Goal: Task Accomplishment & Management: Manage account settings

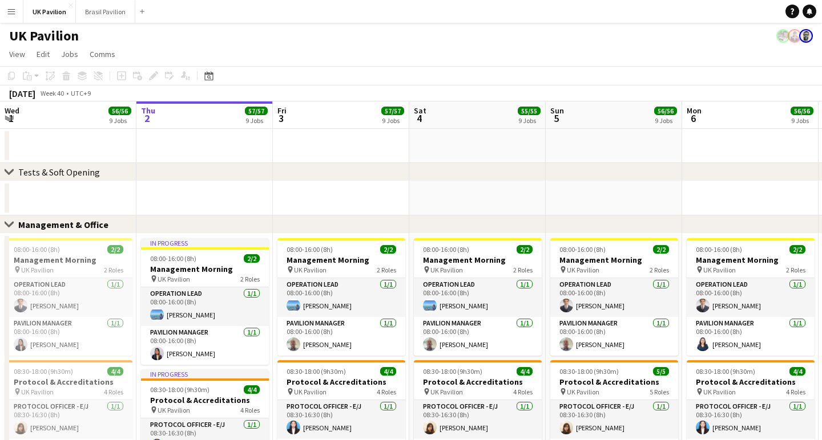
click at [15, 9] on app-icon "Menu" at bounding box center [11, 11] width 9 height 9
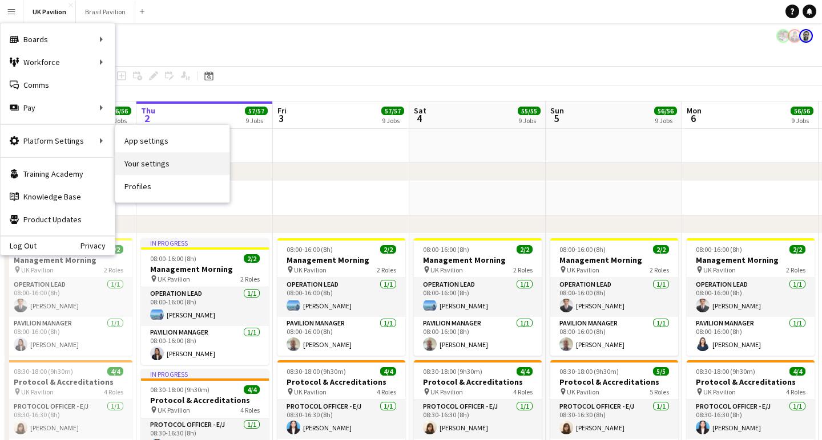
click at [167, 165] on link "Your settings" at bounding box center [172, 163] width 114 height 23
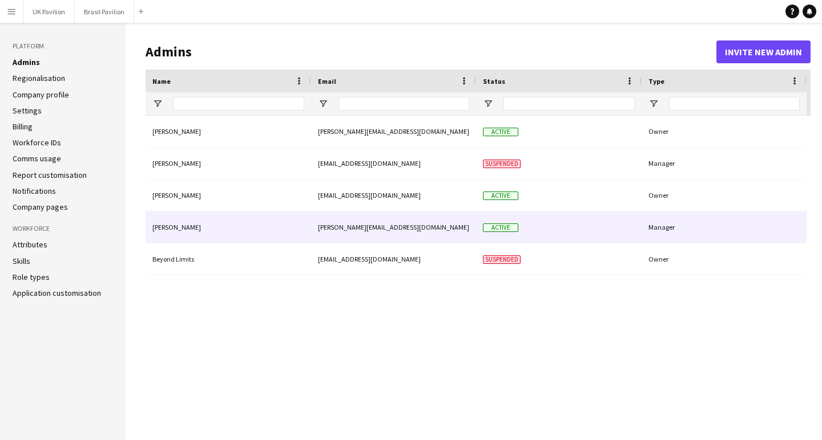
click at [638, 241] on div "Active" at bounding box center [558, 227] width 165 height 31
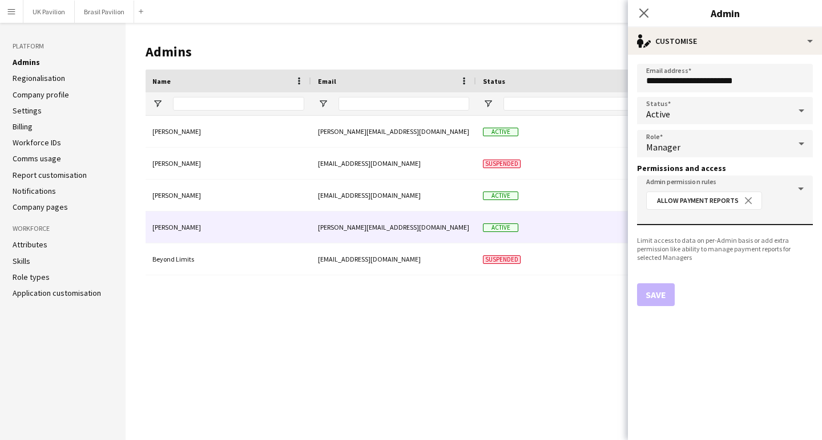
click at [800, 193] on div "Allow Payment Reports close" at bounding box center [722, 204] width 162 height 31
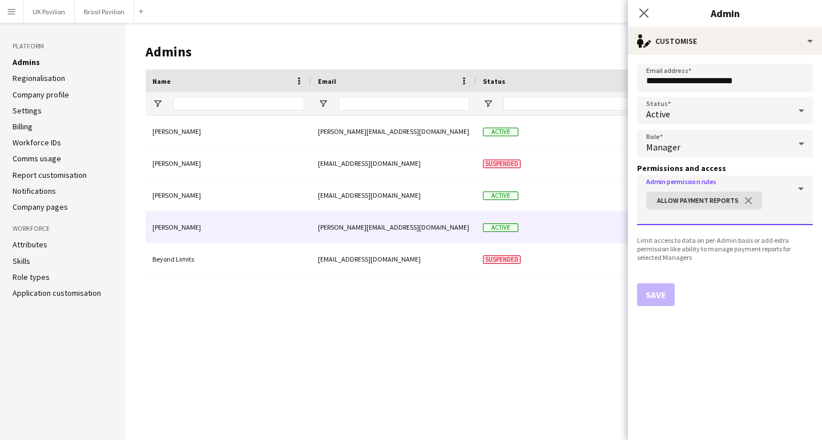
click at [800, 193] on div "Allow Payment Reports close" at bounding box center [722, 204] width 162 height 31
click at [796, 207] on div "Allow Payment Reports close" at bounding box center [722, 204] width 162 height 31
click at [784, 219] on input "Admin permission rules" at bounding box center [724, 216] width 157 height 9
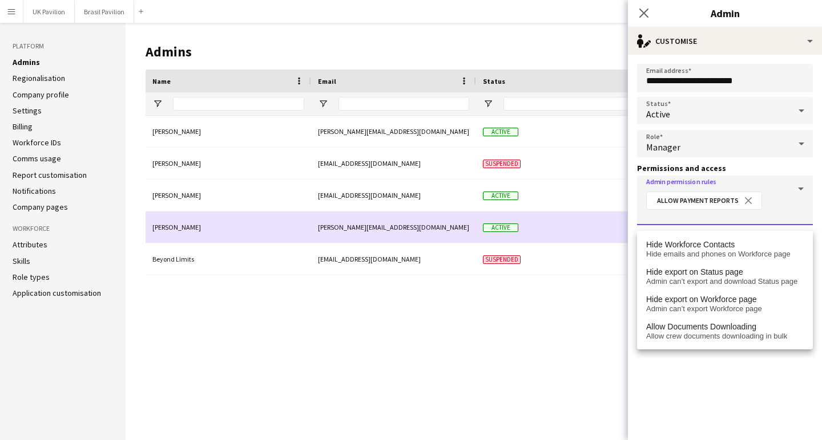
click at [382, 242] on div "[PERSON_NAME][EMAIL_ADDRESS][DOMAIN_NAME]" at bounding box center [393, 227] width 165 height 31
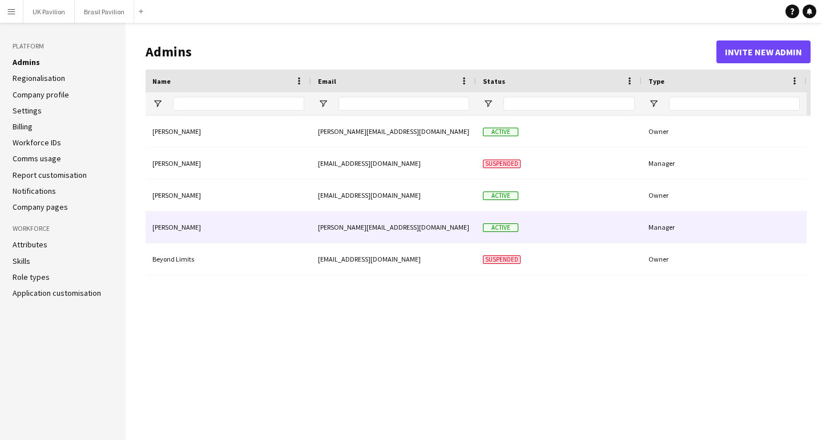
click at [632, 241] on div "Active" at bounding box center [558, 227] width 165 height 31
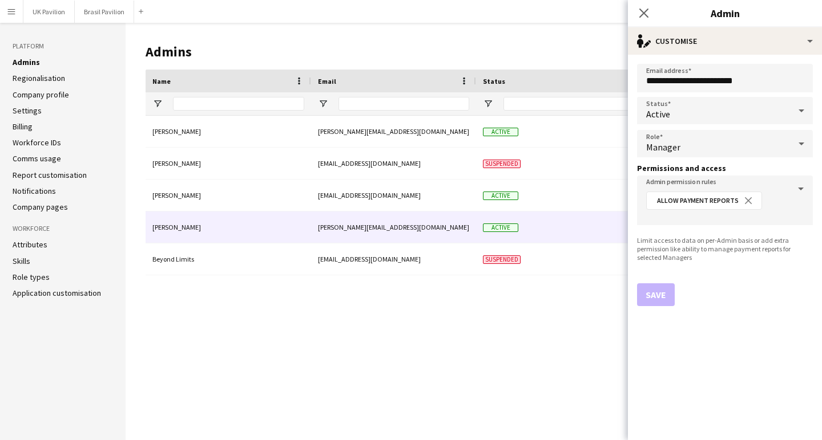
click at [800, 118] on icon at bounding box center [801, 110] width 14 height 23
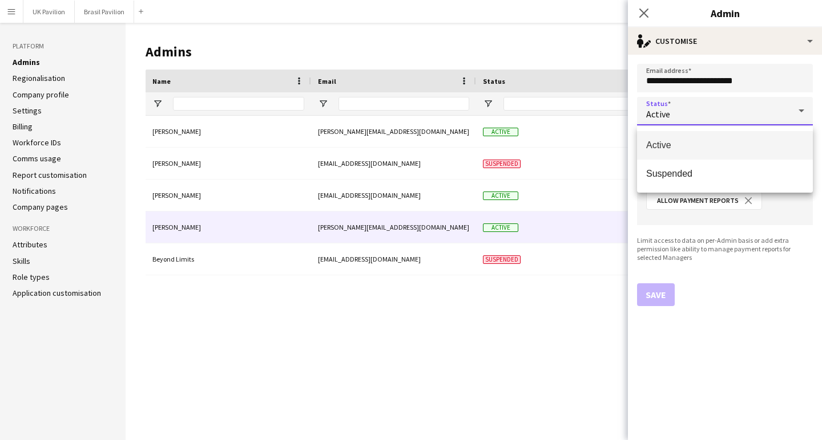
click at [800, 118] on div at bounding box center [411, 220] width 822 height 440
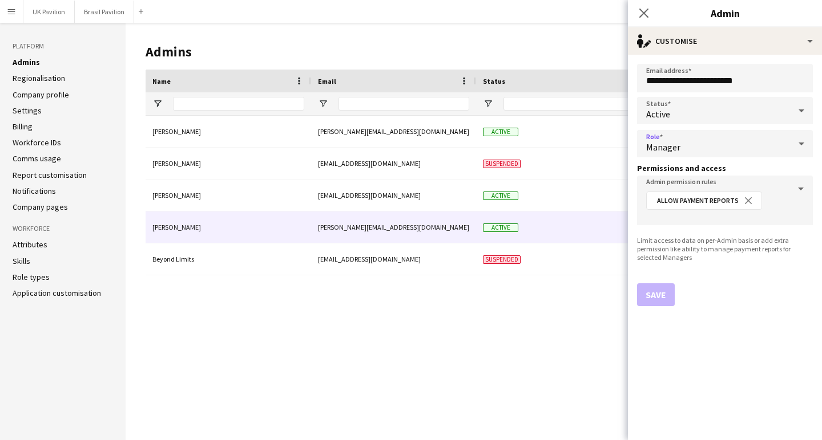
click at [802, 145] on icon at bounding box center [801, 144] width 6 height 3
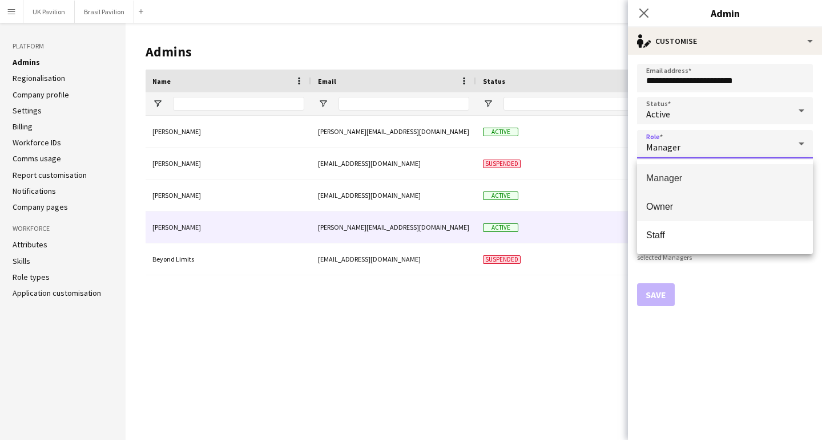
click at [705, 211] on span "Owner" at bounding box center [724, 206] width 157 height 11
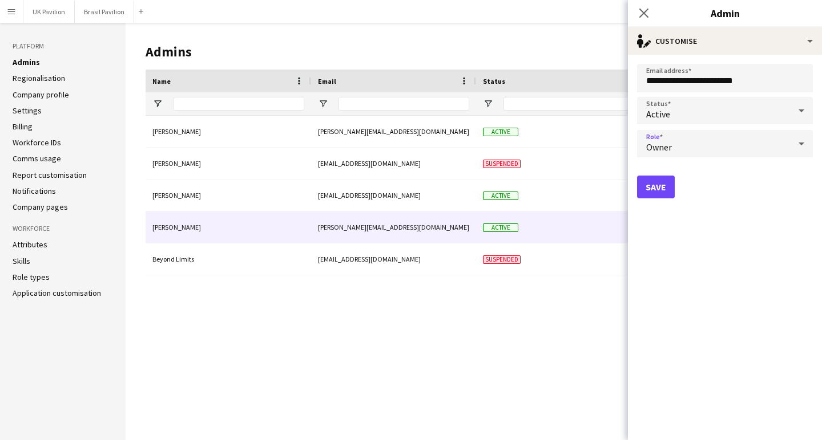
click at [802, 147] on icon at bounding box center [801, 143] width 14 height 23
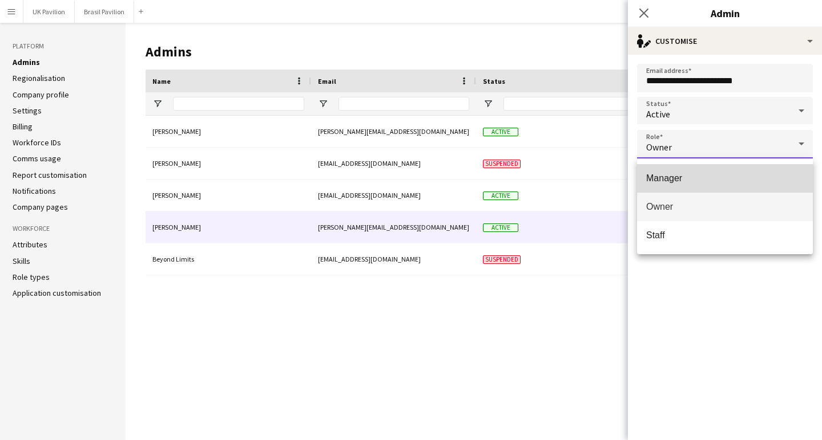
click at [684, 186] on mat-option "Manager" at bounding box center [725, 178] width 176 height 29
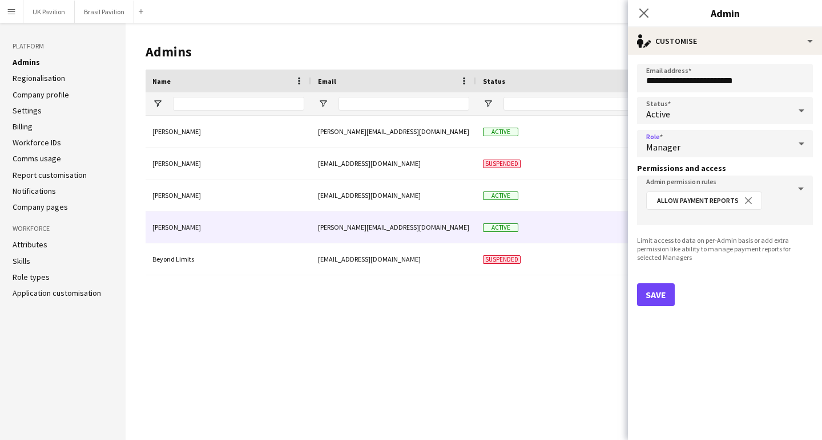
click at [802, 147] on icon at bounding box center [801, 143] width 14 height 23
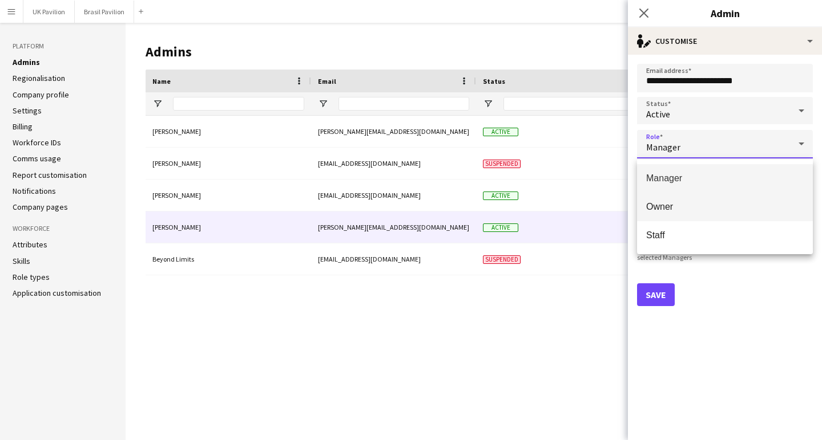
click at [728, 206] on span "Owner" at bounding box center [724, 206] width 157 height 11
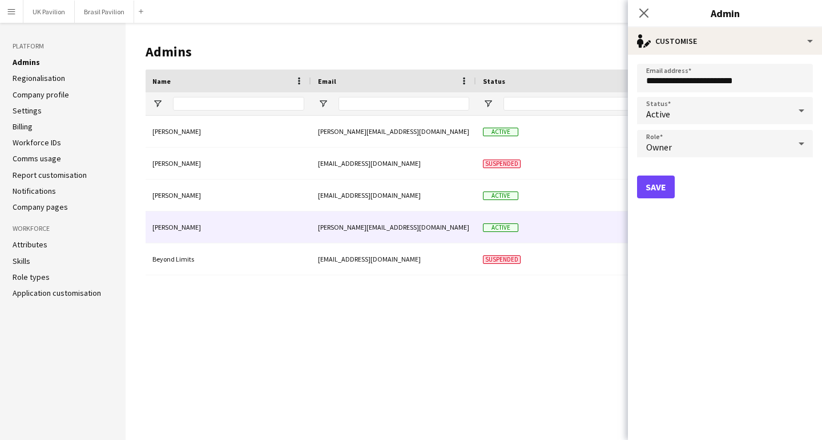
click at [670, 190] on button "Save" at bounding box center [656, 187] width 38 height 23
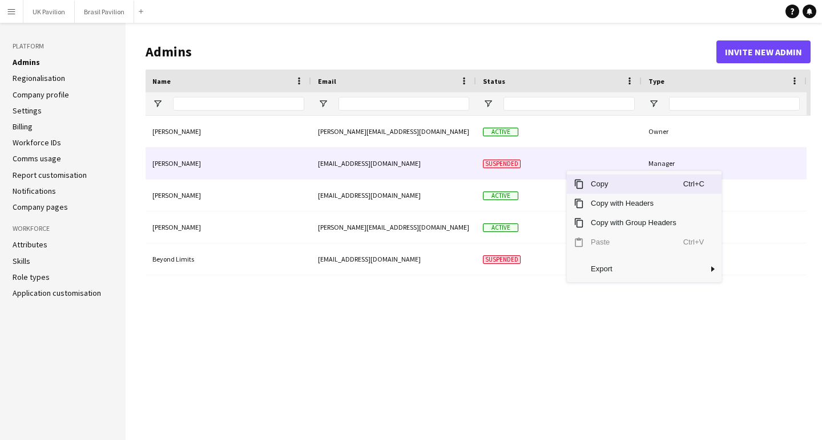
scroll to position [1, 0]
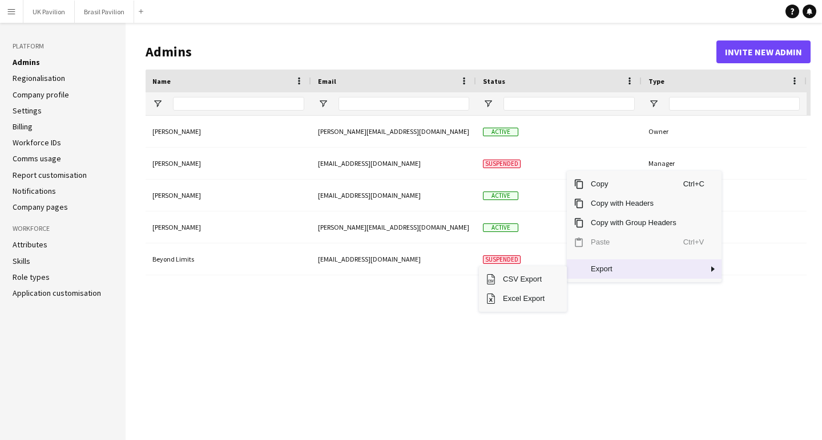
click at [707, 279] on span "Context Menu" at bounding box center [695, 269] width 25 height 19
click at [718, 274] on span "Context Menu" at bounding box center [712, 269] width 10 height 10
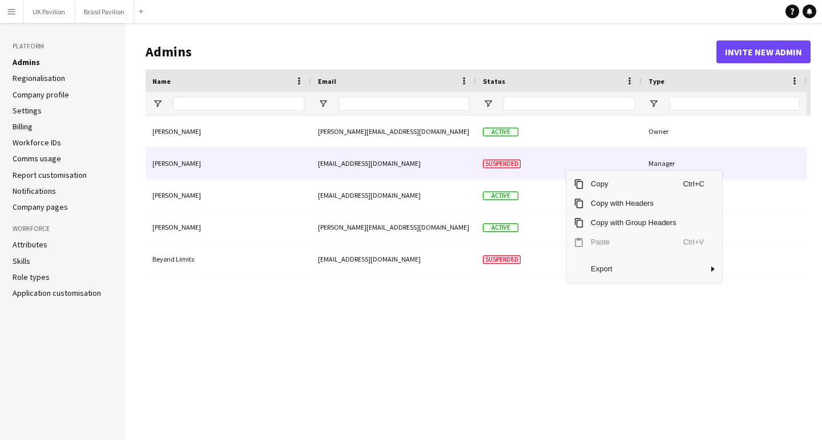
click at [520, 168] on span "Suspended" at bounding box center [502, 164] width 38 height 9
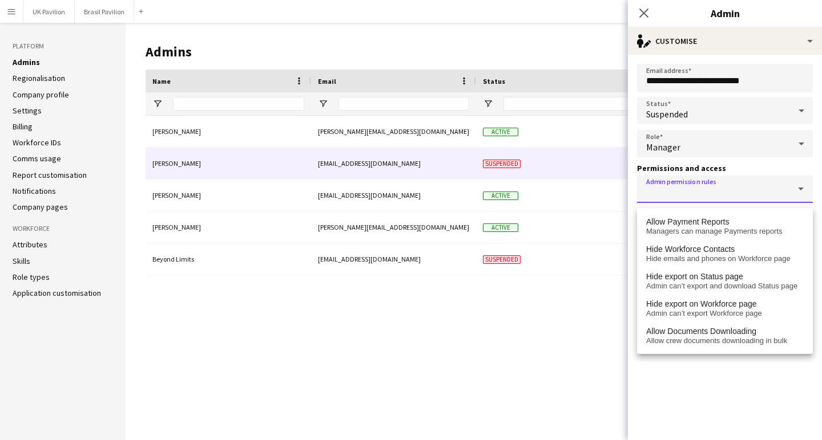
click at [799, 193] on mat-chip-grid "Select additional permissions or deny access" at bounding box center [724, 193] width 157 height 9
drag, startPoint x: 711, startPoint y: 115, endPoint x: 684, endPoint y: 155, distance: 48.9
click at [684, 155] on div "Manager" at bounding box center [713, 143] width 153 height 27
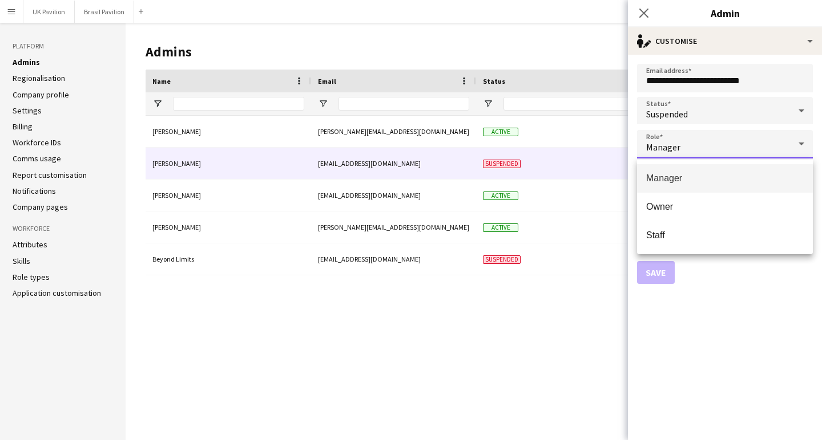
click at [646, 11] on div at bounding box center [411, 220] width 822 height 440
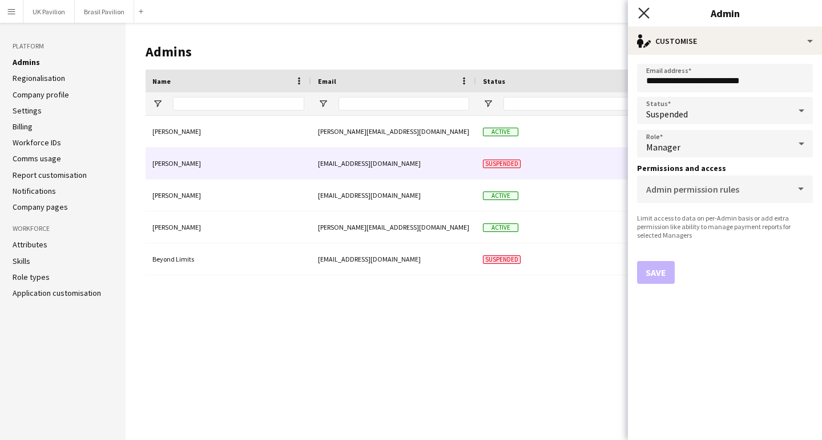
click at [642, 13] on icon "Close pop-in" at bounding box center [643, 12] width 11 height 11
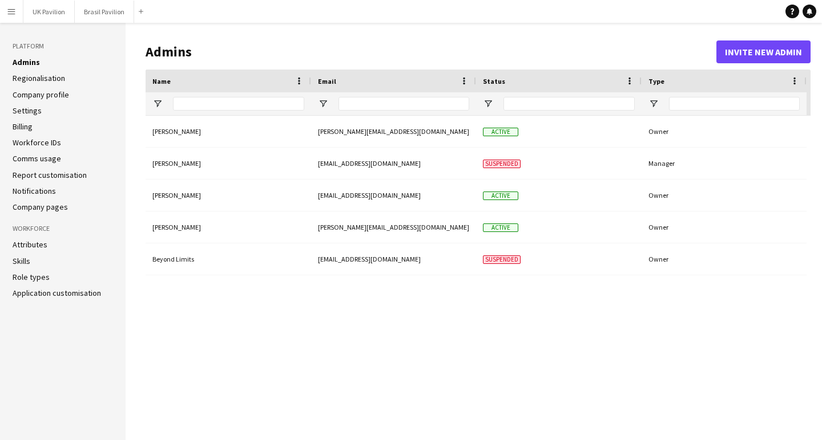
click at [48, 83] on link "Regionalisation" at bounding box center [39, 78] width 52 height 10
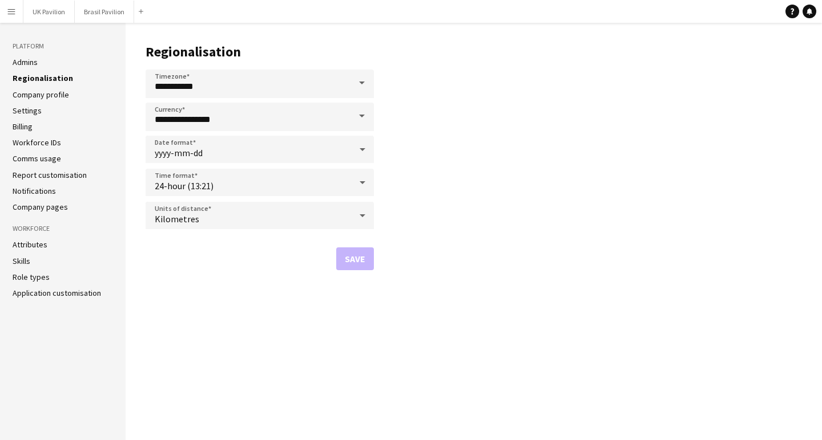
click at [61, 100] on link "Company profile" at bounding box center [41, 95] width 56 height 10
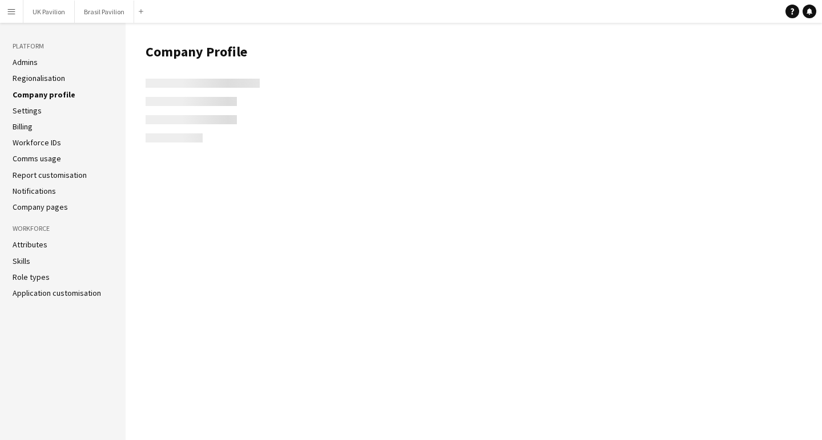
click at [42, 116] on link "Settings" at bounding box center [27, 111] width 29 height 10
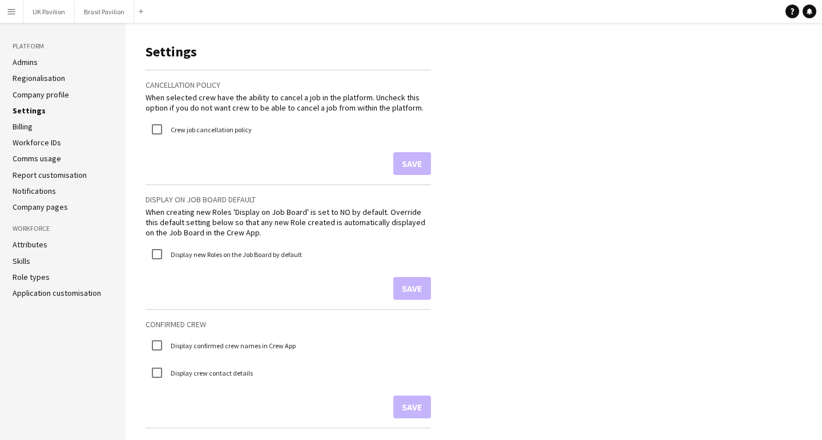
click at [39, 132] on li "Billing" at bounding box center [63, 127] width 100 height 10
click at [45, 250] on link "Attributes" at bounding box center [30, 245] width 35 height 10
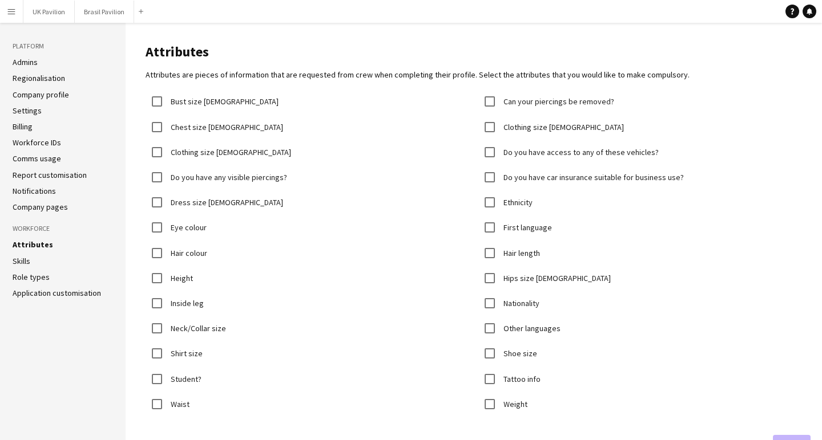
click at [30, 266] on link "Skills" at bounding box center [22, 261] width 18 height 10
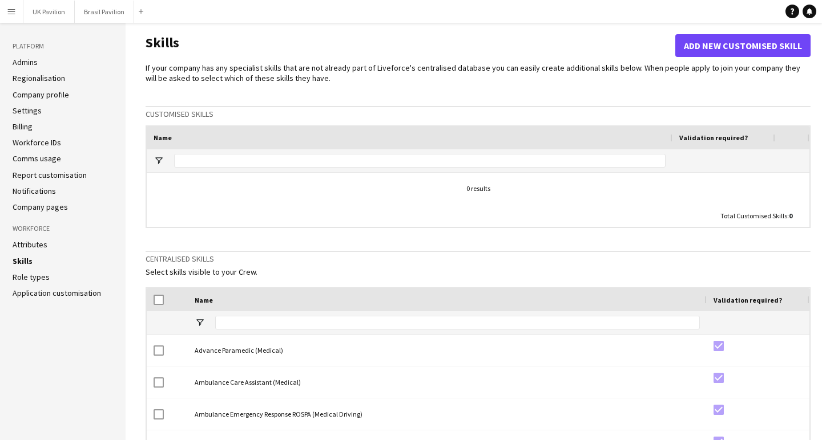
click at [29, 282] on link "Role types" at bounding box center [31, 277] width 37 height 10
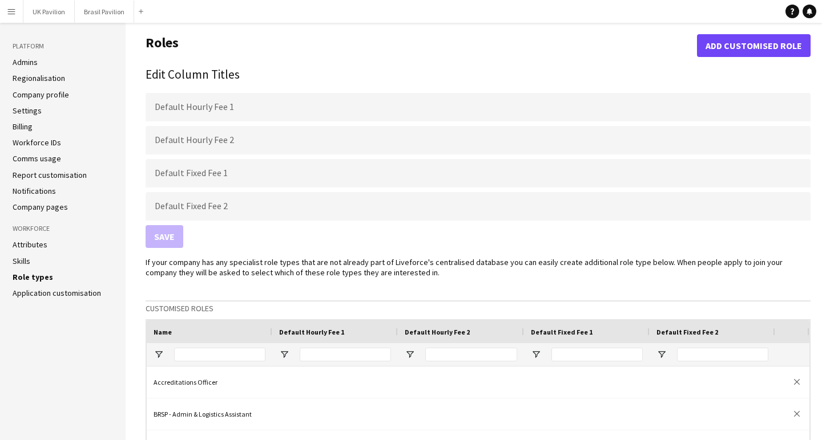
click at [37, 298] on link "Application customisation" at bounding box center [57, 293] width 88 height 10
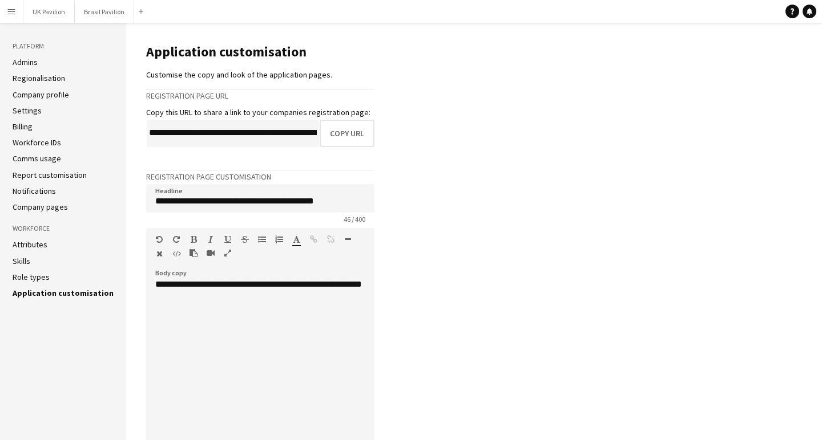
click at [31, 64] on link "Admins" at bounding box center [25, 62] width 25 height 10
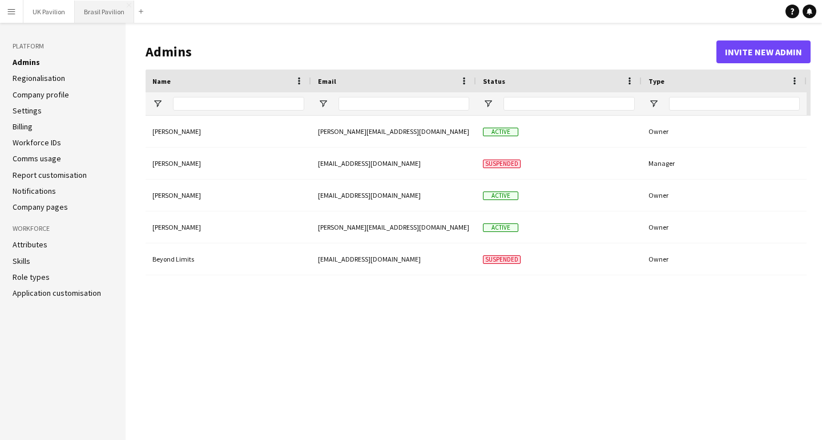
click at [118, 17] on button "Brasil Pavilion Close" at bounding box center [104, 12] width 59 height 22
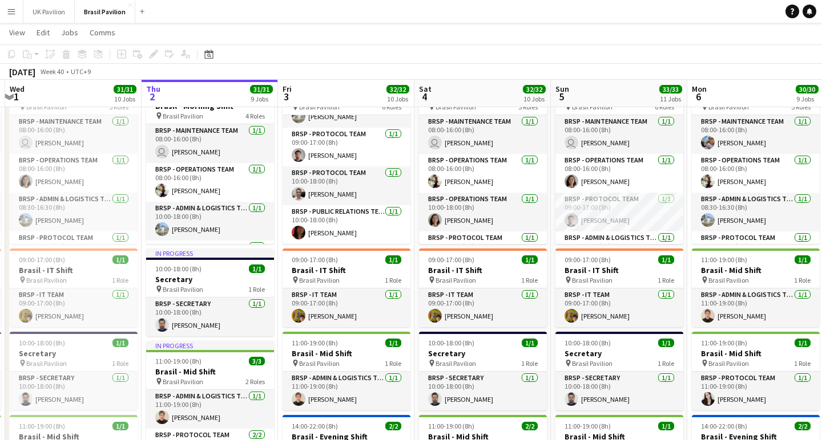
click at [10, 14] on app-icon "Menu" at bounding box center [11, 11] width 9 height 9
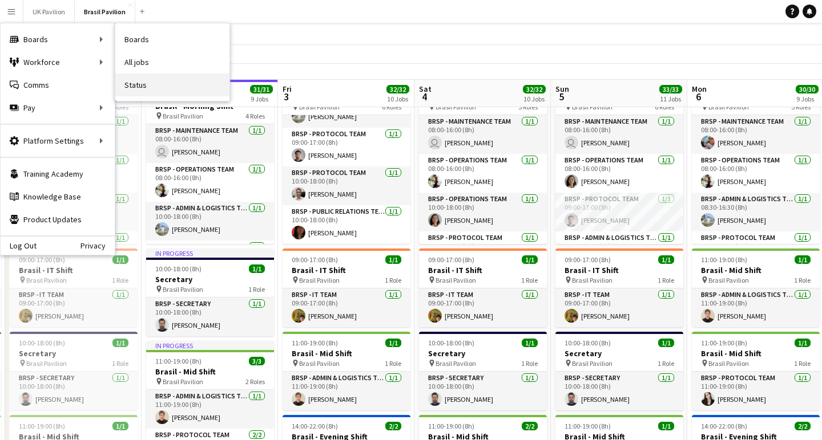
click at [138, 84] on link "Status" at bounding box center [172, 85] width 114 height 23
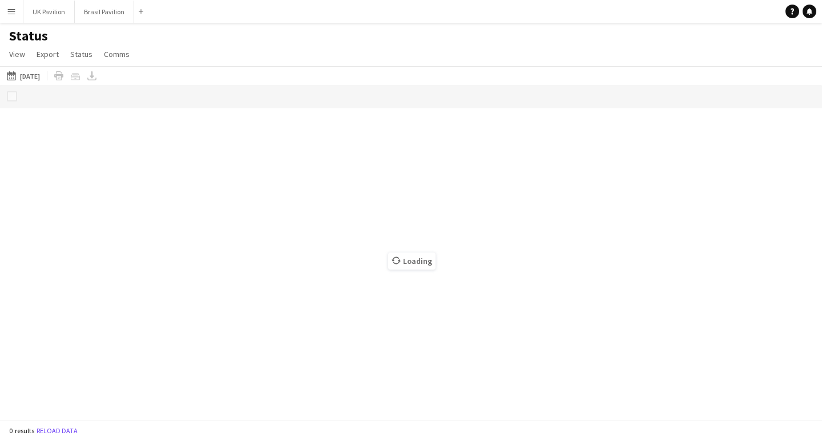
scroll to position [1, 0]
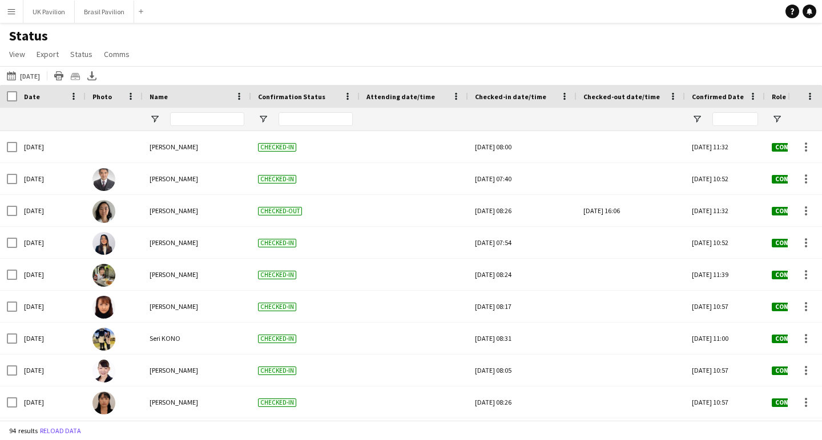
type input "**********"
type input "***"
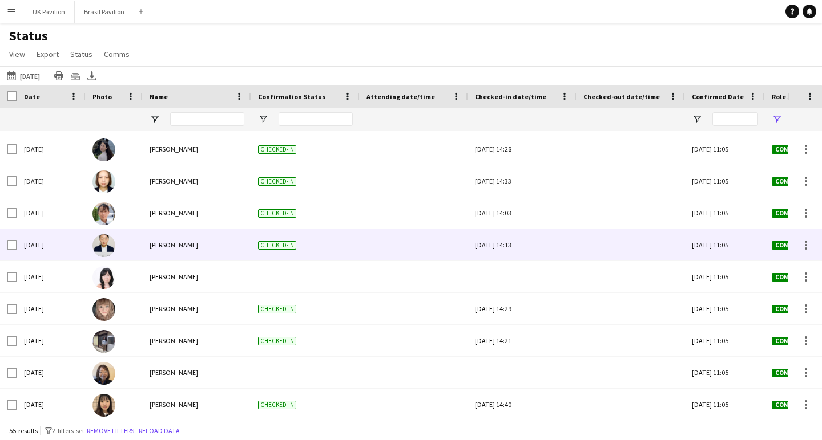
scroll to position [1373, 0]
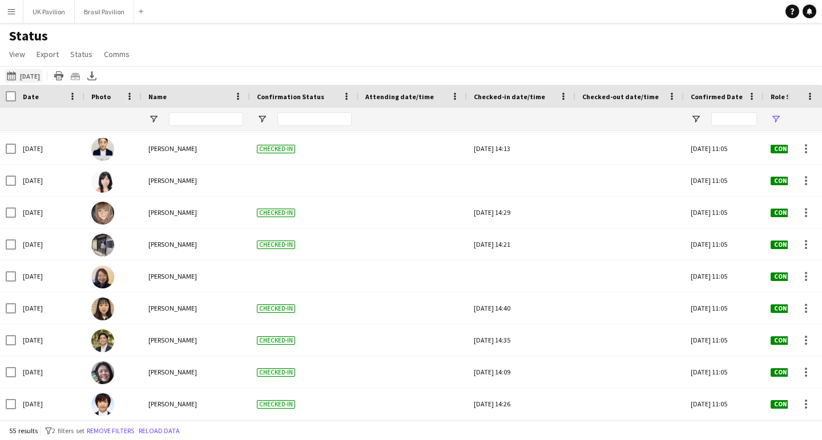
click at [42, 83] on button "[DATE] to [DATE] [DATE]" at bounding box center [24, 76] width 38 height 14
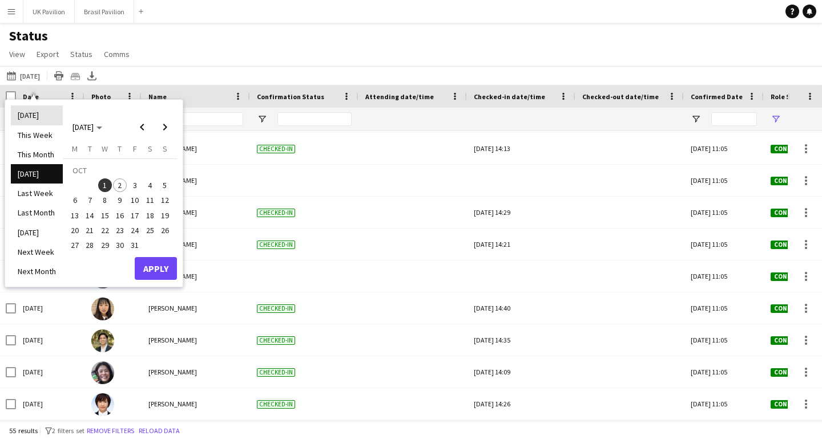
click at [32, 116] on li "[DATE]" at bounding box center [37, 115] width 52 height 19
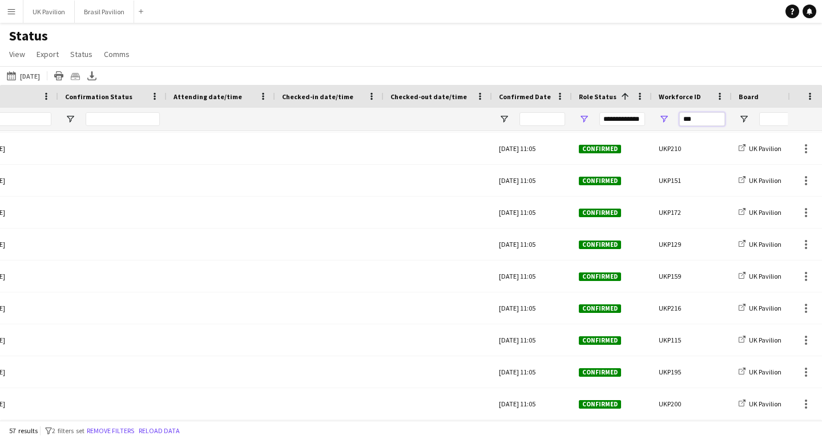
drag, startPoint x: 702, startPoint y: 123, endPoint x: 672, endPoint y: 125, distance: 29.7
click at [672, 125] on div "***" at bounding box center [692, 119] width 80 height 23
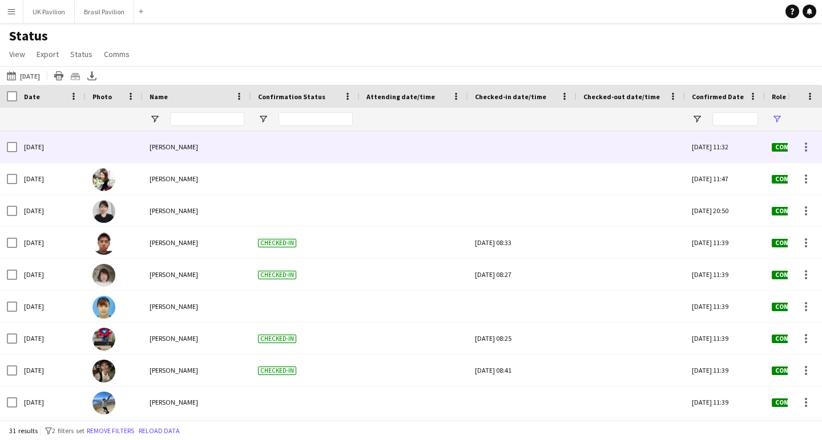
type input "****"
click at [526, 153] on div at bounding box center [522, 146] width 95 height 31
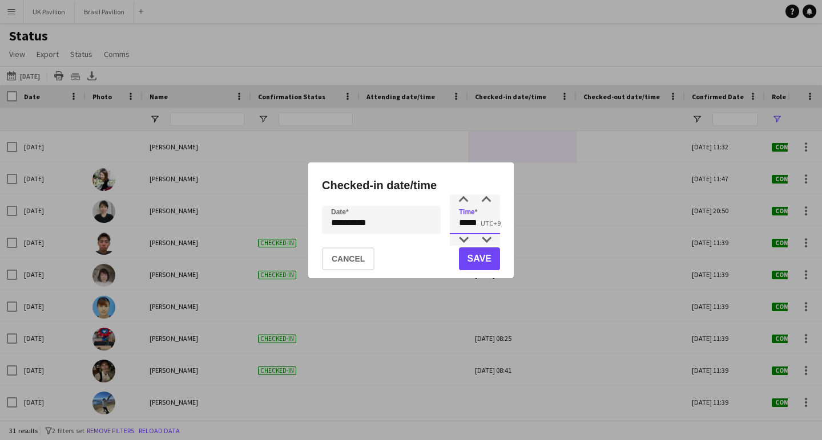
drag, startPoint x: 479, startPoint y: 225, endPoint x: 439, endPoint y: 223, distance: 39.4
click at [439, 223] on div "**********" at bounding box center [411, 220] width 178 height 29
type input "*****"
click at [483, 258] on button "Save" at bounding box center [479, 259] width 41 height 23
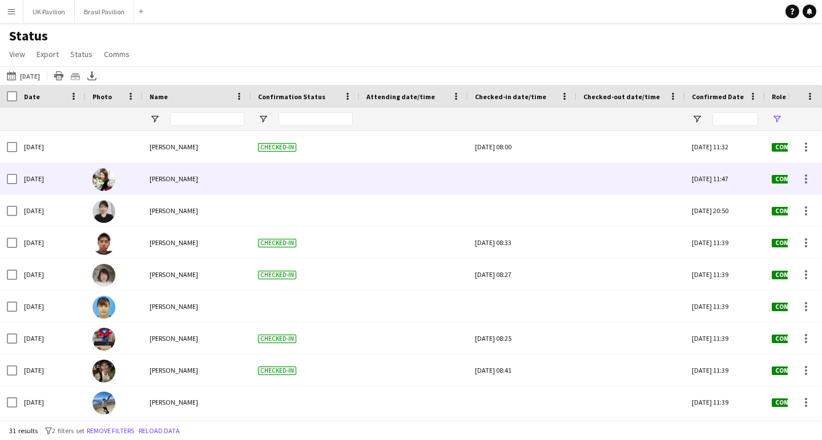
click at [505, 191] on div at bounding box center [522, 178] width 95 height 31
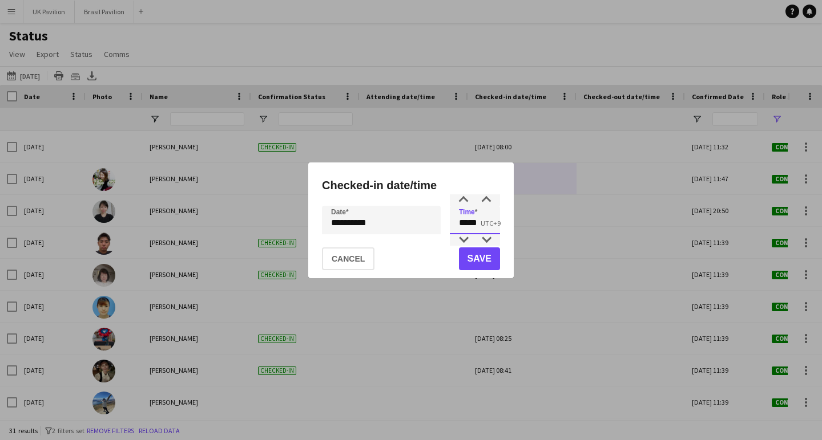
drag, startPoint x: 483, startPoint y: 223, endPoint x: 438, endPoint y: 219, distance: 45.8
click at [439, 221] on div "**********" at bounding box center [411, 220] width 178 height 29
type input "*****"
click at [470, 258] on button "Save" at bounding box center [479, 259] width 41 height 23
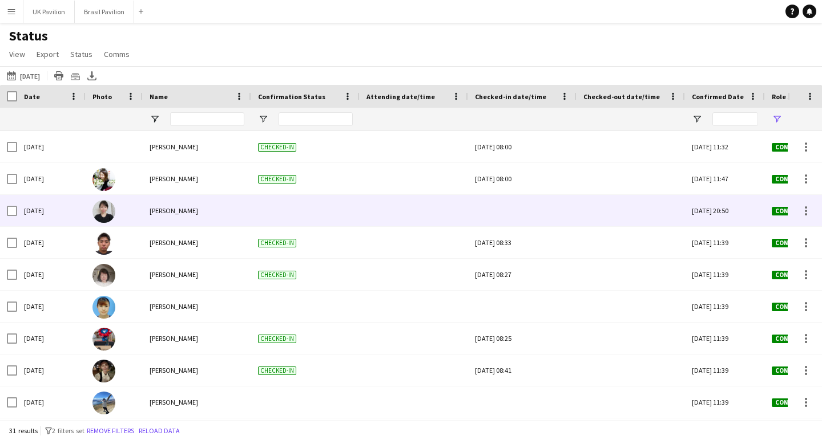
click at [511, 220] on div at bounding box center [522, 210] width 95 height 31
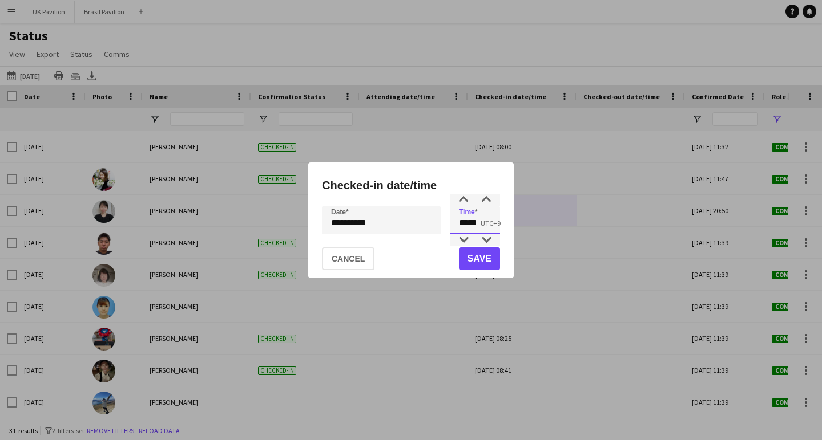
drag, startPoint x: 483, startPoint y: 227, endPoint x: 436, endPoint y: 224, distance: 46.8
click at [436, 224] on div "**********" at bounding box center [411, 220] width 178 height 29
type input "*****"
click at [467, 261] on button "Save" at bounding box center [479, 259] width 41 height 23
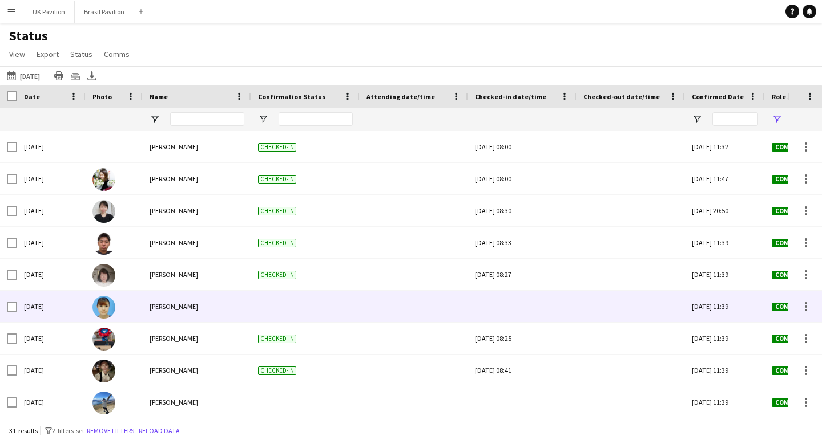
click at [519, 314] on div at bounding box center [522, 306] width 95 height 31
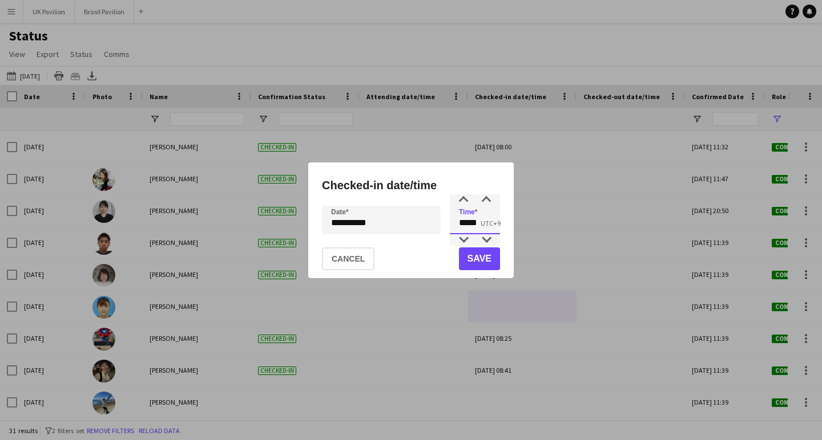
click at [481, 222] on input "*****" at bounding box center [475, 220] width 50 height 29
drag, startPoint x: 481, startPoint y: 222, endPoint x: 428, endPoint y: 216, distance: 52.8
click at [435, 222] on div "**********" at bounding box center [411, 220] width 178 height 29
type input "*****"
click at [470, 261] on button "Save" at bounding box center [479, 259] width 41 height 23
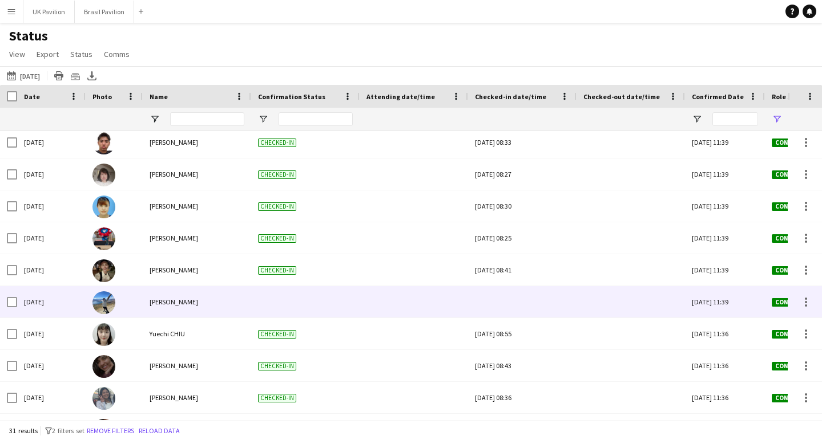
click at [511, 305] on div at bounding box center [522, 301] width 95 height 31
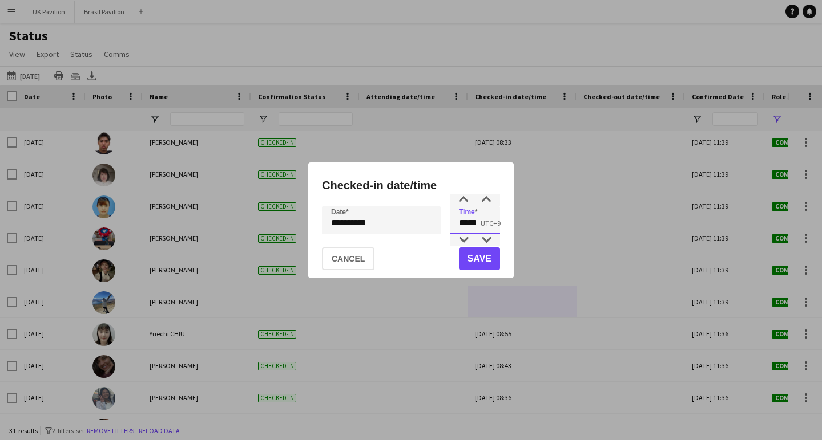
drag, startPoint x: 464, startPoint y: 225, endPoint x: 442, endPoint y: 225, distance: 22.8
click at [442, 225] on div "**********" at bounding box center [411, 220] width 178 height 29
type input "*****"
click at [471, 260] on button "Save" at bounding box center [479, 259] width 41 height 23
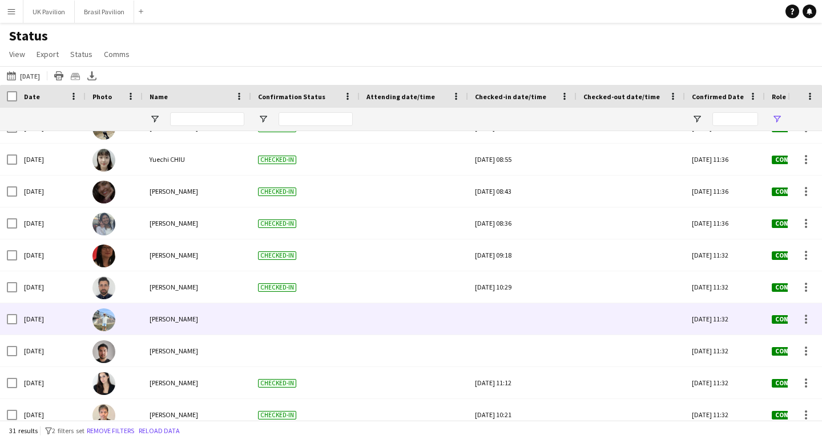
click at [536, 321] on div at bounding box center [522, 319] width 95 height 31
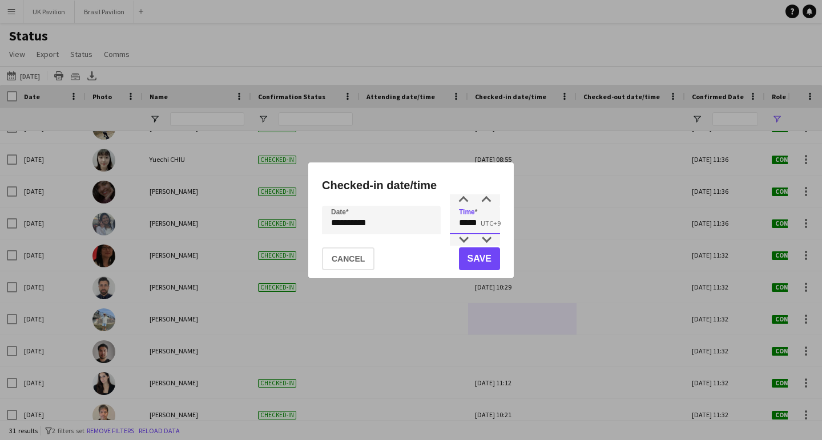
drag, startPoint x: 483, startPoint y: 221, endPoint x: 427, endPoint y: 213, distance: 55.8
click at [430, 219] on div "**********" at bounding box center [411, 220] width 178 height 29
type input "*****"
click at [472, 264] on button "Save" at bounding box center [479, 259] width 41 height 23
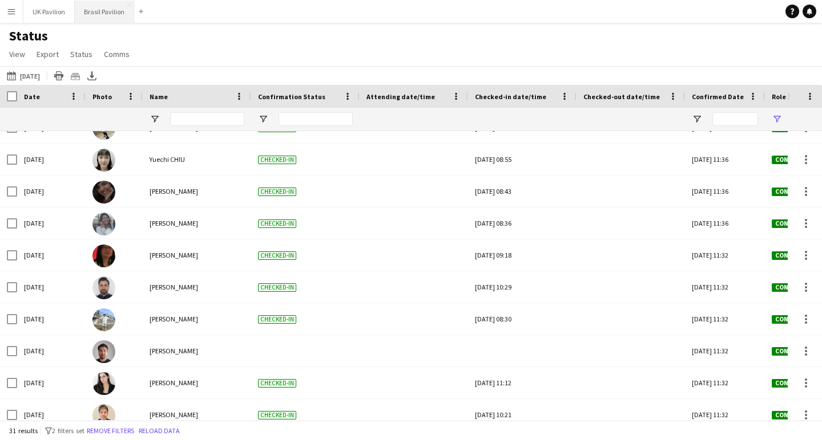
click at [102, 15] on button "Brasil Pavilion Close" at bounding box center [104, 12] width 59 height 22
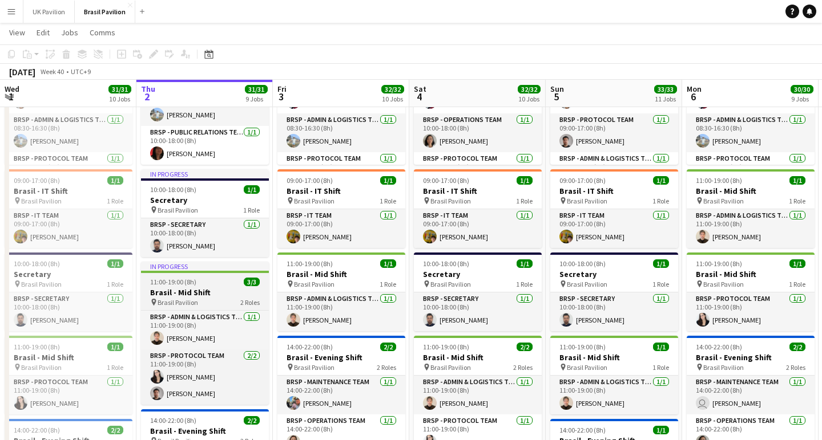
click at [187, 298] on h3 "Brasil - Mid Shift" at bounding box center [205, 293] width 128 height 10
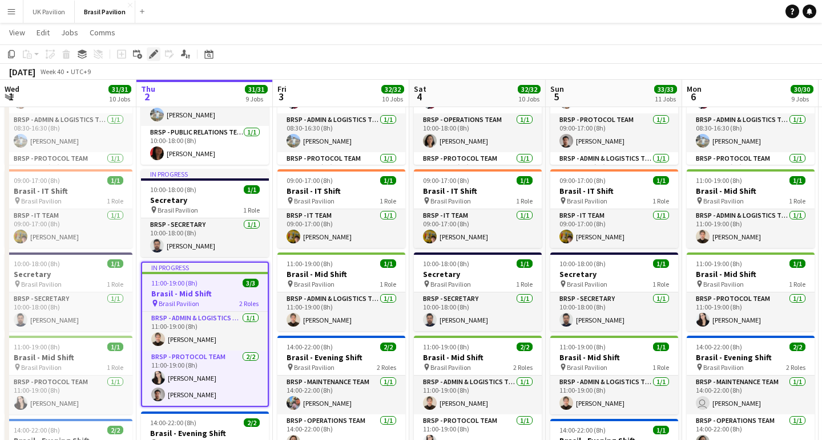
click at [152, 52] on icon "Edit" at bounding box center [153, 54] width 9 height 9
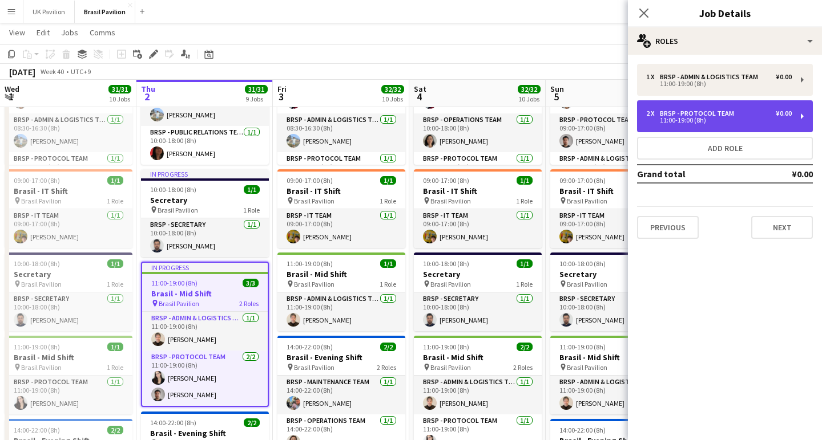
click at [733, 118] on div "BRSP - Protocol Team" at bounding box center [699, 114] width 79 height 8
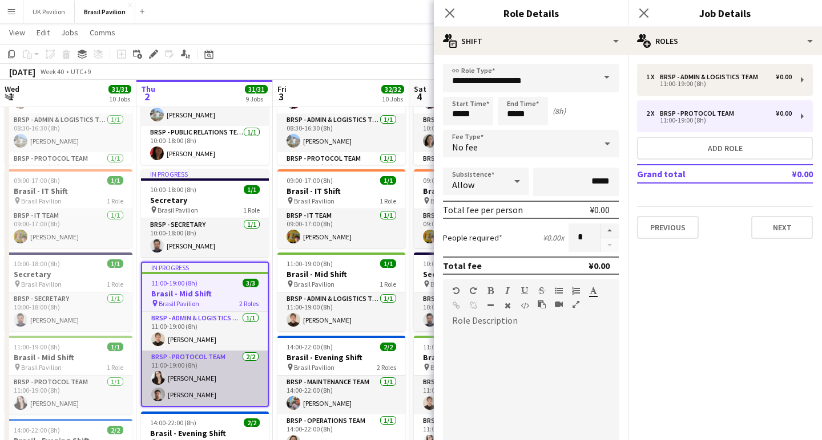
click at [193, 406] on app-card-role "BRSP - Protocol Team [DATE] 11:00-19:00 (8h) [PERSON_NAME] [PERSON_NAME]" at bounding box center [205, 378] width 126 height 55
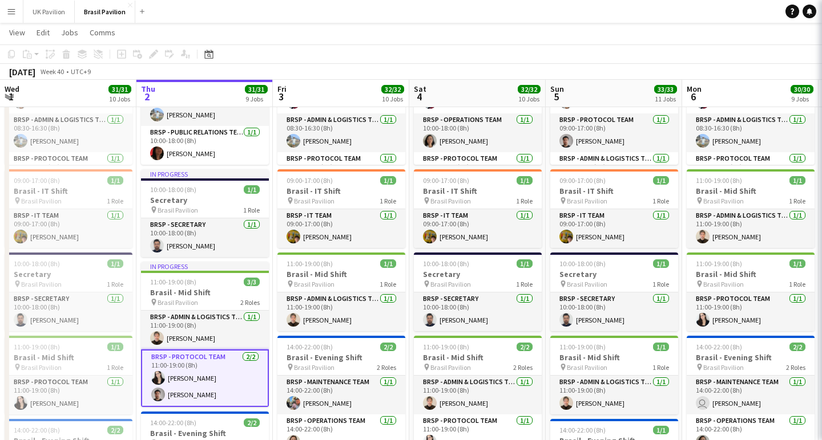
click at [193, 407] on app-card-role "BRSP - Protocol Team [DATE] 11:00-19:00 (8h) [PERSON_NAME] [PERSON_NAME]" at bounding box center [205, 379] width 128 height 58
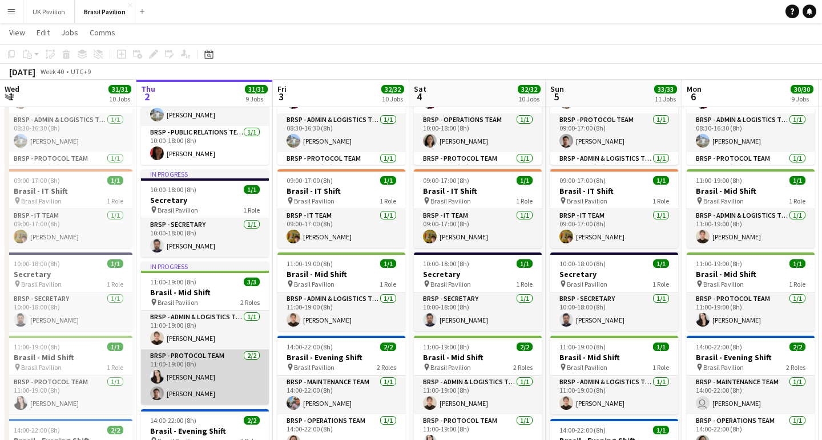
click at [193, 405] on app-card-role "BRSP - Protocol Team [DATE] 11:00-19:00 (8h) [PERSON_NAME] [PERSON_NAME]" at bounding box center [205, 377] width 128 height 55
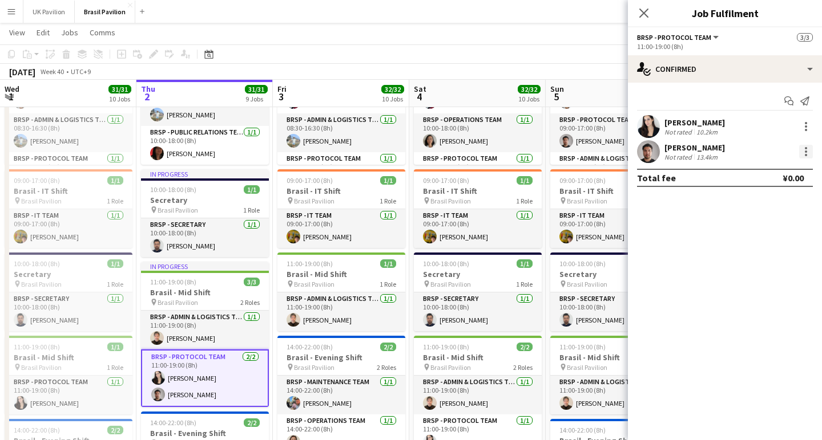
click at [804, 159] on div at bounding box center [806, 152] width 14 height 14
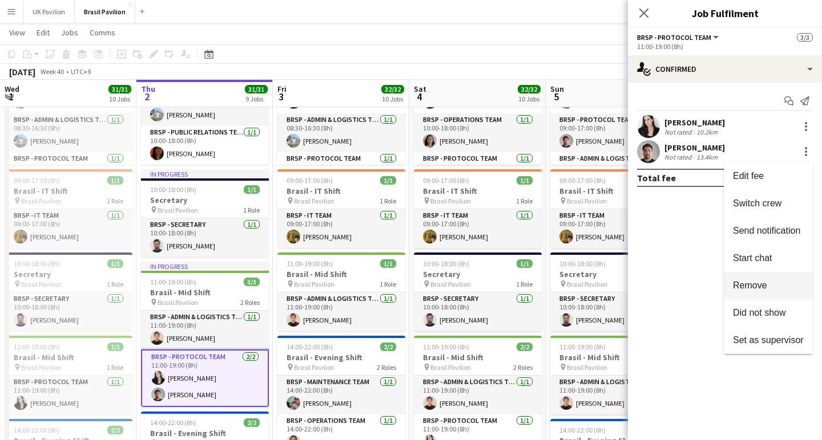
click at [738, 290] on span "Remove" at bounding box center [750, 286] width 34 height 10
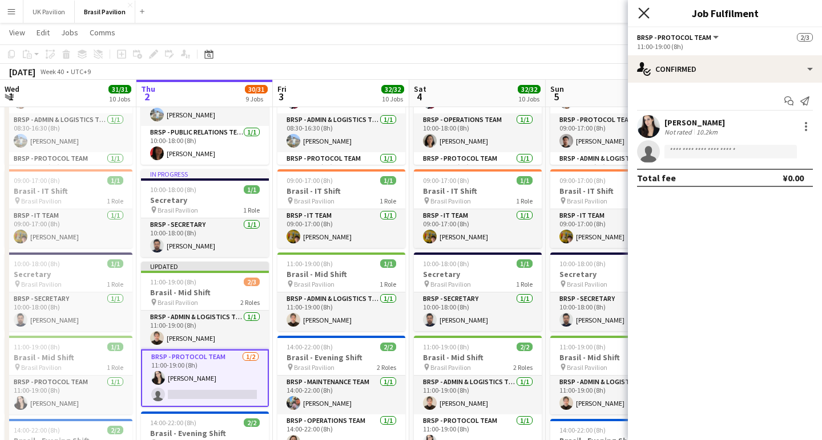
click at [641, 13] on icon "Close pop-in" at bounding box center [643, 12] width 11 height 11
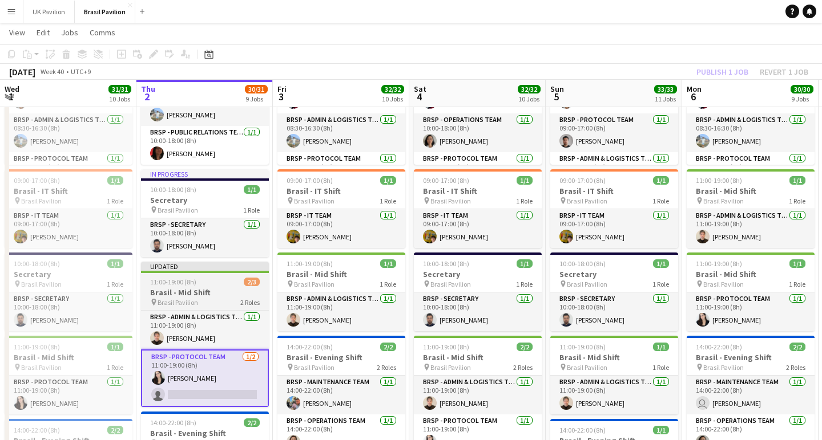
click at [225, 298] on h3 "Brasil - Mid Shift" at bounding box center [205, 293] width 128 height 10
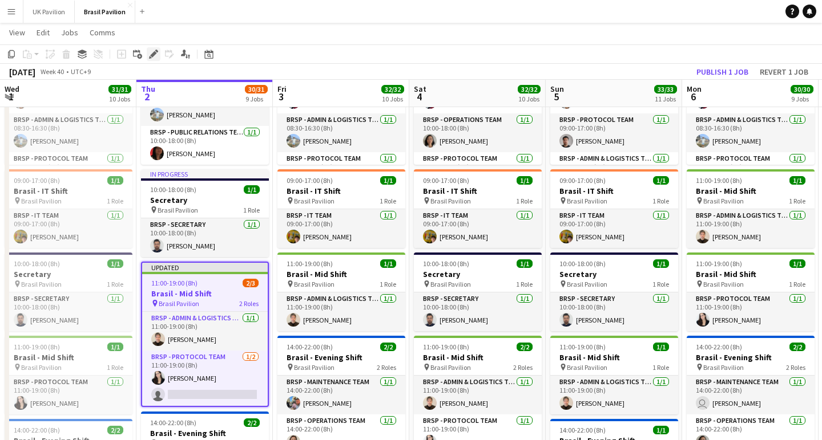
click at [155, 52] on icon at bounding box center [153, 54] width 6 height 6
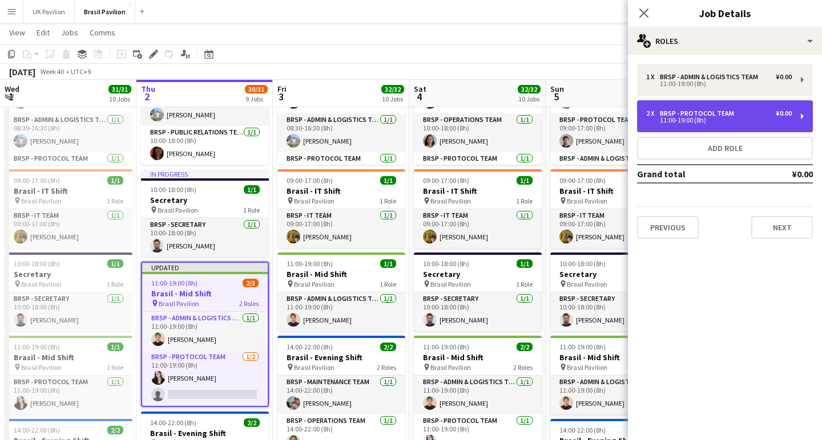
click at [697, 123] on div "11:00-19:00 (8h)" at bounding box center [718, 121] width 145 height 6
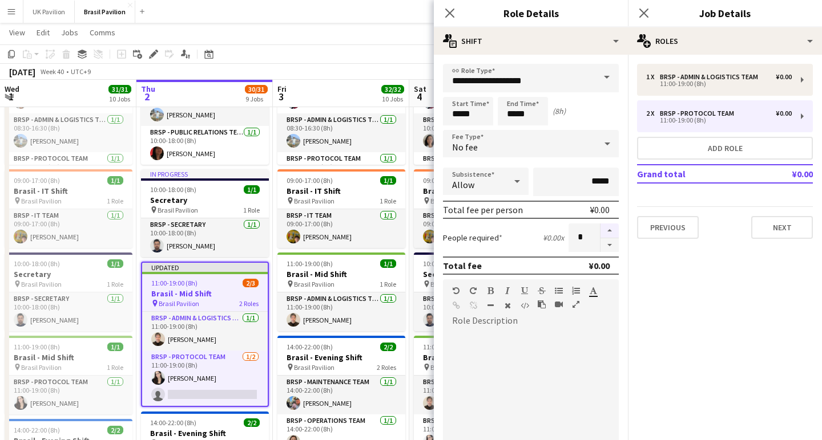
drag, startPoint x: 612, startPoint y: 252, endPoint x: 604, endPoint y: 243, distance: 11.7
click at [612, 251] on button "button" at bounding box center [609, 245] width 18 height 14
type input "*"
click at [448, 9] on icon "Close pop-in" at bounding box center [449, 12] width 11 height 11
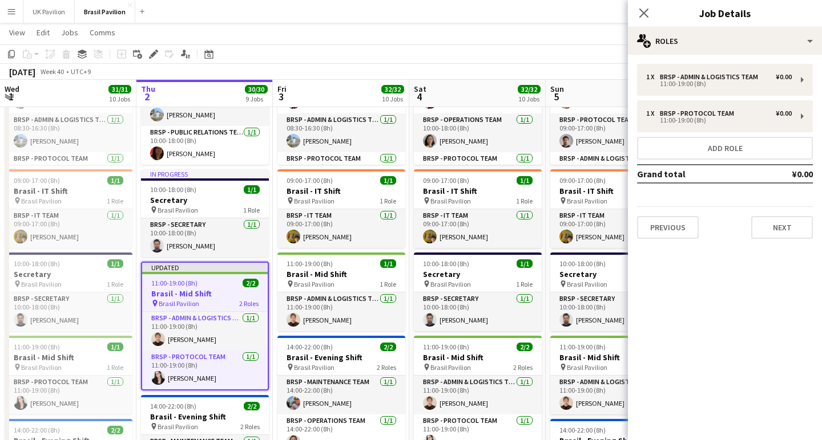
drag, startPoint x: 641, startPoint y: 11, endPoint x: 635, endPoint y: 15, distance: 7.4
click at [641, 11] on icon "Close pop-in" at bounding box center [643, 13] width 9 height 9
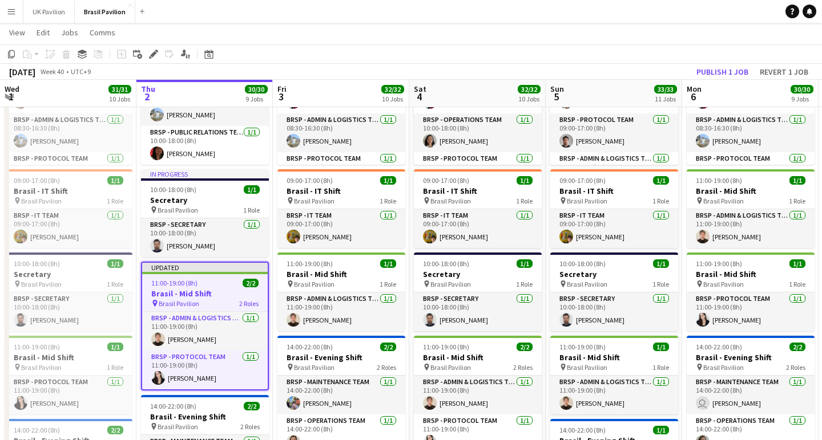
drag, startPoint x: 707, startPoint y: 67, endPoint x: 571, endPoint y: 89, distance: 138.2
click at [707, 67] on button "Publish 1 job" at bounding box center [721, 71] width 61 height 15
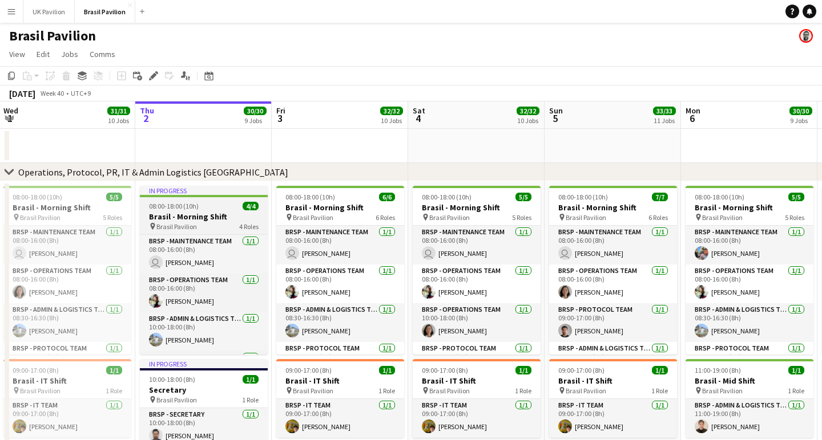
click at [196, 222] on h3 "Brasil - Morning Shift" at bounding box center [204, 217] width 128 height 10
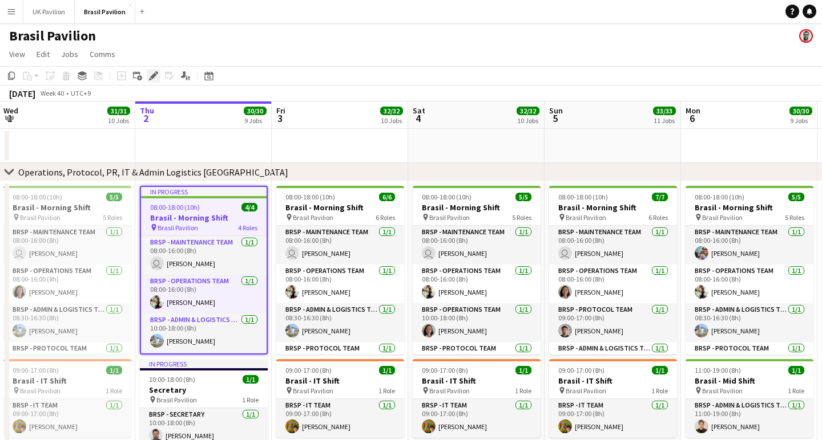
click at [150, 80] on icon "Edit" at bounding box center [153, 75] width 9 height 9
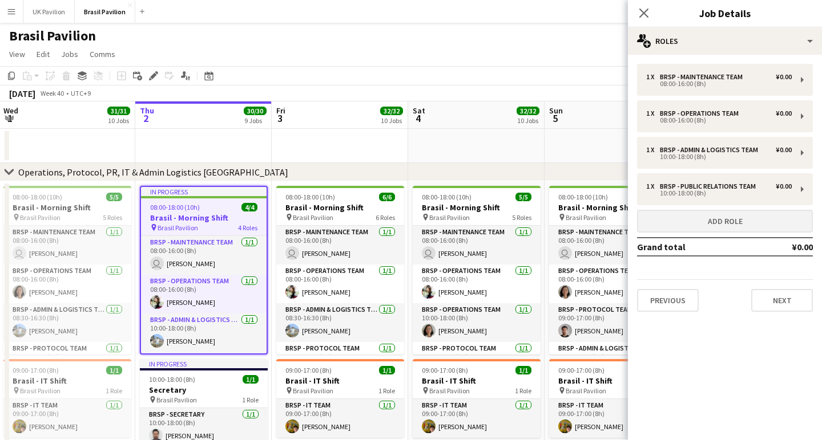
click at [711, 233] on button "Add role" at bounding box center [725, 221] width 176 height 23
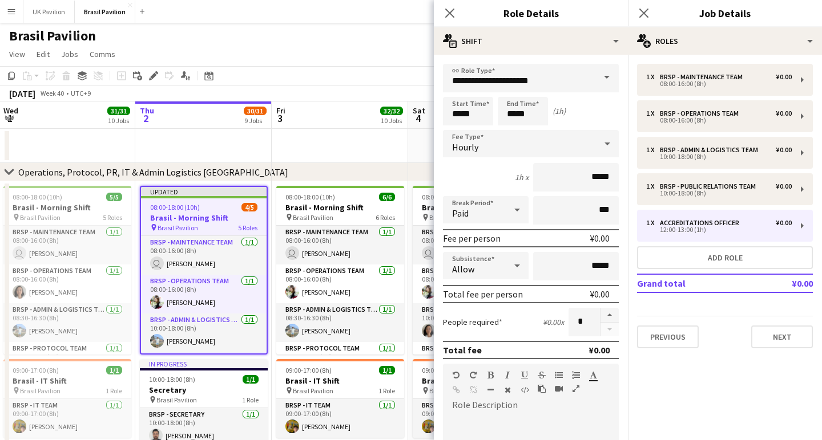
click at [605, 76] on span at bounding box center [607, 77] width 24 height 27
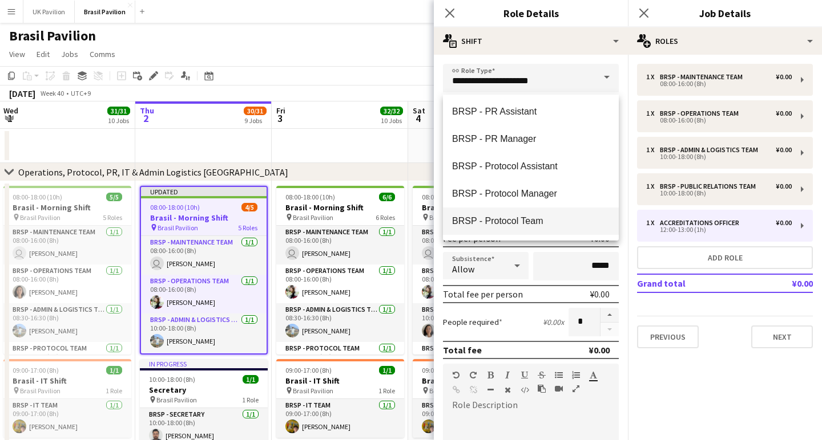
scroll to position [385, 0]
click at [519, 219] on span "BRSP - Protocol Team" at bounding box center [530, 220] width 157 height 11
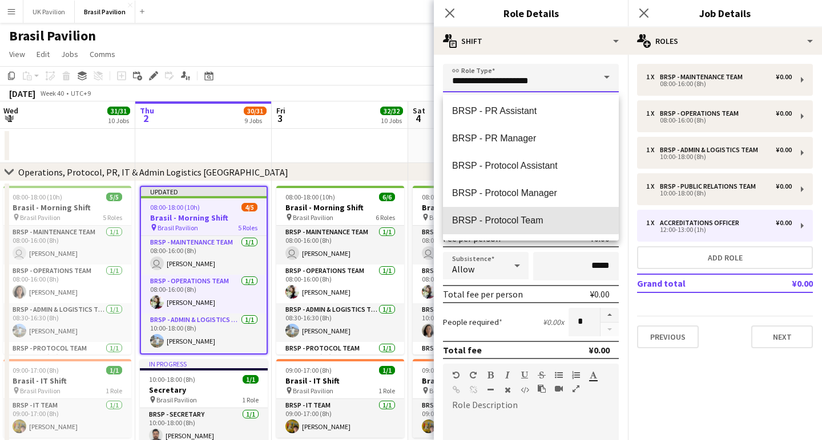
type input "**********"
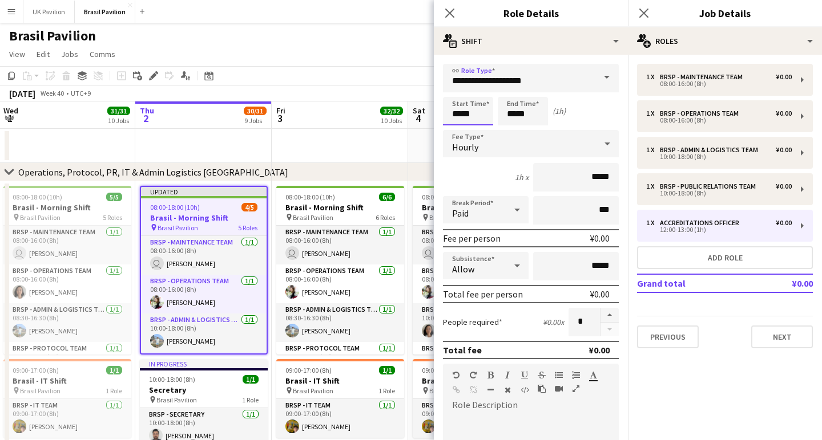
click at [467, 120] on input "*****" at bounding box center [468, 111] width 50 height 29
click at [456, 131] on div at bounding box center [456, 131] width 23 height 11
type input "*****"
click at [456, 131] on div at bounding box center [456, 131] width 23 height 11
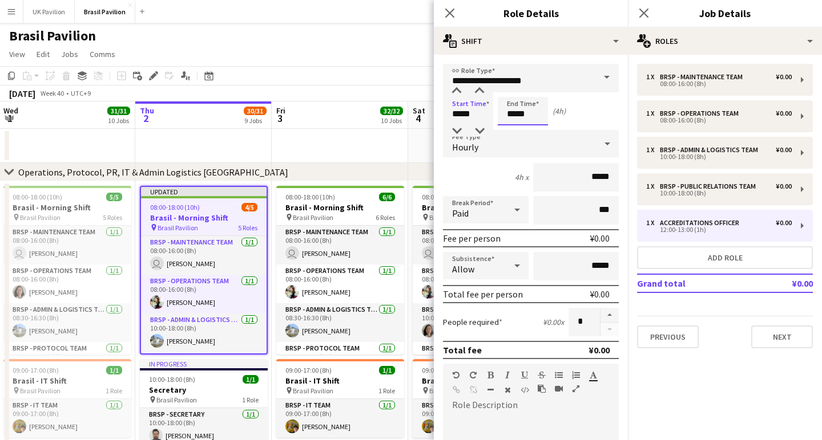
click at [526, 122] on input "*****" at bounding box center [523, 111] width 50 height 29
click at [512, 96] on div at bounding box center [511, 91] width 23 height 11
type input "*****"
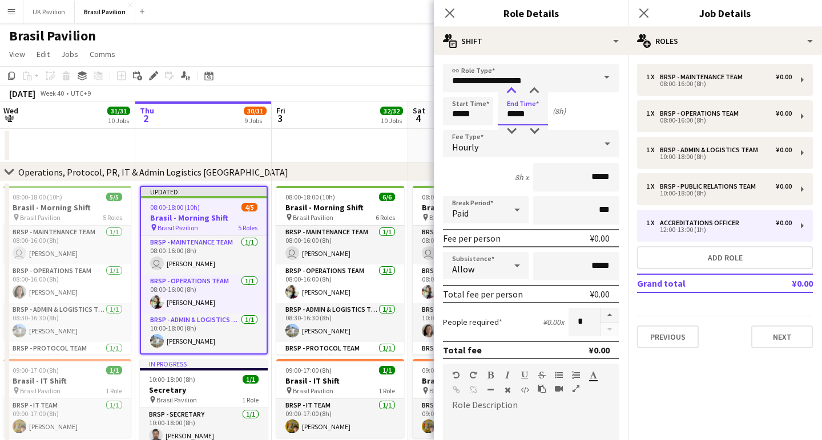
click at [512, 96] on div at bounding box center [511, 91] width 23 height 11
click at [601, 151] on icon at bounding box center [607, 143] width 14 height 23
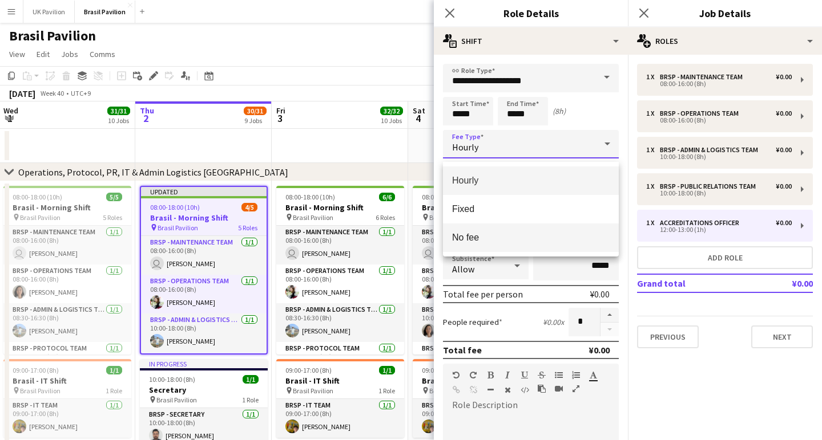
click at [482, 230] on mat-option "No fee" at bounding box center [531, 238] width 176 height 29
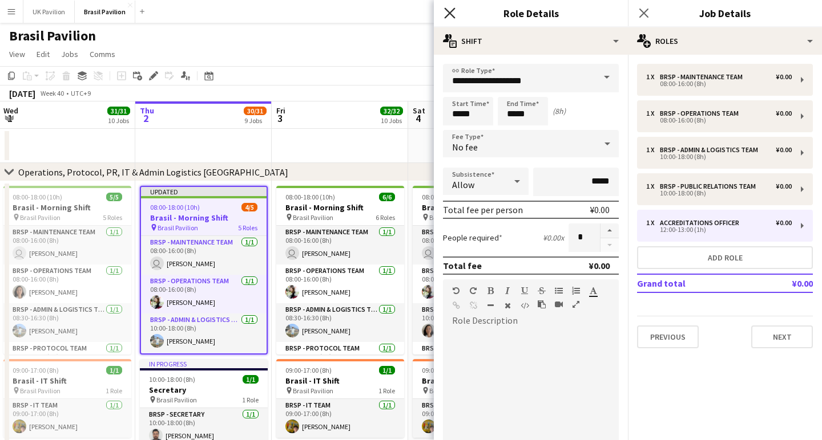
click at [447, 11] on icon at bounding box center [449, 12] width 11 height 11
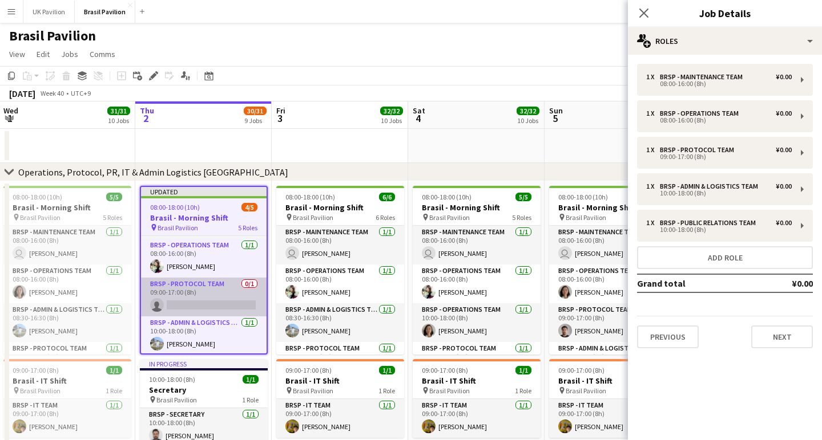
scroll to position [43, 0]
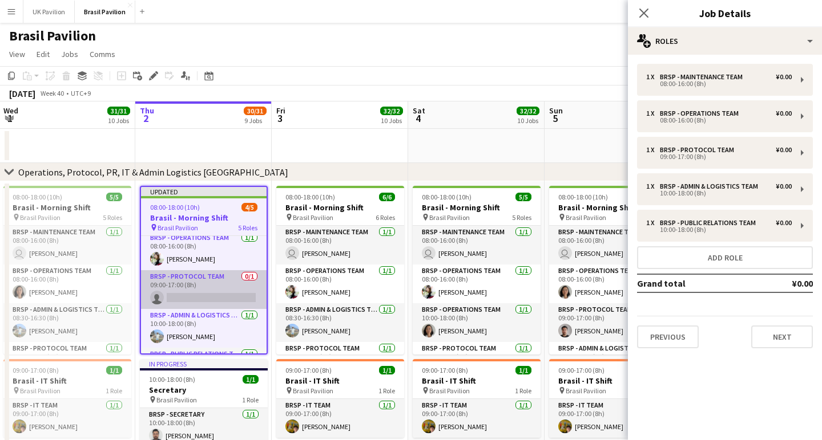
click at [192, 309] on app-card-role "BRSP - Protocol Team 0/1 09:00-17:00 (8h) single-neutral-actions" at bounding box center [204, 289] width 126 height 39
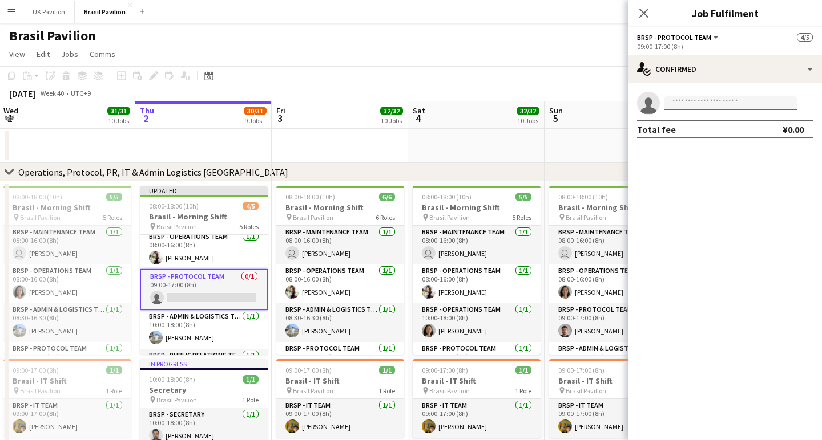
click at [698, 107] on input at bounding box center [730, 103] width 132 height 14
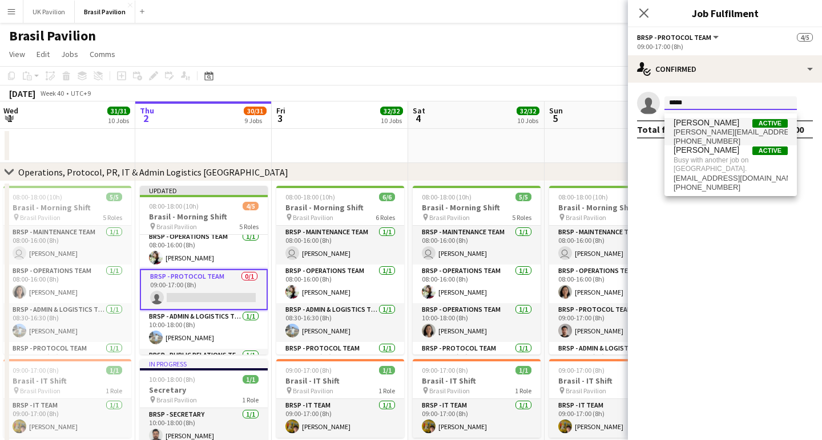
type input "*****"
click at [701, 132] on span "[PERSON_NAME][EMAIL_ADDRESS][DOMAIN_NAME]" at bounding box center [730, 132] width 114 height 9
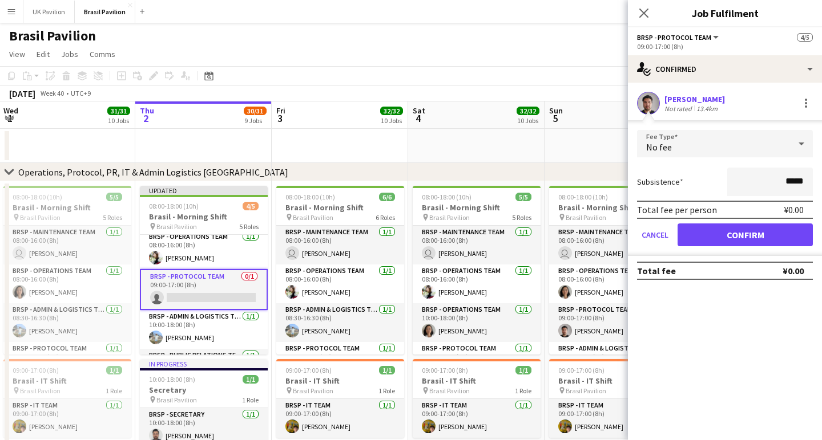
drag, startPoint x: 717, startPoint y: 242, endPoint x: 715, endPoint y: 234, distance: 8.2
click at [717, 241] on button "Confirm" at bounding box center [744, 235] width 135 height 23
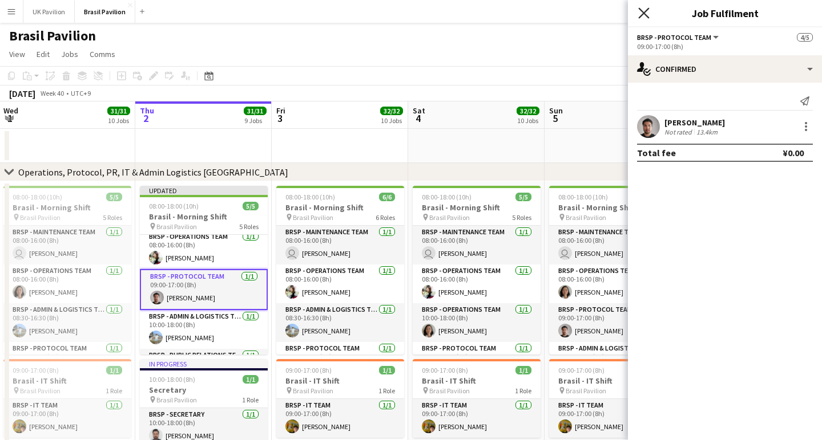
click at [643, 15] on icon "Close pop-in" at bounding box center [643, 12] width 11 height 11
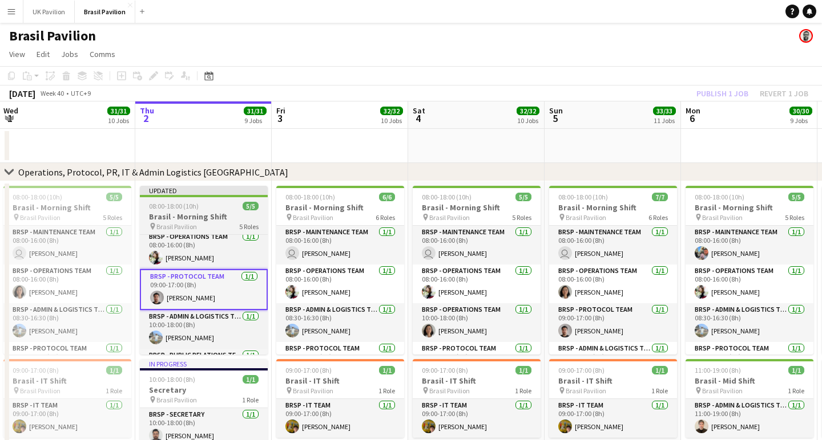
click at [210, 211] on div "08:00-18:00 (10h) 5/5" at bounding box center [204, 206] width 128 height 9
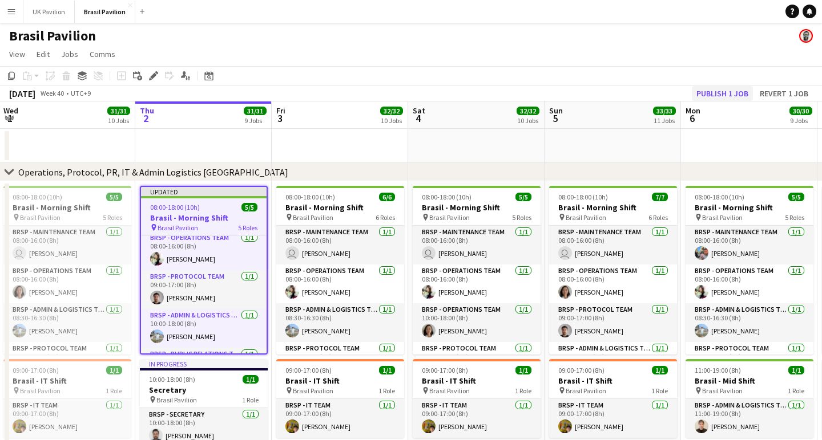
click at [703, 101] on button "Publish 1 job" at bounding box center [721, 93] width 61 height 15
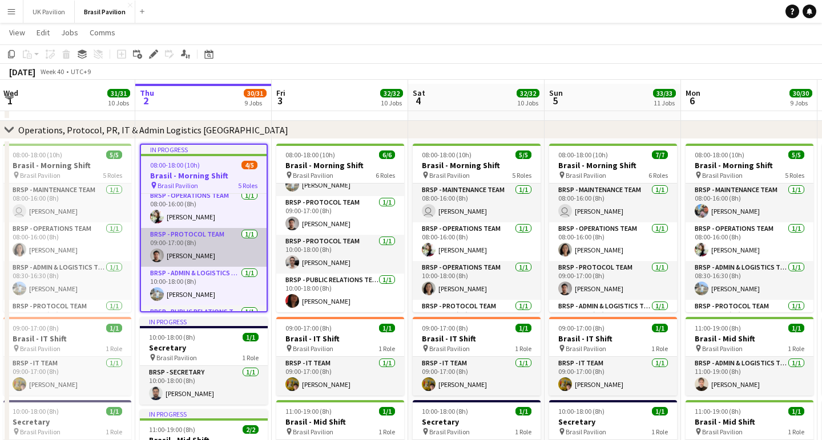
scroll to position [40, 0]
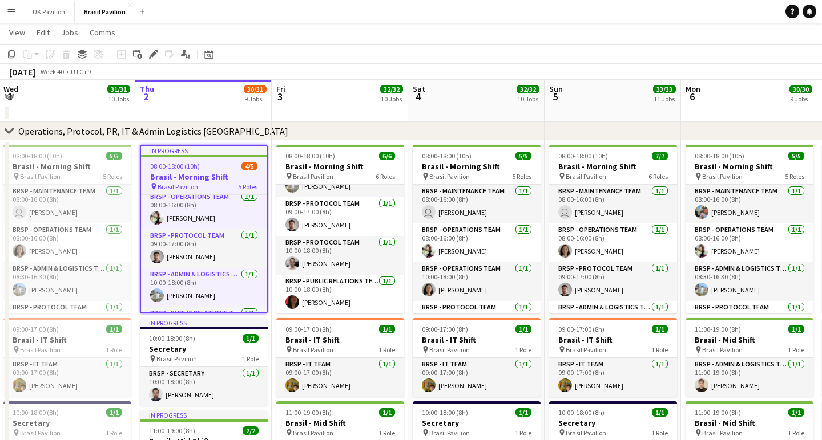
click at [15, 13] on app-icon "Menu" at bounding box center [11, 11] width 9 height 9
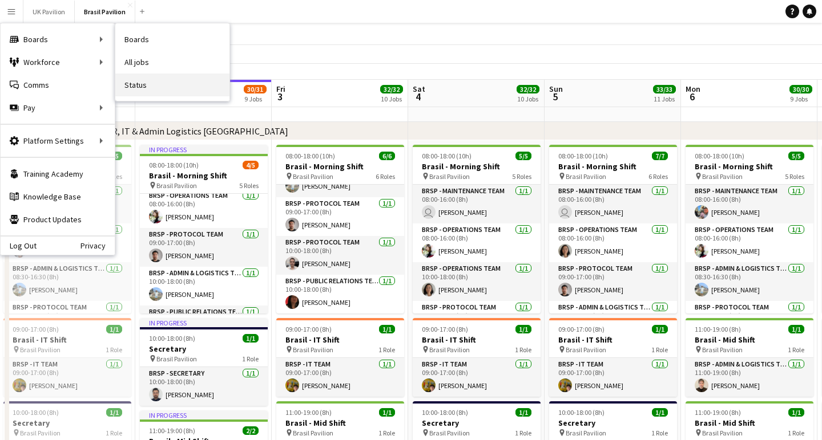
click at [148, 86] on link "Status" at bounding box center [172, 85] width 114 height 23
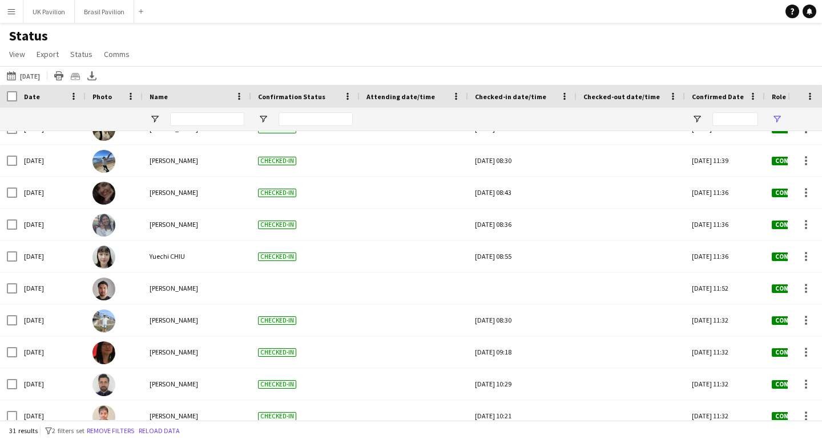
scroll to position [245, 0]
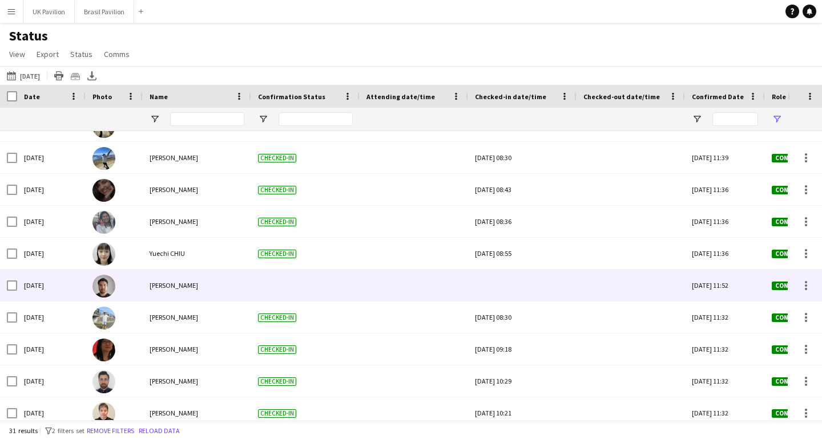
click at [516, 286] on div at bounding box center [522, 285] width 95 height 31
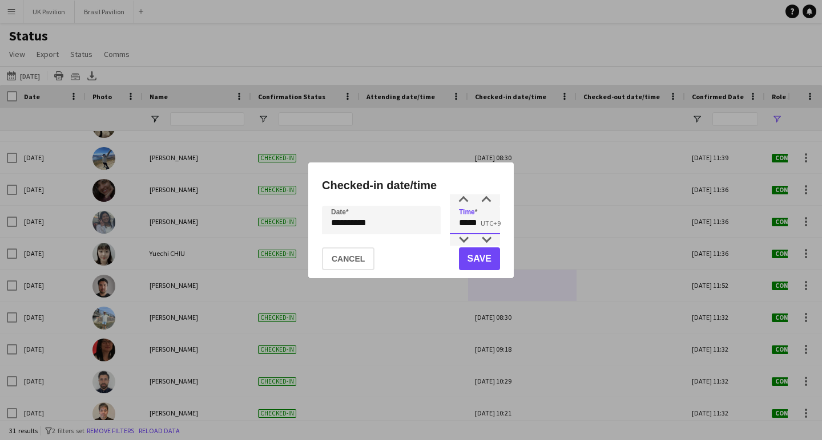
drag, startPoint x: 484, startPoint y: 227, endPoint x: 459, endPoint y: 226, distance: 25.7
click at [459, 226] on input "*****" at bounding box center [475, 220] width 50 height 29
type input "*****"
click at [480, 261] on button "Save" at bounding box center [479, 259] width 41 height 23
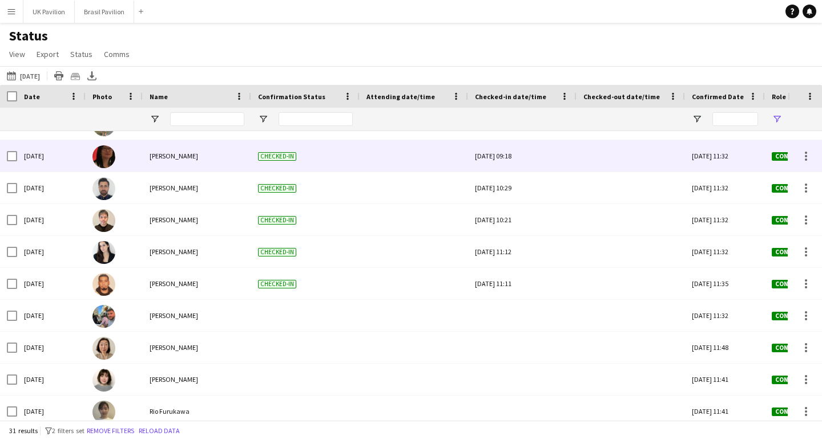
scroll to position [494, 0]
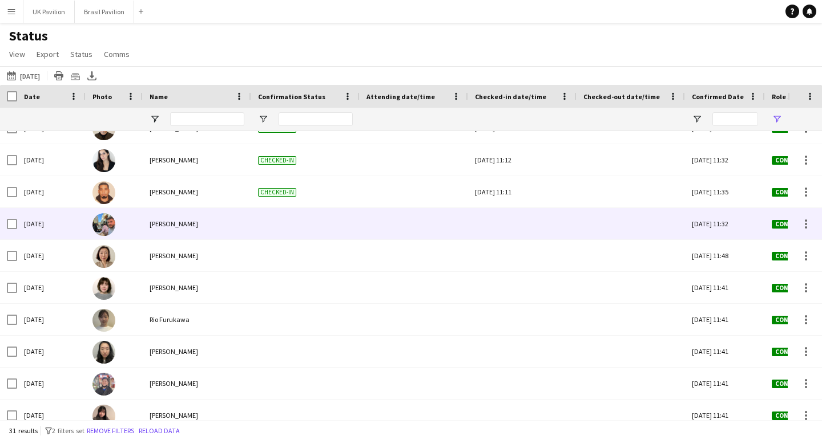
click at [525, 229] on div at bounding box center [522, 223] width 95 height 31
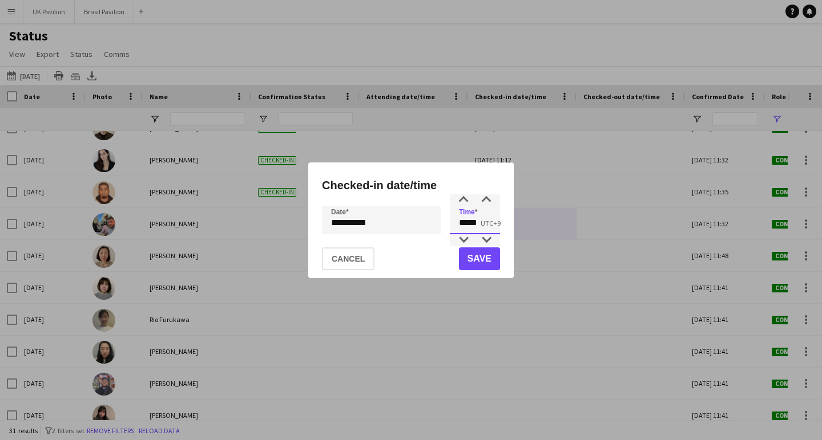
drag, startPoint x: 485, startPoint y: 224, endPoint x: 436, endPoint y: 216, distance: 49.1
click at [437, 219] on div "**********" at bounding box center [411, 220] width 178 height 29
type input "*****"
click at [468, 264] on button "Save" at bounding box center [479, 259] width 41 height 23
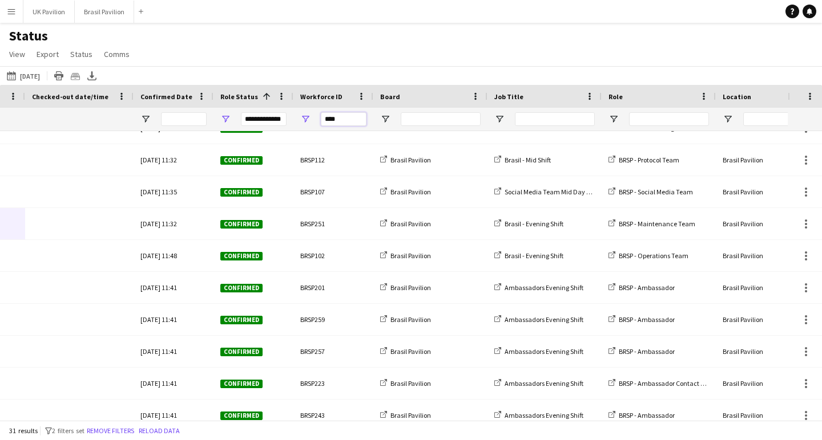
drag, startPoint x: 345, startPoint y: 127, endPoint x: 302, endPoint y: 122, distance: 43.0
click at [302, 122] on div "****" at bounding box center [333, 119] width 80 height 23
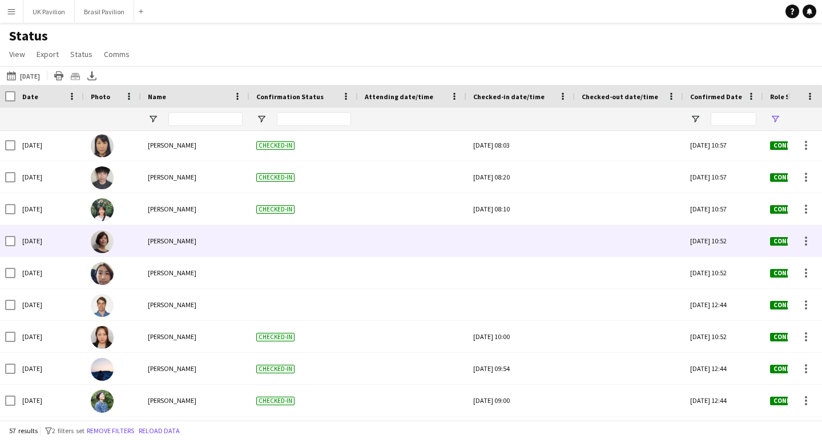
type input "***"
click at [521, 250] on div at bounding box center [520, 240] width 95 height 31
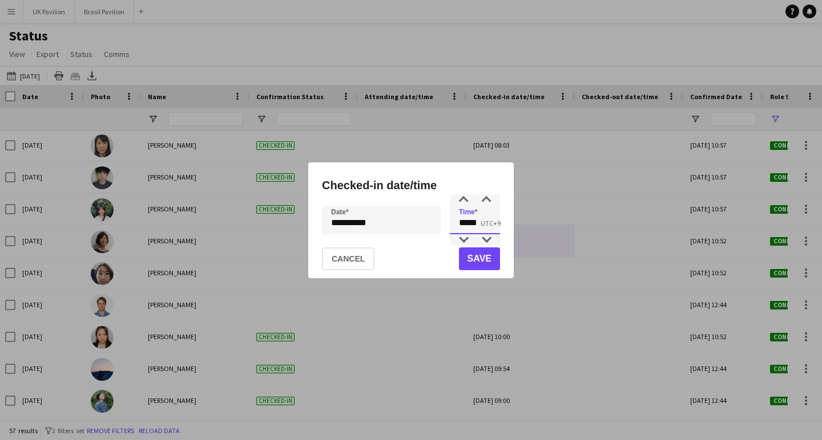
click at [487, 228] on input "*****" at bounding box center [475, 220] width 50 height 29
type input "*****"
click at [466, 263] on button "Save" at bounding box center [479, 259] width 41 height 23
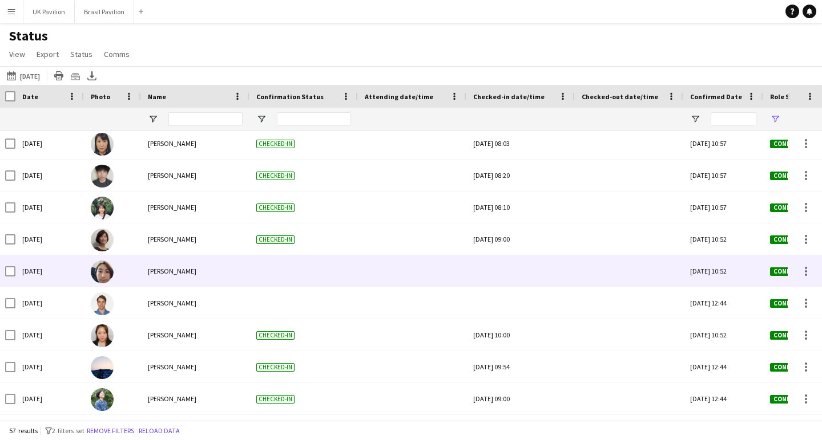
click at [508, 276] on div at bounding box center [520, 271] width 95 height 31
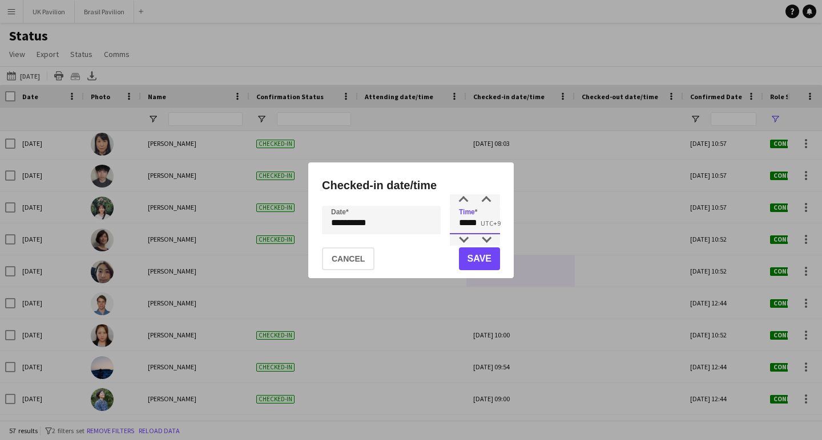
drag, startPoint x: 461, startPoint y: 225, endPoint x: 438, endPoint y: 227, distance: 22.9
click at [438, 227] on div "**********" at bounding box center [411, 220] width 178 height 29
type input "*****"
click at [464, 261] on button "Save" at bounding box center [479, 259] width 41 height 23
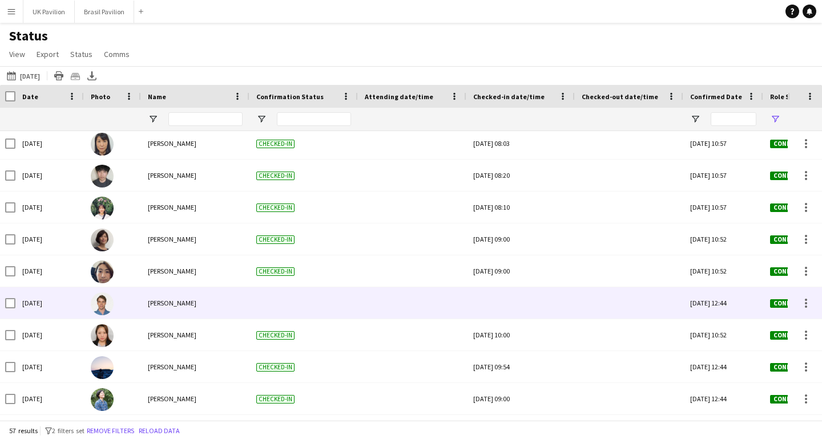
click at [516, 314] on div at bounding box center [520, 303] width 95 height 31
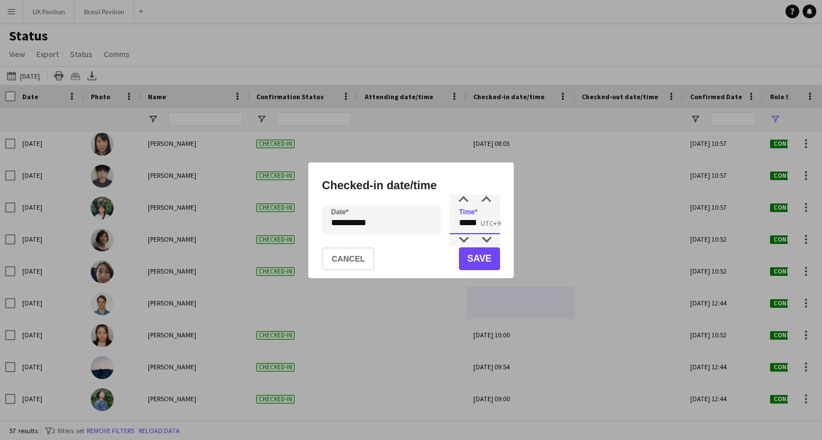
drag, startPoint x: 479, startPoint y: 227, endPoint x: 424, endPoint y: 225, distance: 54.8
click at [424, 225] on div "**********" at bounding box center [411, 220] width 178 height 29
type input "*****"
click at [466, 257] on button "Save" at bounding box center [479, 259] width 41 height 23
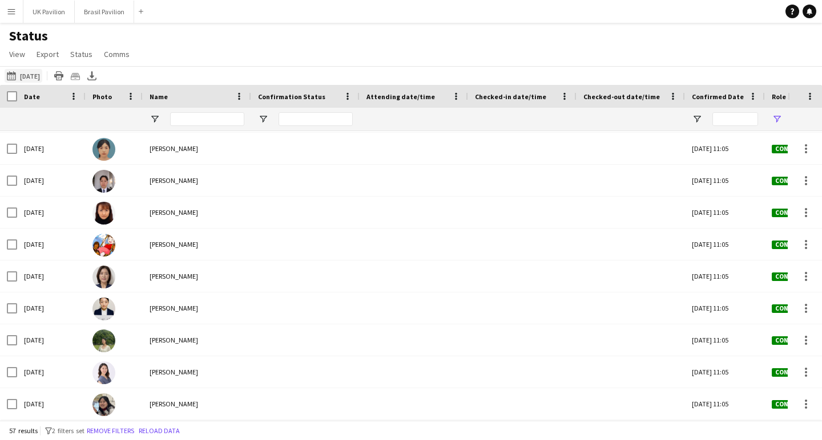
click at [25, 80] on button "[DATE] [DATE]" at bounding box center [24, 76] width 38 height 14
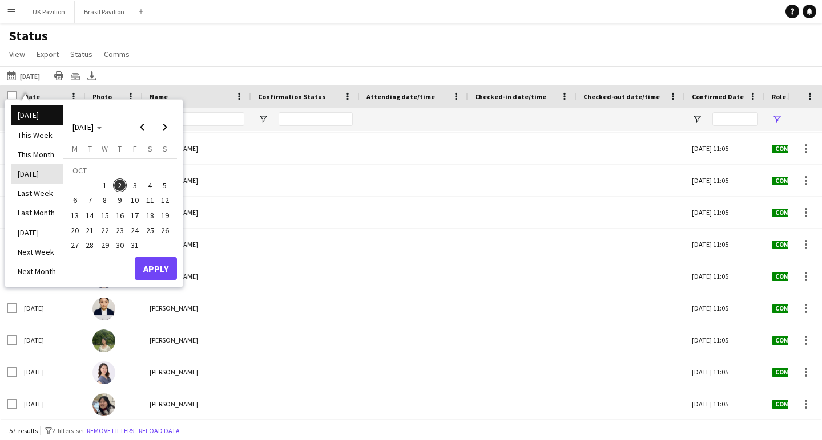
click at [33, 176] on li "[DATE]" at bounding box center [37, 173] width 52 height 19
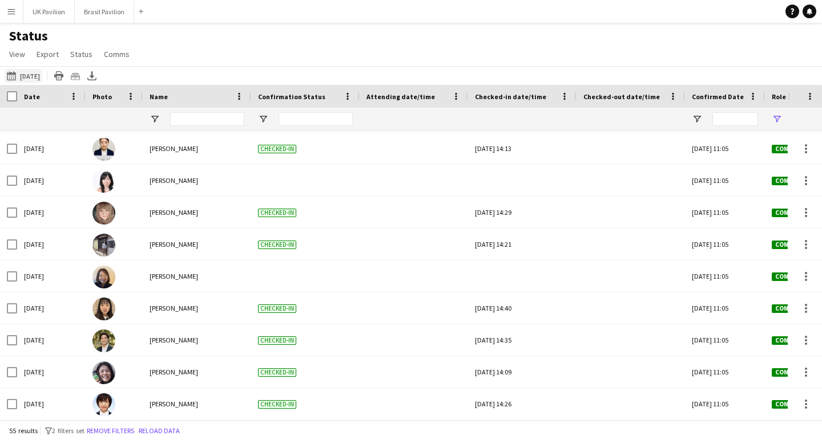
click at [34, 83] on button "[DATE] [DATE]" at bounding box center [24, 76] width 38 height 14
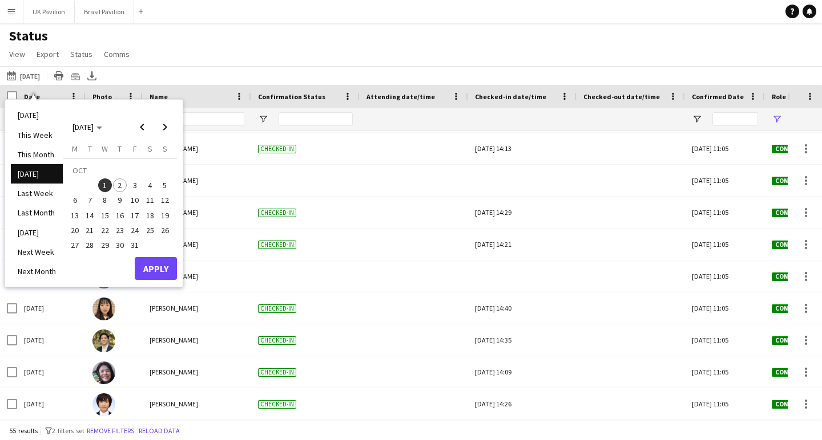
click at [171, 58] on div "Status View Views Default view New view Update view Delete view Edit name Custo…" at bounding box center [411, 46] width 822 height 39
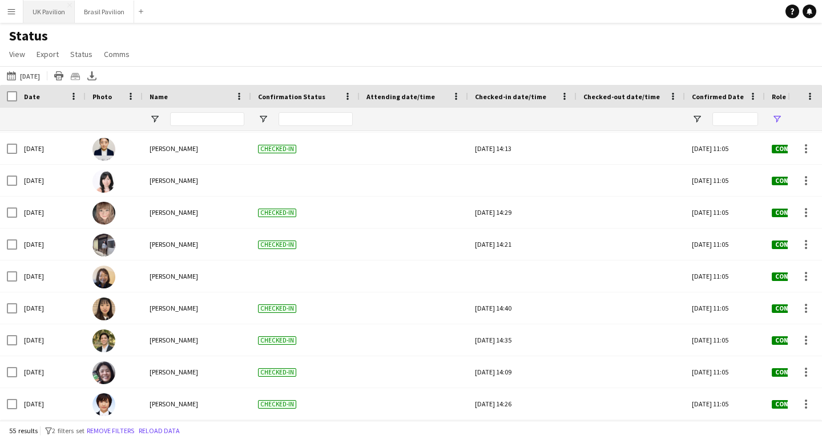
click at [68, 9] on button "UK Pavilion Close" at bounding box center [48, 12] width 51 height 22
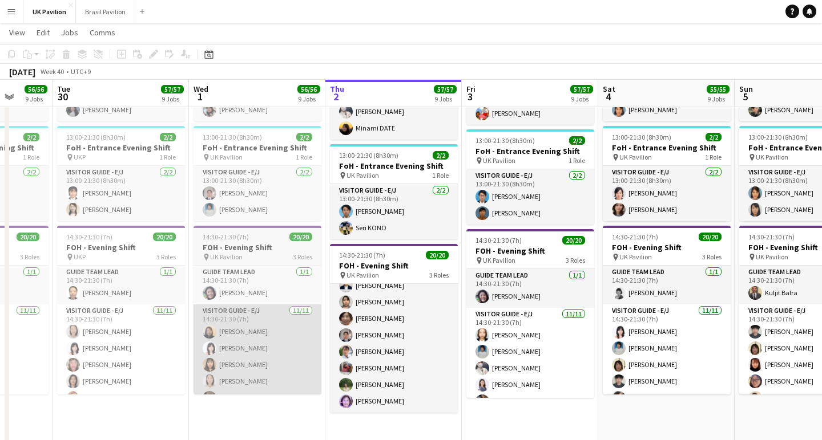
scroll to position [0, 355]
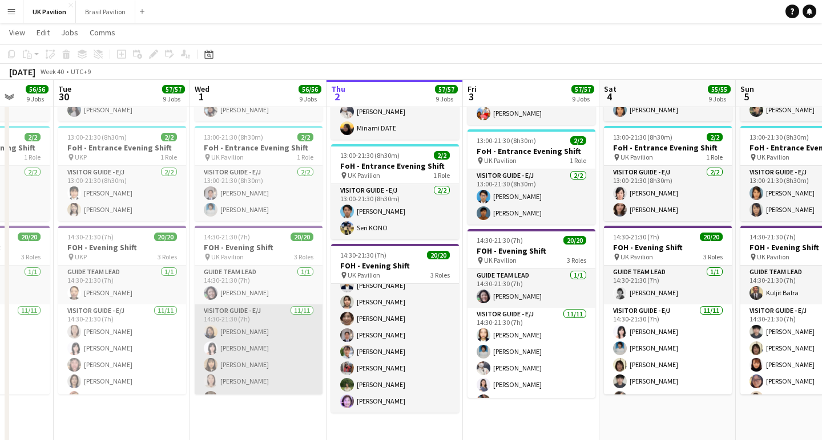
click at [240, 379] on app-card-role "Visitor Guide - E/J [DATE] 14:30-21:30 (7h) [PERSON_NAME] [PERSON_NAME] [PERSON…" at bounding box center [259, 407] width 128 height 204
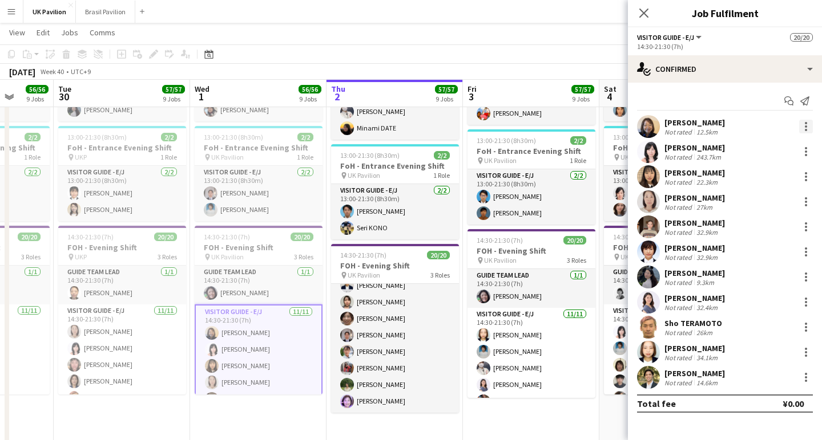
click at [803, 129] on div at bounding box center [806, 127] width 14 height 14
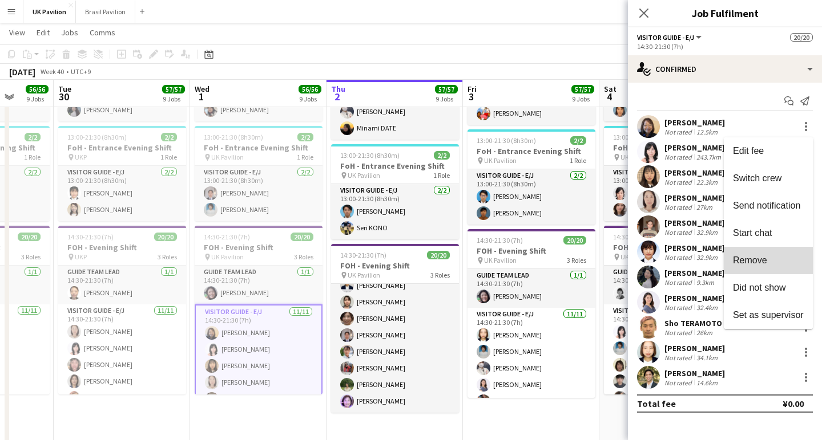
click at [742, 258] on span "Remove" at bounding box center [750, 261] width 34 height 10
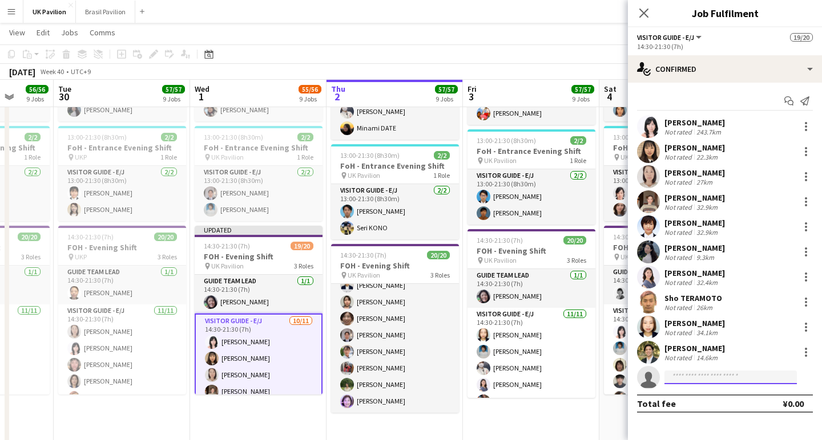
click at [685, 381] on input at bounding box center [730, 378] width 132 height 14
type input "*********"
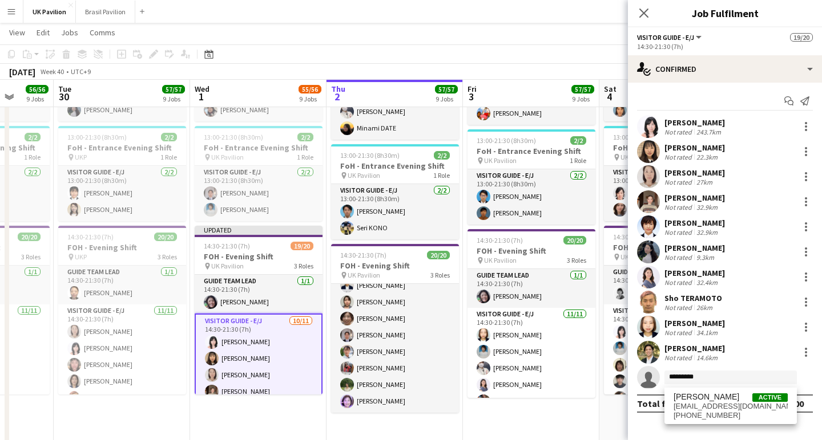
drag, startPoint x: 693, startPoint y: 401, endPoint x: 698, endPoint y: 413, distance: 13.6
click at [698, 411] on span "[EMAIL_ADDRESS][DOMAIN_NAME]" at bounding box center [730, 406] width 114 height 9
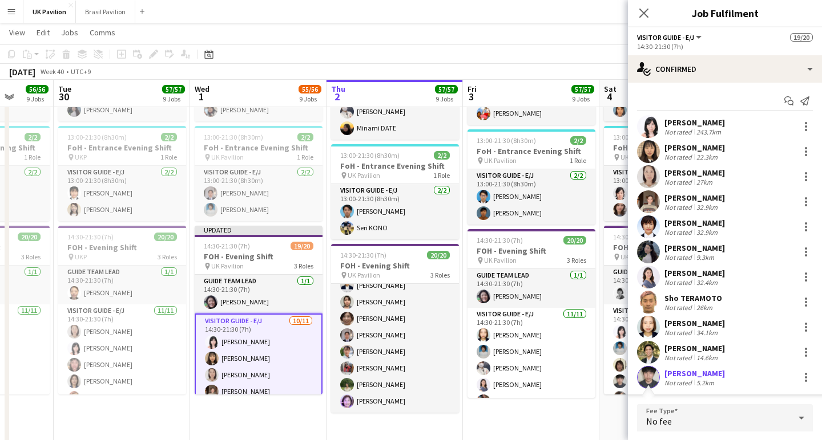
scroll to position [131, 0]
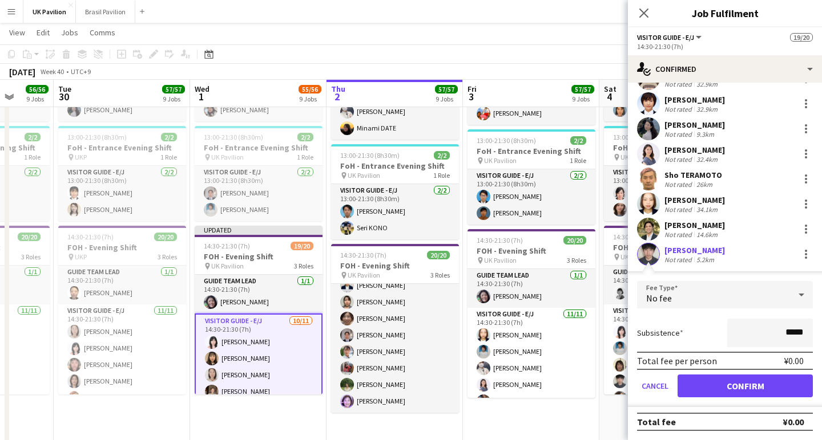
click at [739, 383] on button "Confirm" at bounding box center [744, 386] width 135 height 23
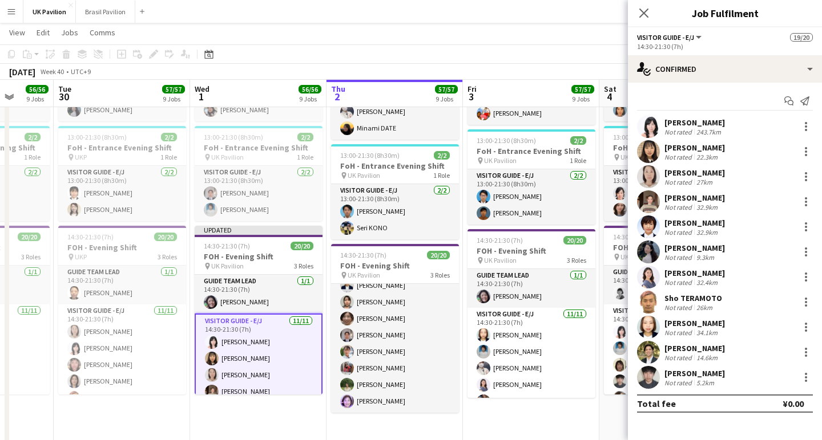
scroll to position [0, 0]
drag, startPoint x: 644, startPoint y: 10, endPoint x: 606, endPoint y: 43, distance: 50.2
click at [644, 10] on icon "Close pop-in" at bounding box center [643, 13] width 9 height 9
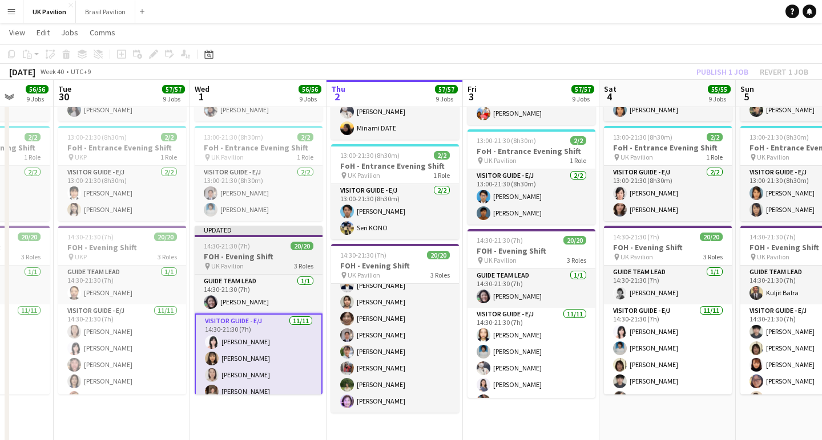
click at [242, 262] on h3 "FOH - Evening Shift" at bounding box center [259, 257] width 128 height 10
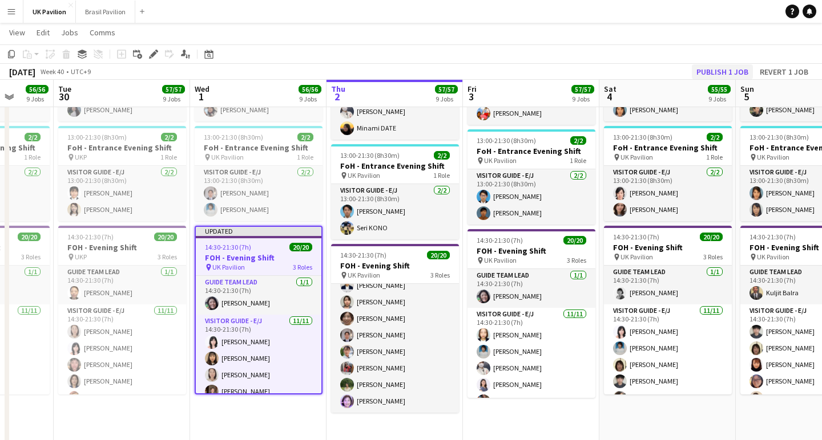
click at [704, 70] on button "Publish 1 job" at bounding box center [721, 71] width 61 height 15
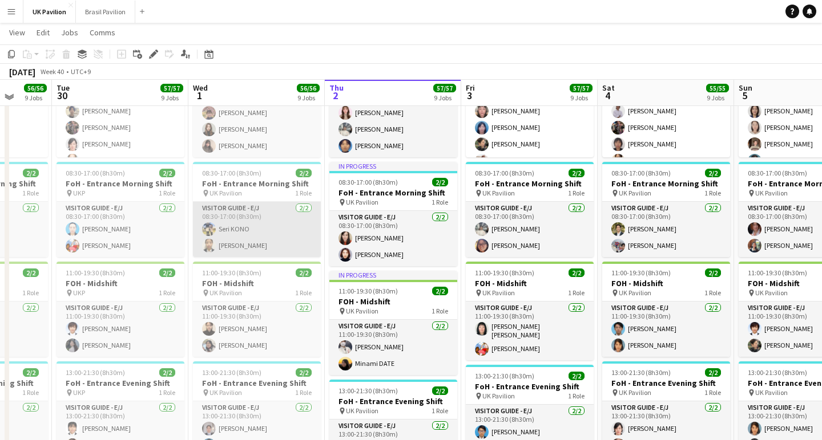
scroll to position [861, 0]
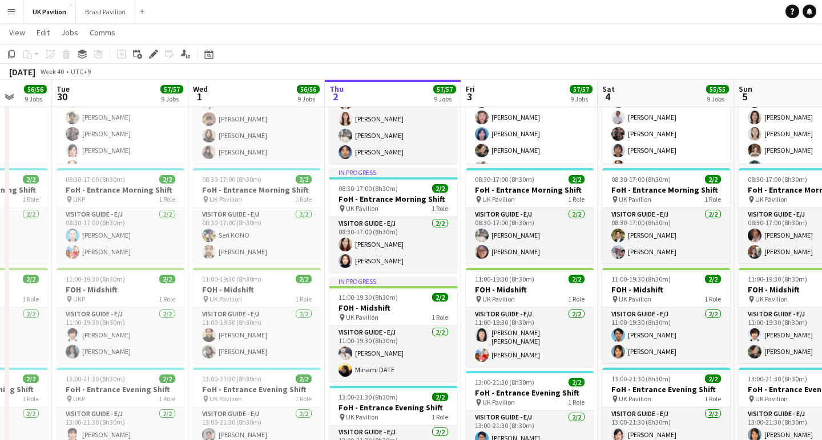
click at [10, 11] on app-icon "Menu" at bounding box center [11, 11] width 9 height 9
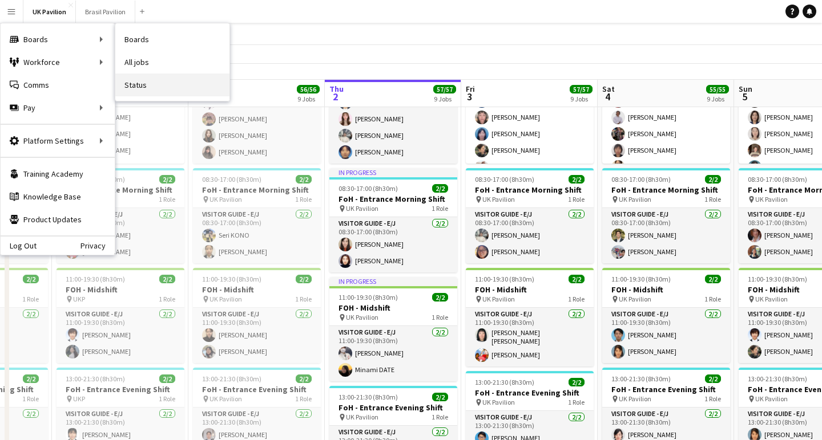
click at [128, 84] on link "Status" at bounding box center [172, 85] width 114 height 23
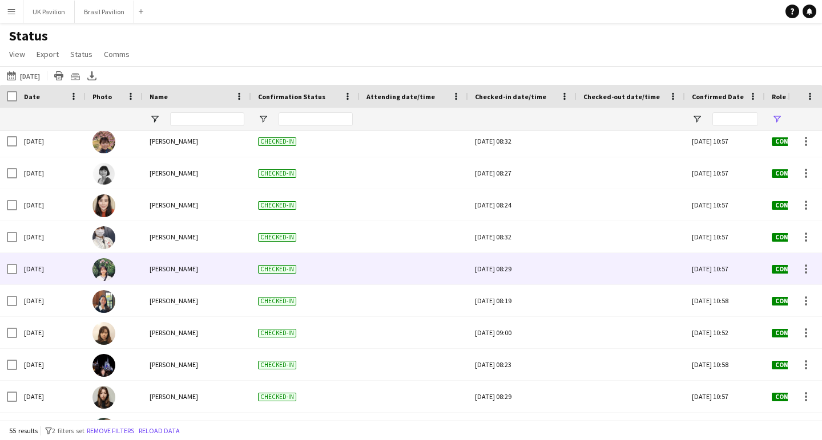
scroll to position [373, 0]
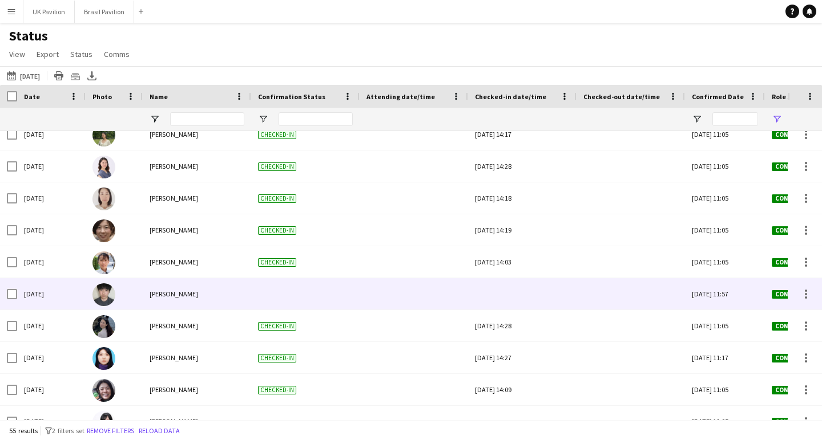
click at [499, 305] on div at bounding box center [522, 293] width 95 height 31
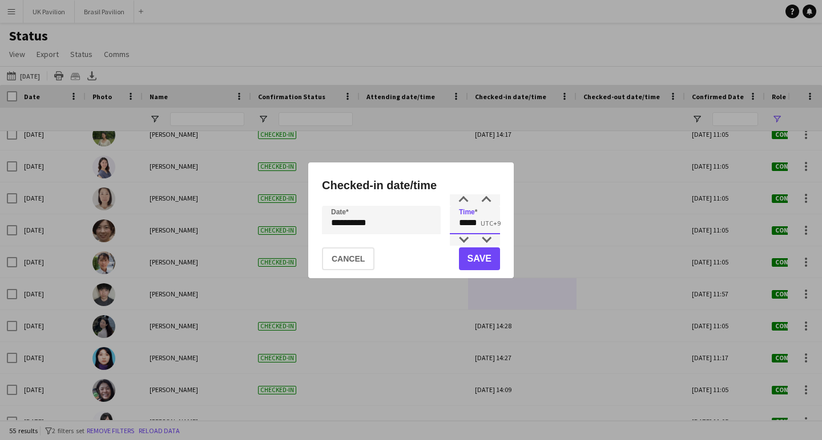
drag, startPoint x: 487, startPoint y: 229, endPoint x: 446, endPoint y: 226, distance: 41.2
click at [446, 226] on div "**********" at bounding box center [411, 220] width 178 height 29
type input "*****"
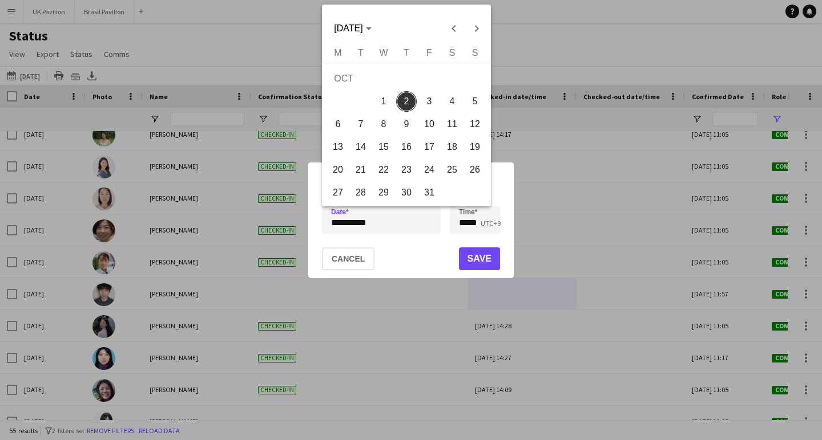
click at [402, 223] on div "**********" at bounding box center [411, 220] width 822 height 440
click at [387, 107] on span "1" at bounding box center [383, 101] width 21 height 21
type input "**********"
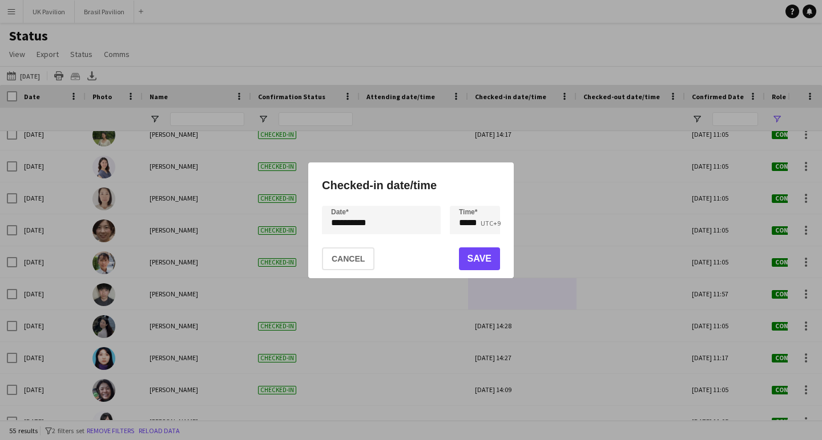
click at [474, 265] on button "Save" at bounding box center [479, 259] width 41 height 23
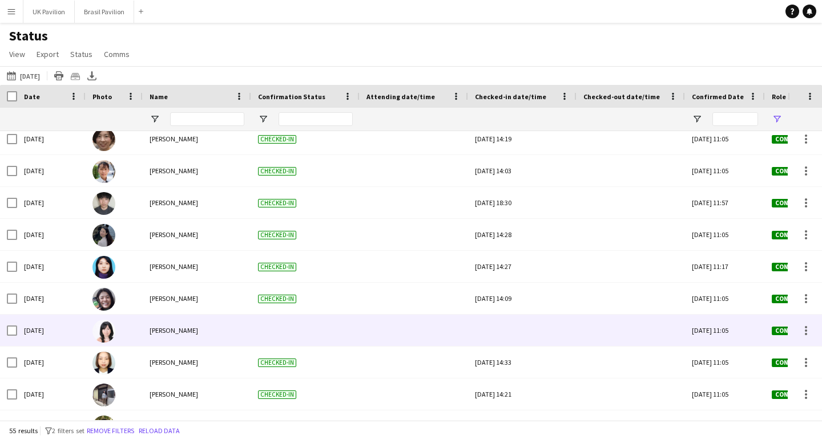
click at [531, 339] on div at bounding box center [522, 330] width 95 height 31
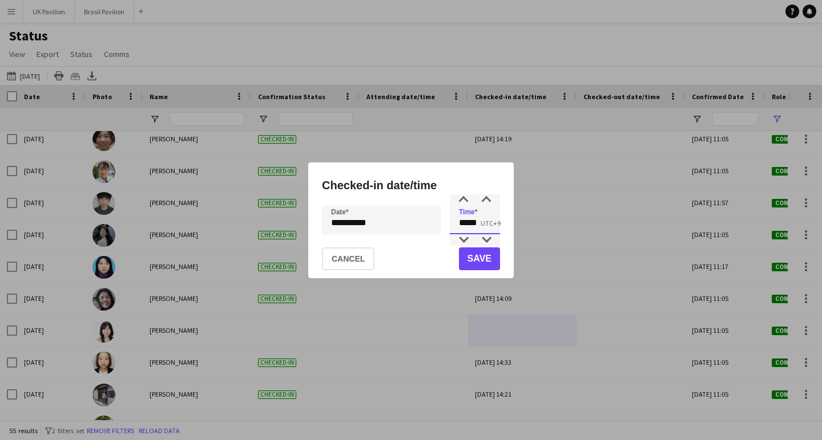
drag, startPoint x: 486, startPoint y: 225, endPoint x: 435, endPoint y: 221, distance: 50.9
click at [435, 221] on div "**********" at bounding box center [411, 220] width 178 height 29
type input "*****"
click at [393, 229] on div "**********" at bounding box center [411, 220] width 822 height 440
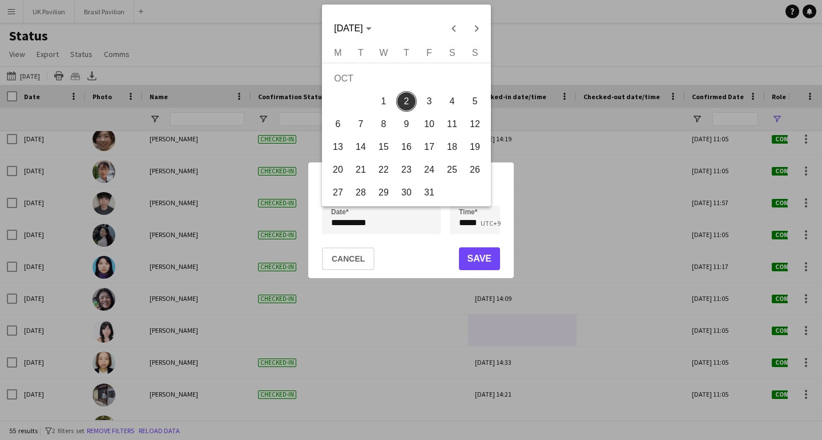
click at [379, 104] on span "1" at bounding box center [383, 101] width 21 height 21
type input "**********"
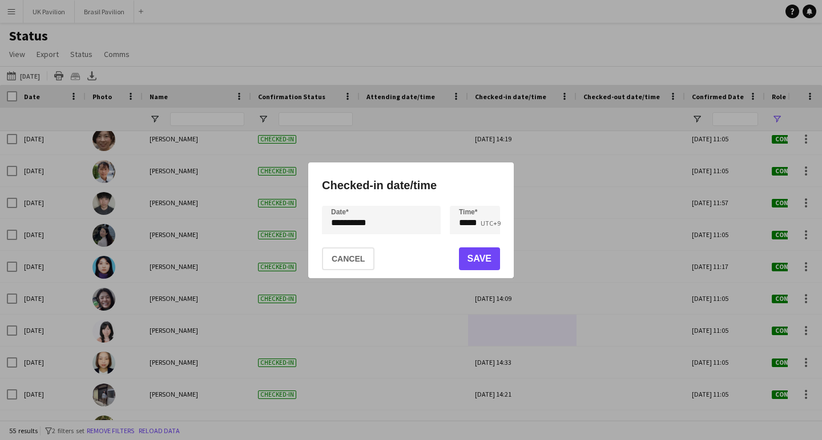
click at [471, 260] on button "Save" at bounding box center [479, 259] width 41 height 23
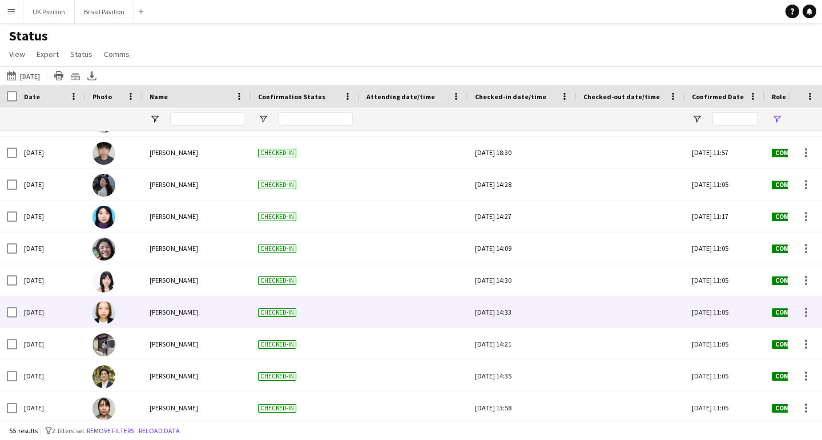
scroll to position [1468, 0]
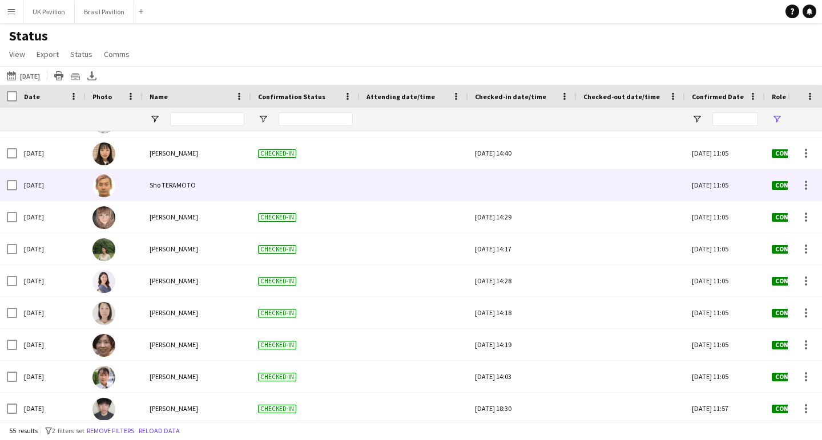
click at [549, 194] on div at bounding box center [522, 184] width 95 height 31
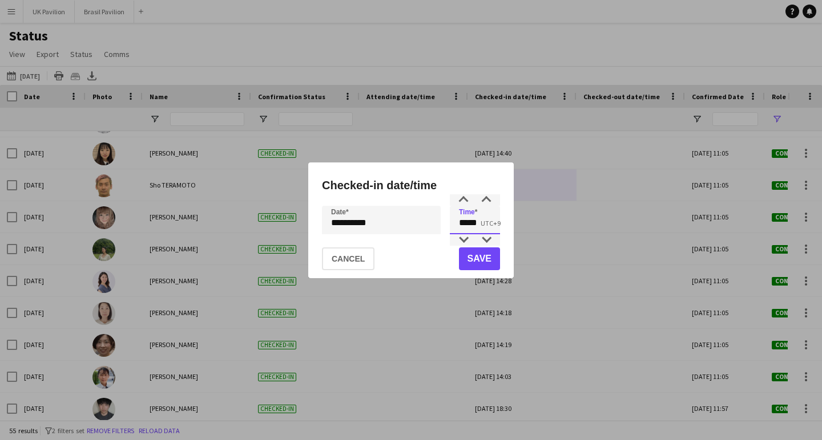
drag, startPoint x: 485, startPoint y: 228, endPoint x: 442, endPoint y: 224, distance: 43.5
click at [442, 224] on div "**********" at bounding box center [411, 220] width 178 height 29
type input "*****"
click at [411, 230] on div "**********" at bounding box center [411, 220] width 822 height 440
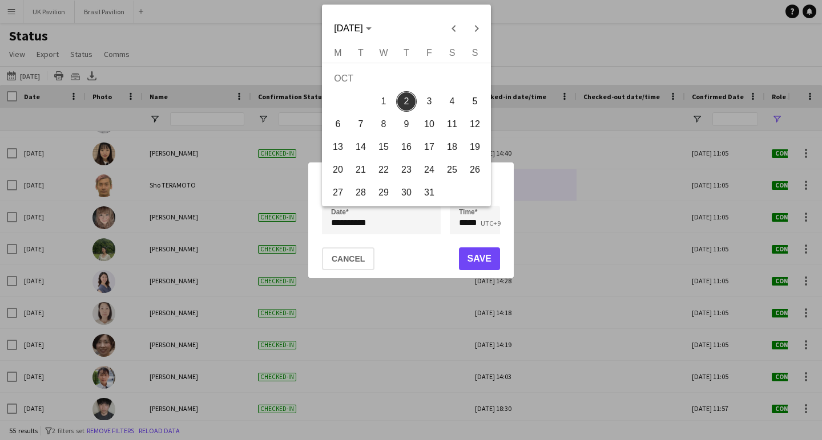
click at [385, 107] on span "1" at bounding box center [383, 101] width 21 height 21
type input "**********"
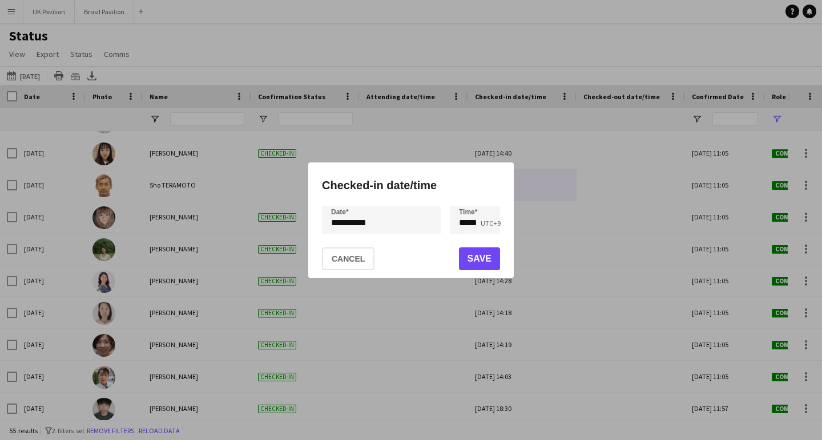
click at [484, 265] on button "Save" at bounding box center [479, 259] width 41 height 23
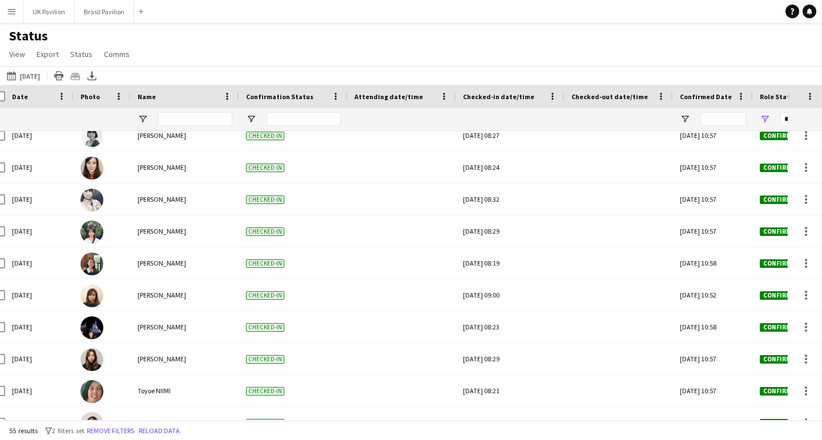
scroll to position [0, 0]
click at [96, 8] on button "Brasil Pavilion Close" at bounding box center [104, 12] width 59 height 22
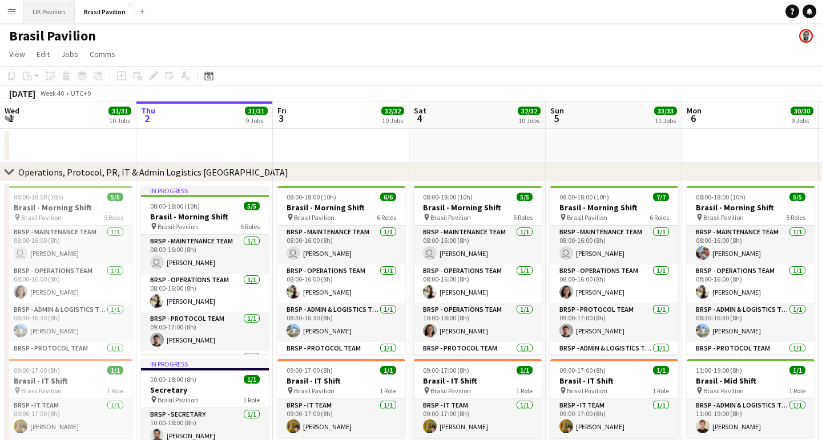
click at [47, 12] on button "UK Pavilion Close" at bounding box center [48, 12] width 51 height 22
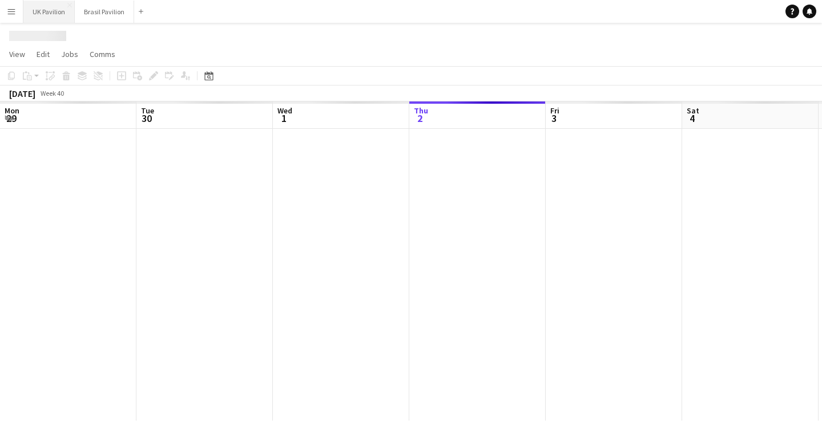
scroll to position [0, 273]
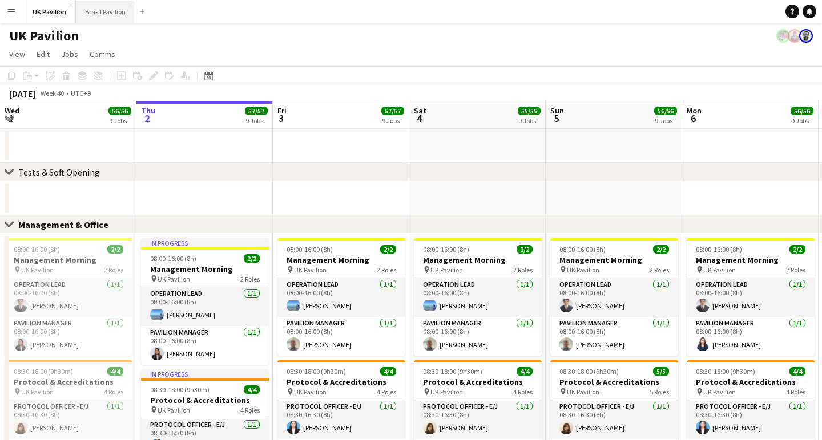
click at [113, 18] on button "Brasil Pavilion Close" at bounding box center [105, 12] width 59 height 22
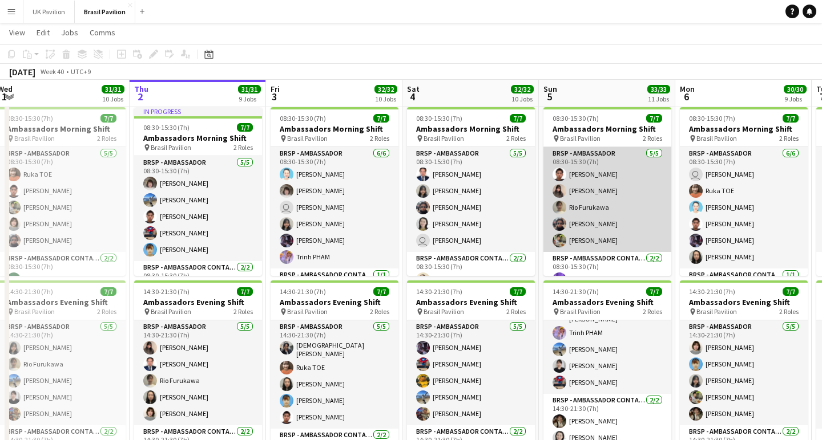
click at [590, 224] on app-card-role "BRSP - Ambassador [DATE] 08:30-15:30 (7h) [PERSON_NAME] [PERSON_NAME] Rio [PERS…" at bounding box center [607, 199] width 128 height 105
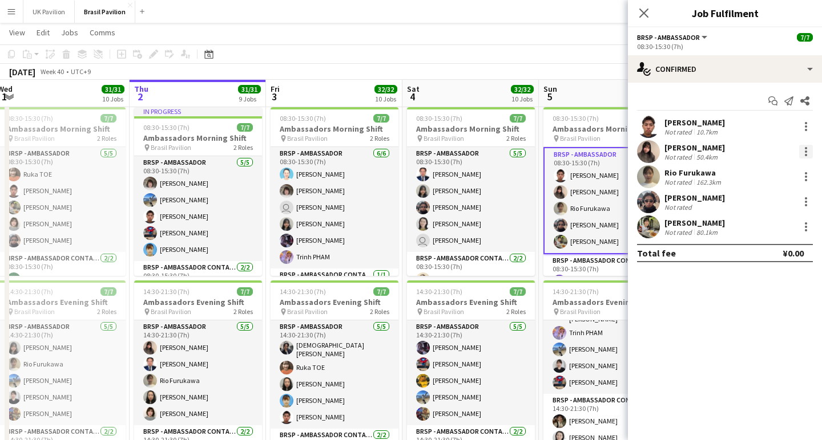
click at [803, 155] on div at bounding box center [806, 152] width 14 height 14
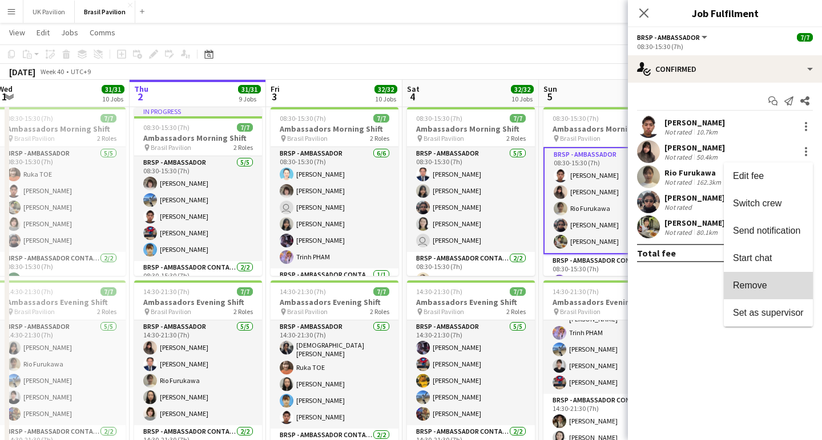
click at [767, 284] on span "Remove" at bounding box center [768, 286] width 71 height 10
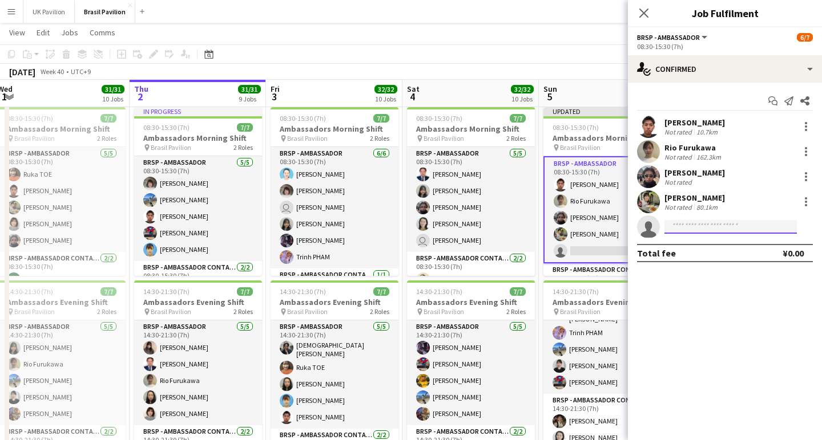
click at [684, 225] on input at bounding box center [730, 227] width 132 height 14
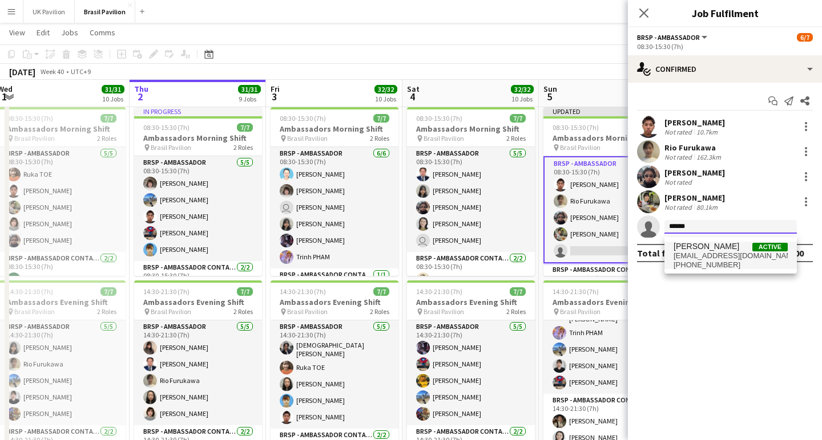
type input "******"
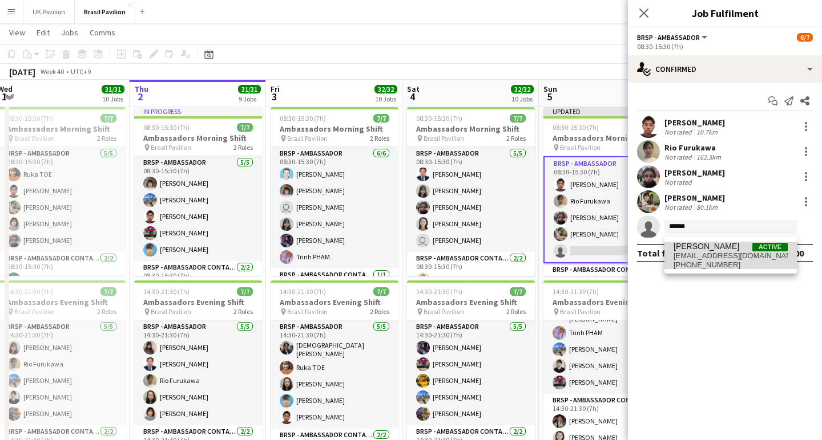
click at [706, 261] on span "[EMAIL_ADDRESS][DOMAIN_NAME]" at bounding box center [730, 256] width 114 height 9
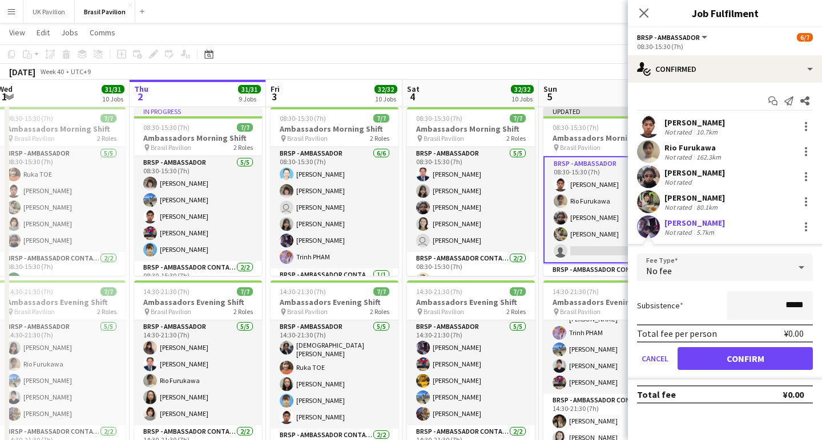
click at [723, 360] on button "Confirm" at bounding box center [744, 358] width 135 height 23
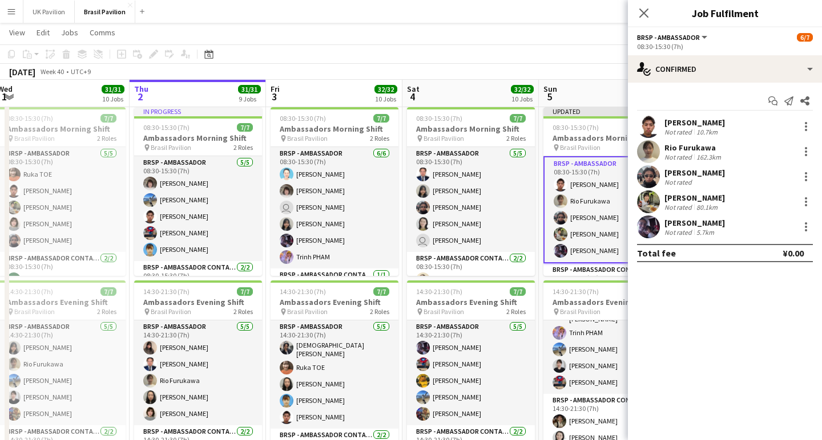
drag, startPoint x: 641, startPoint y: 11, endPoint x: 637, endPoint y: 61, distance: 50.3
click at [641, 13] on icon "Close pop-in" at bounding box center [643, 13] width 9 height 9
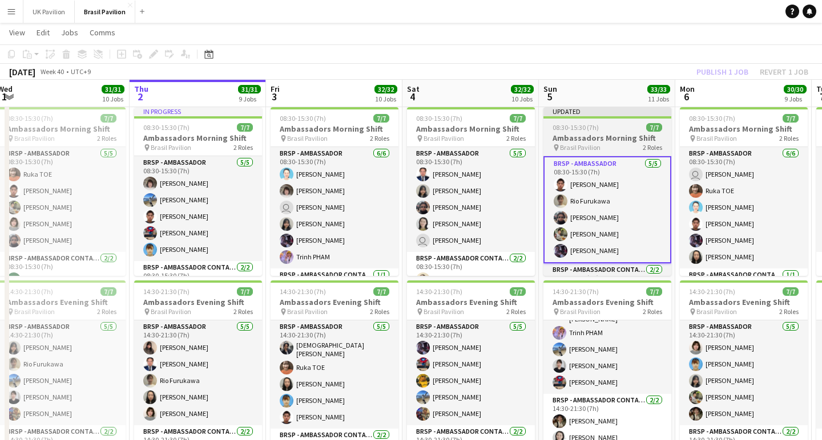
click at [580, 143] on h3 "Ambassadors Morning Shift" at bounding box center [607, 138] width 128 height 10
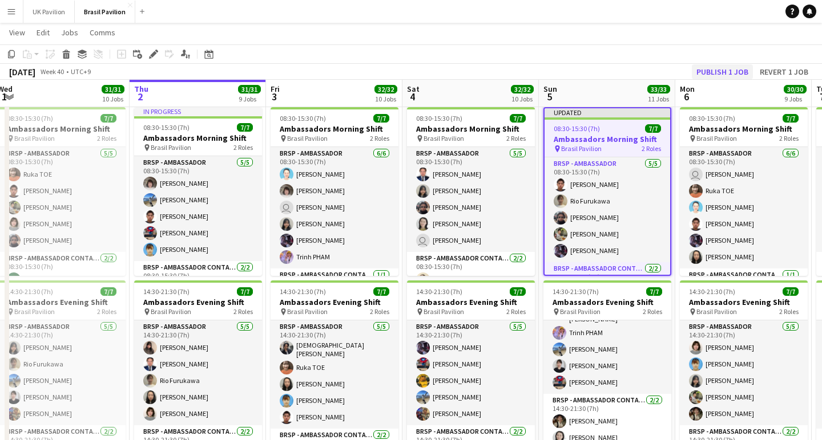
click at [699, 72] on button "Publish 1 job" at bounding box center [721, 71] width 61 height 15
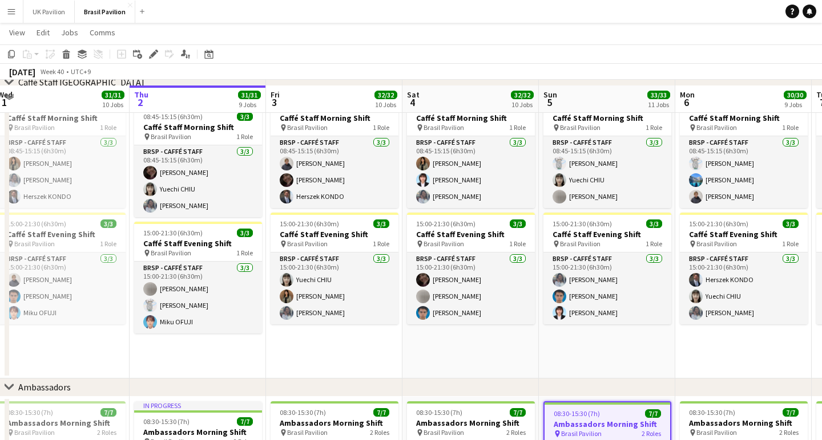
scroll to position [1079, 0]
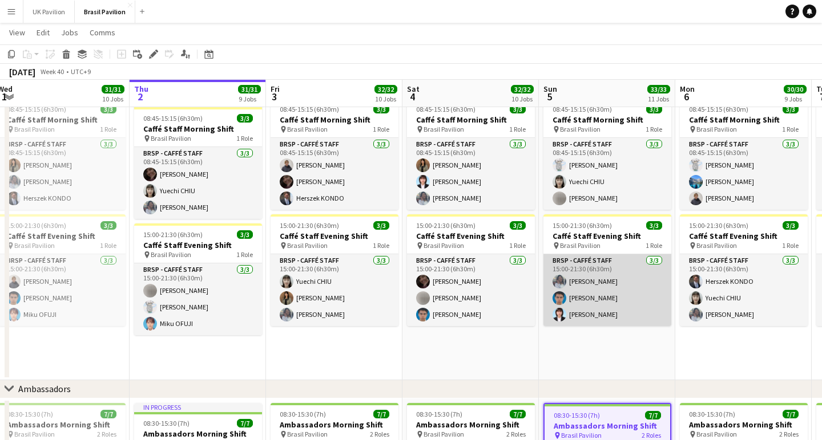
click at [595, 318] on app-card-role "BRSP - Caffé Staff [DATE] 15:00-21:30 (6h30m) [PERSON_NAME] [PERSON_NAME] [PERS…" at bounding box center [607, 290] width 128 height 72
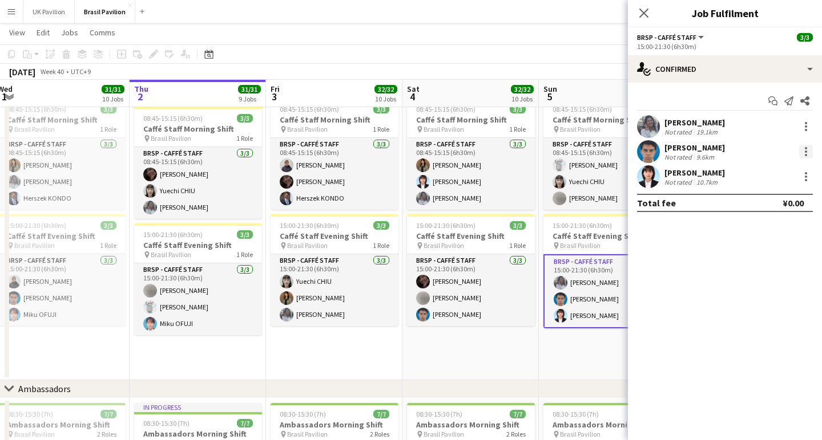
click at [805, 153] on div at bounding box center [805, 152] width 2 height 2
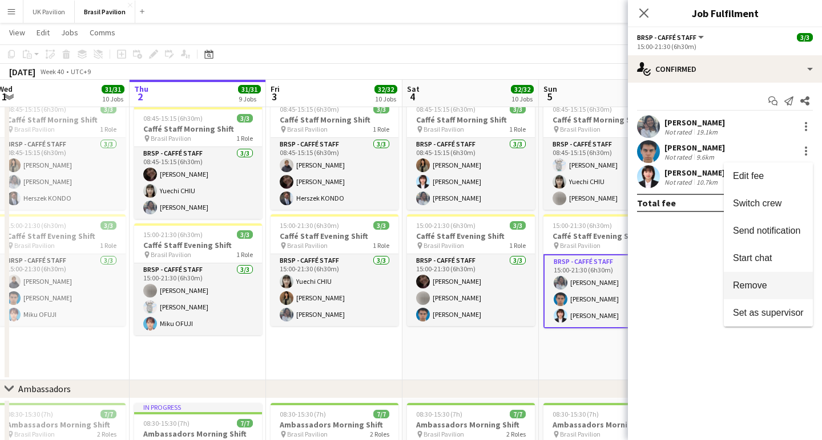
click at [739, 287] on span "Remove" at bounding box center [750, 286] width 34 height 10
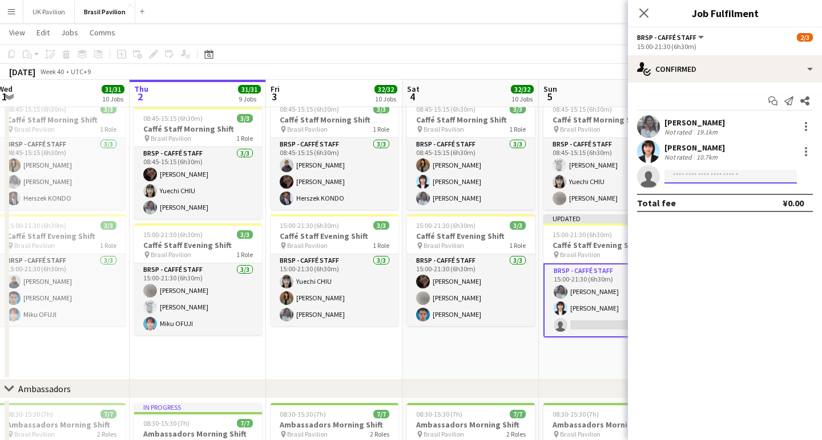
click at [686, 178] on input at bounding box center [730, 177] width 132 height 14
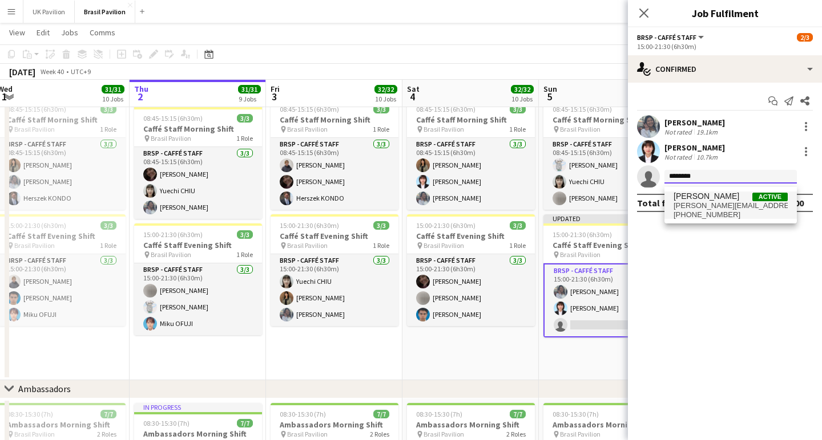
type input "********"
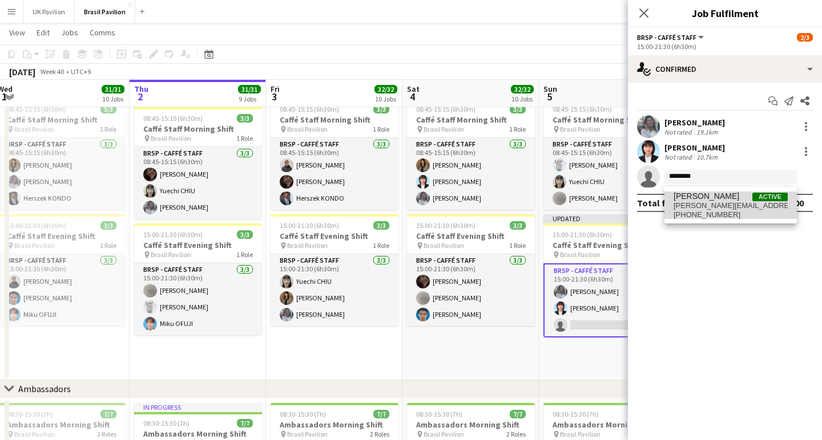
click at [720, 208] on span "[PERSON_NAME][EMAIL_ADDRESS][DOMAIN_NAME]" at bounding box center [730, 205] width 114 height 9
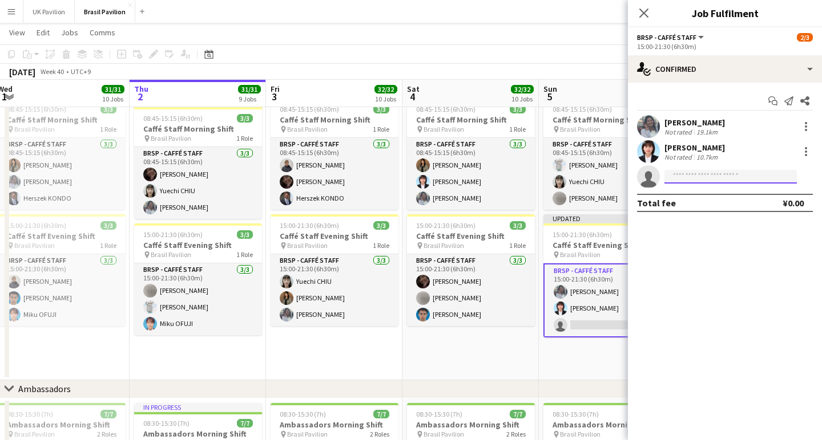
scroll to position [1087, 0]
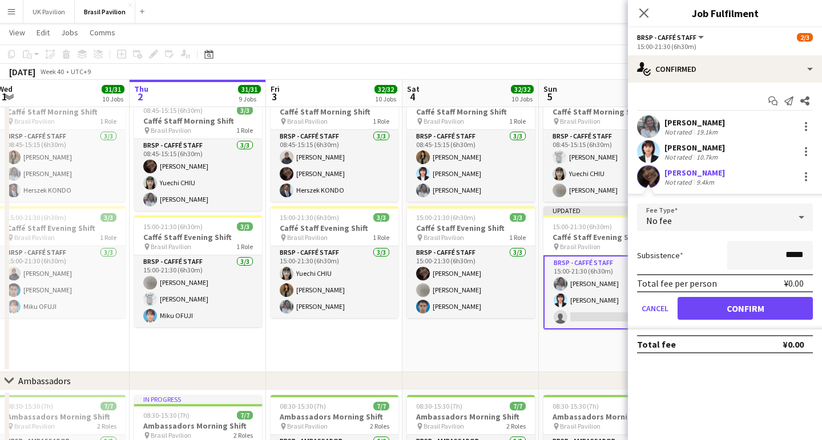
click at [745, 317] on button "Confirm" at bounding box center [744, 308] width 135 height 23
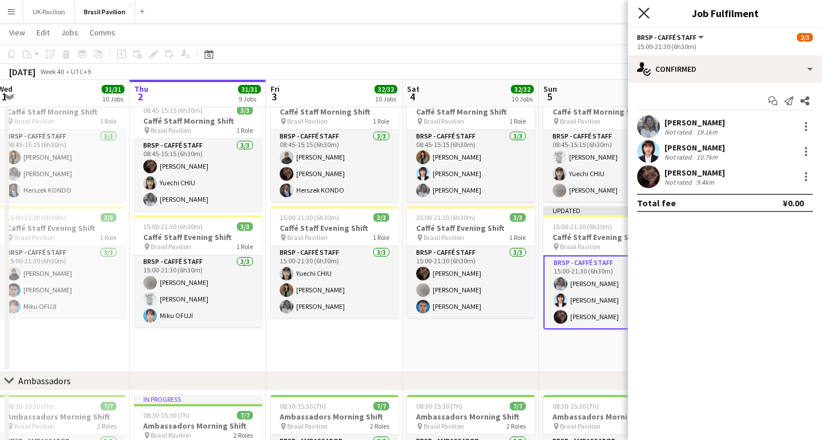
scroll to position [1087, 0]
click at [642, 14] on icon at bounding box center [643, 12] width 11 height 11
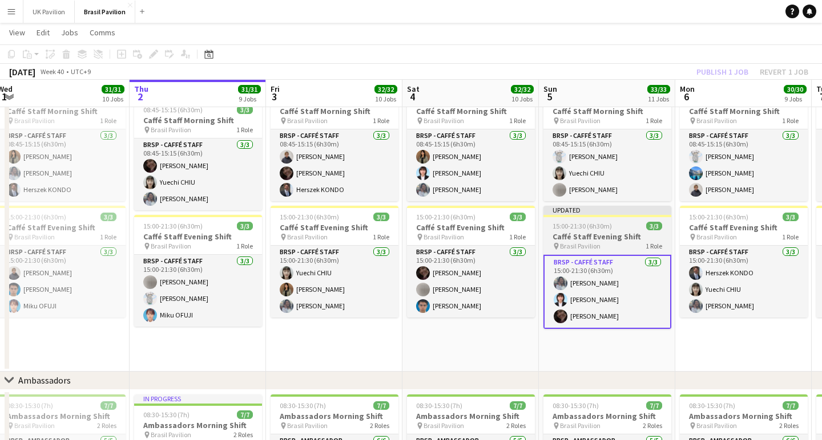
click at [587, 241] on h3 "Caffé Staff Evening Shift" at bounding box center [607, 237] width 128 height 10
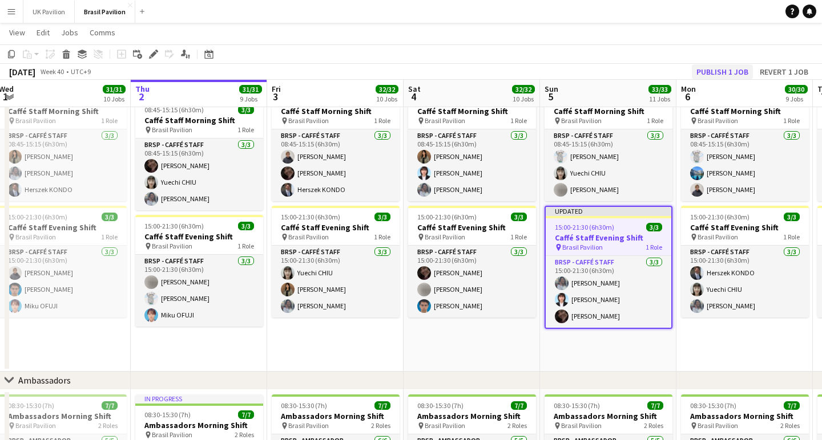
click at [699, 70] on button "Publish 1 job" at bounding box center [721, 71] width 61 height 15
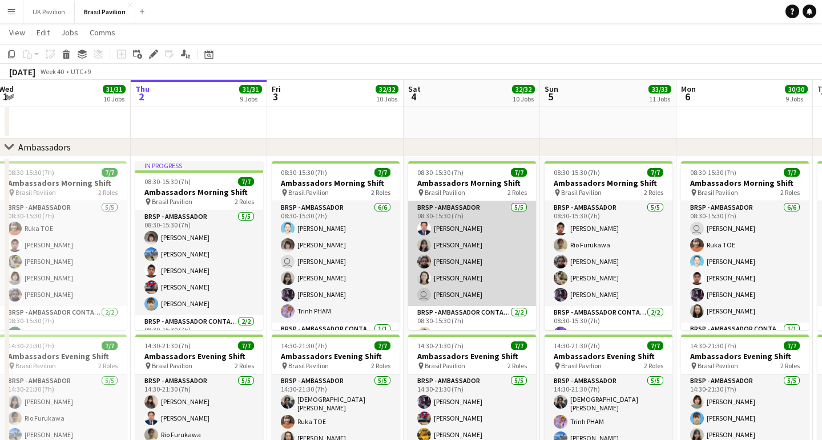
scroll to position [3, 0]
click at [471, 280] on app-card-role "BRSP - Ambassador [DATE] 08:30-15:30 (7h) [PERSON_NAME] [PERSON_NAME] Kaito UME…" at bounding box center [472, 251] width 128 height 105
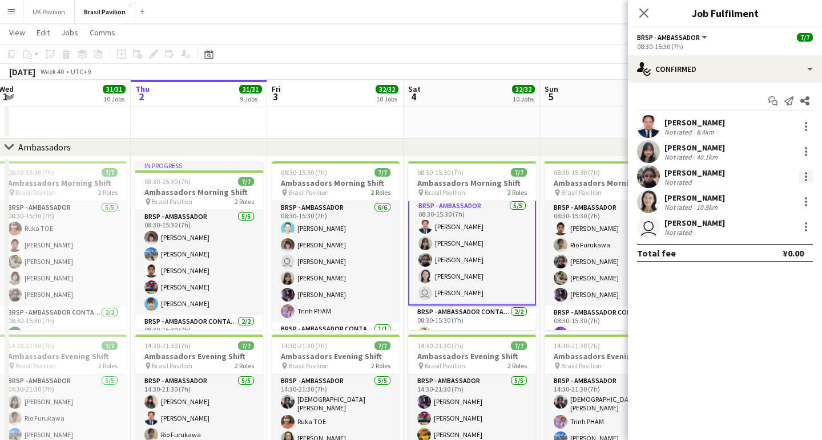
click at [807, 180] on div at bounding box center [806, 177] width 14 height 14
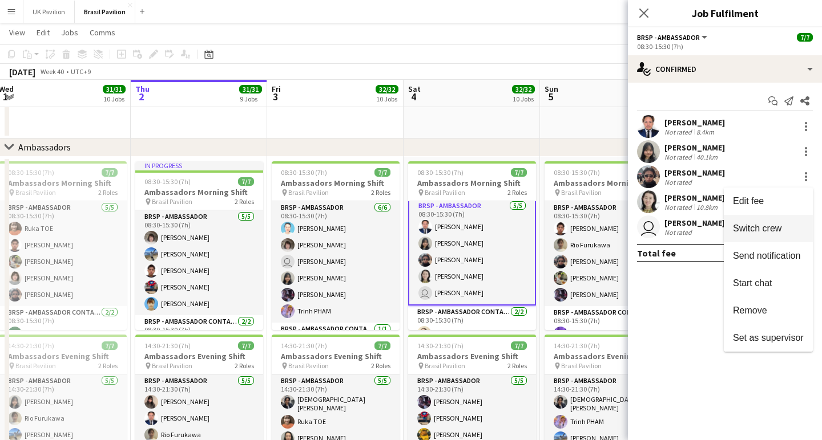
click at [742, 224] on span "Switch crew" at bounding box center [757, 229] width 48 height 10
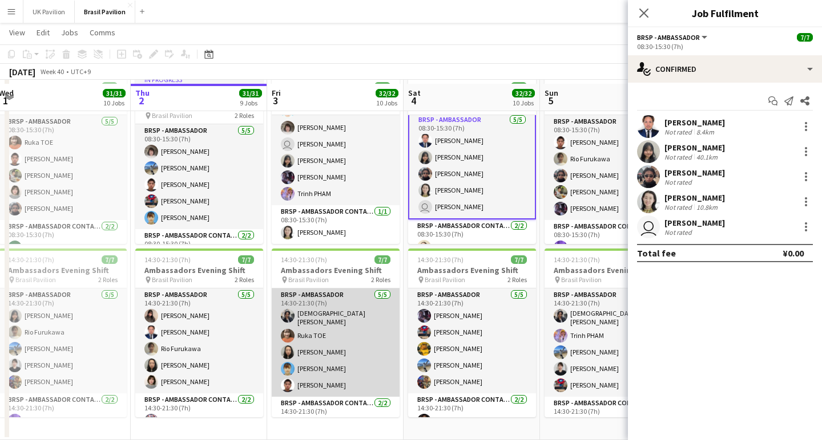
scroll to position [1436, 0]
click at [337, 382] on app-card-role "BRSP - Ambassador [DATE] 14:30-21:30 (7h) [PERSON_NAME] TOE [PERSON_NAME] [PERS…" at bounding box center [336, 343] width 128 height 108
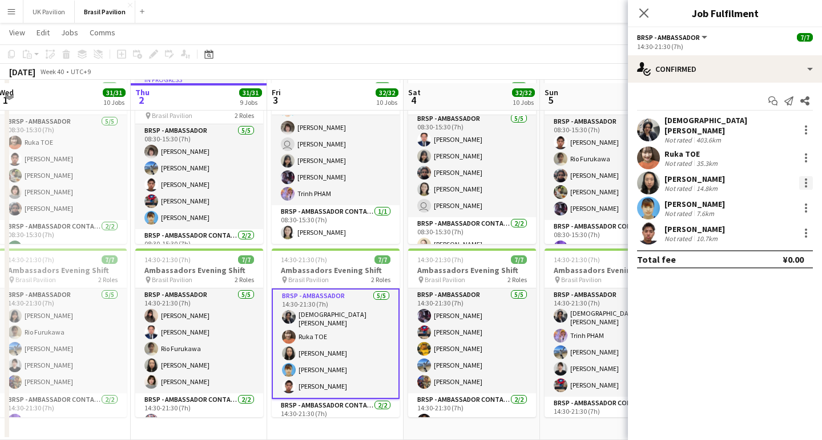
click at [807, 180] on div at bounding box center [806, 183] width 14 height 14
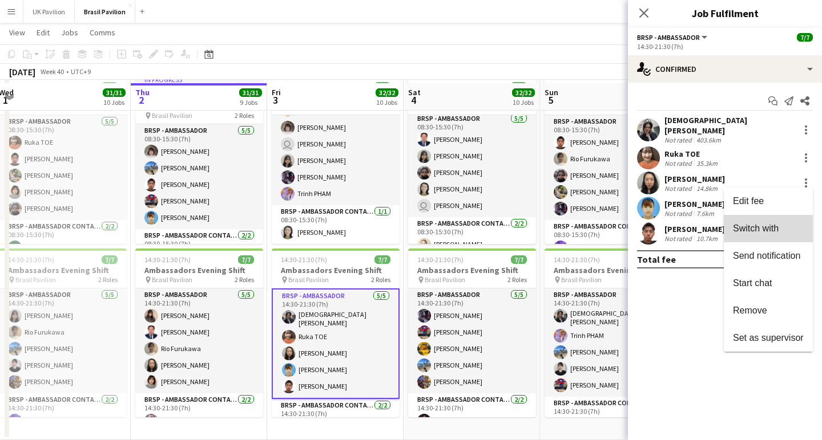
click at [733, 233] on span "Switch with" at bounding box center [756, 229] width 46 height 10
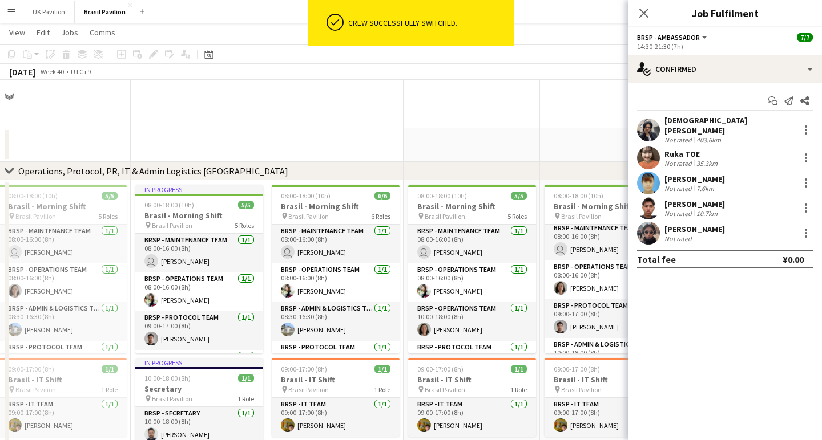
scroll to position [1410, 0]
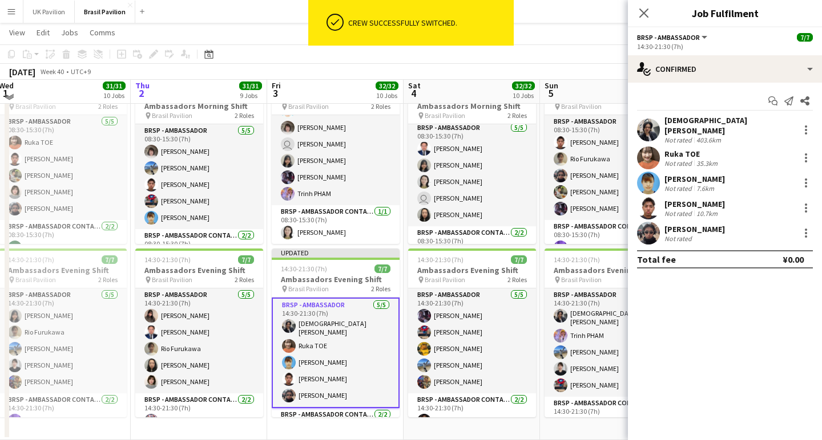
scroll to position [1396, 0]
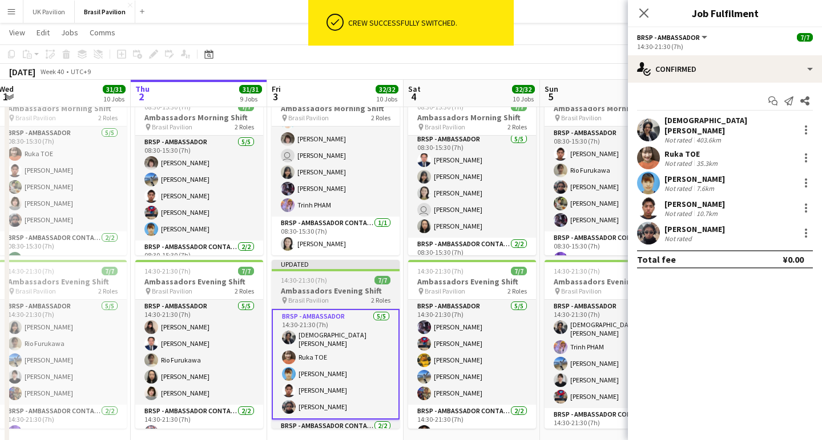
click at [333, 293] on h3 "Ambassadors Evening Shift" at bounding box center [336, 291] width 128 height 10
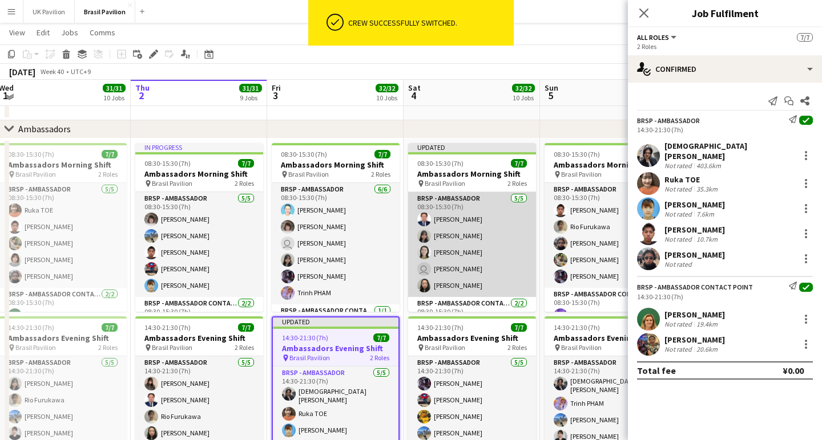
scroll to position [1336, 0]
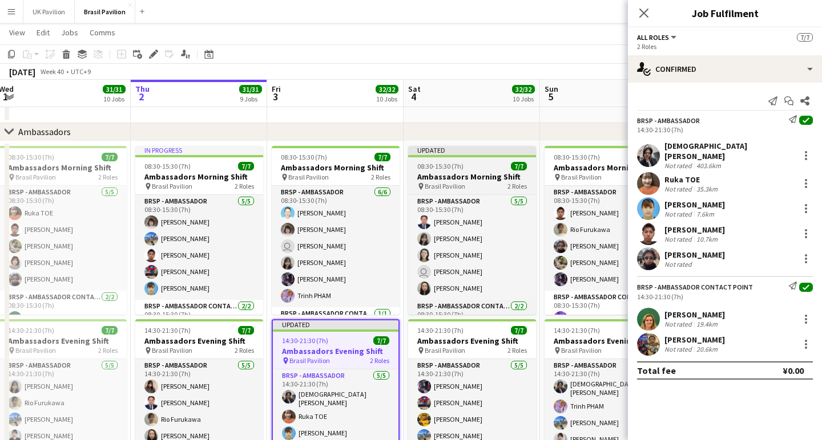
click at [455, 182] on h3 "Ambassadors Morning Shift" at bounding box center [472, 177] width 128 height 10
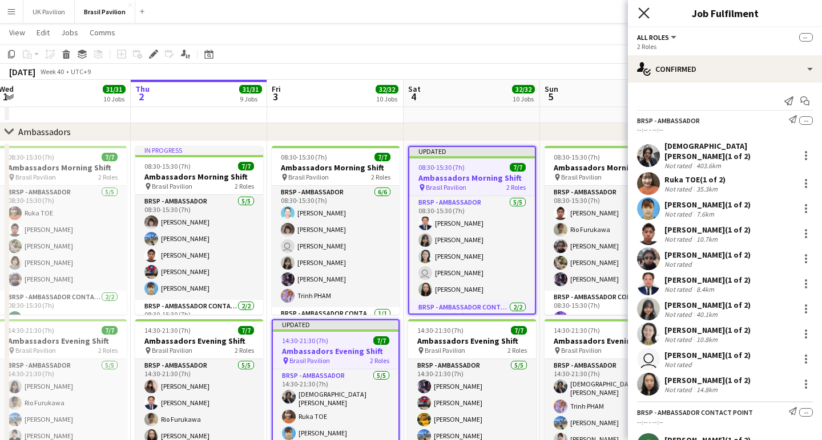
click at [644, 14] on icon "Close pop-in" at bounding box center [643, 12] width 11 height 11
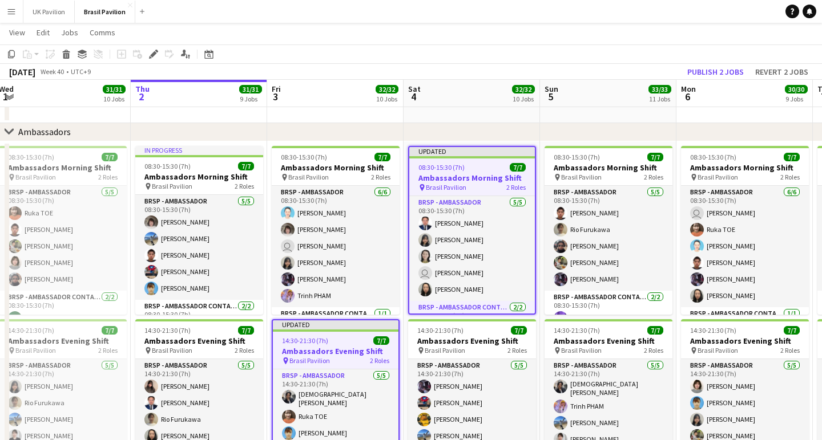
drag, startPoint x: 703, startPoint y: 71, endPoint x: 656, endPoint y: 79, distance: 47.5
click at [703, 71] on button "Publish 2 jobs" at bounding box center [715, 71] width 66 height 15
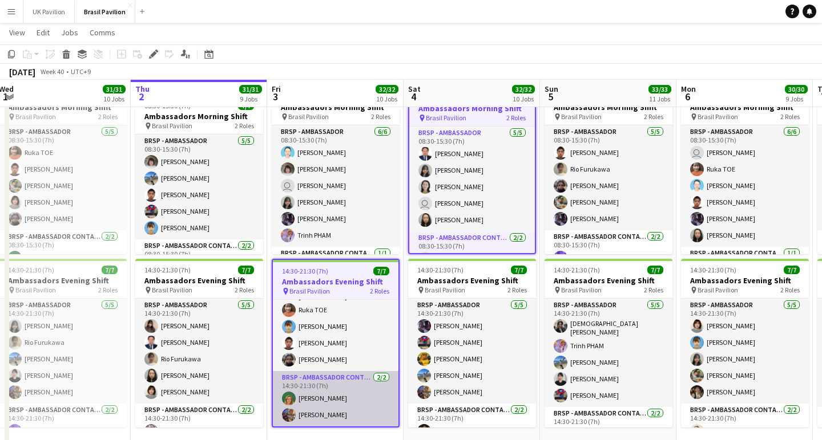
scroll to position [1397, 0]
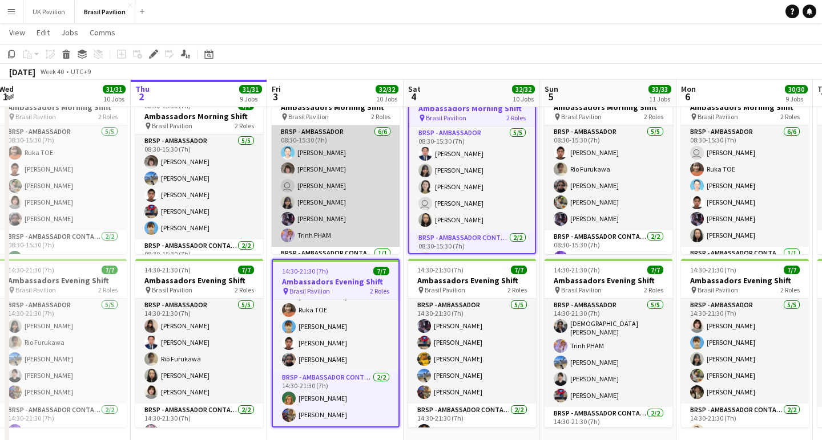
click at [323, 237] on app-card-role "BRSP - Ambassador 6/6 08:30-15:30 (7h) Hidemi Nakai Harumi MATSUSHIMA user Leo …" at bounding box center [336, 187] width 128 height 122
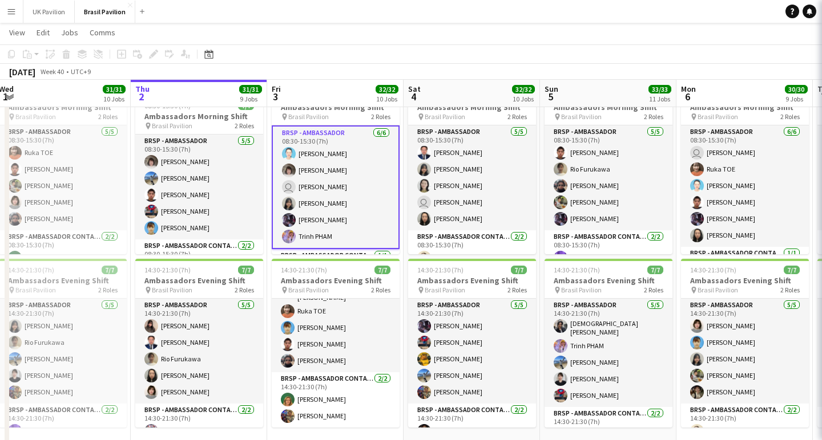
scroll to position [48, 0]
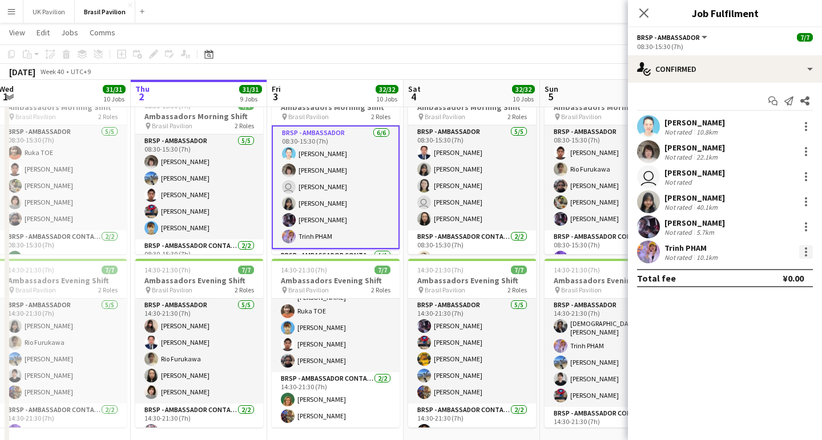
click at [802, 254] on div at bounding box center [806, 252] width 14 height 14
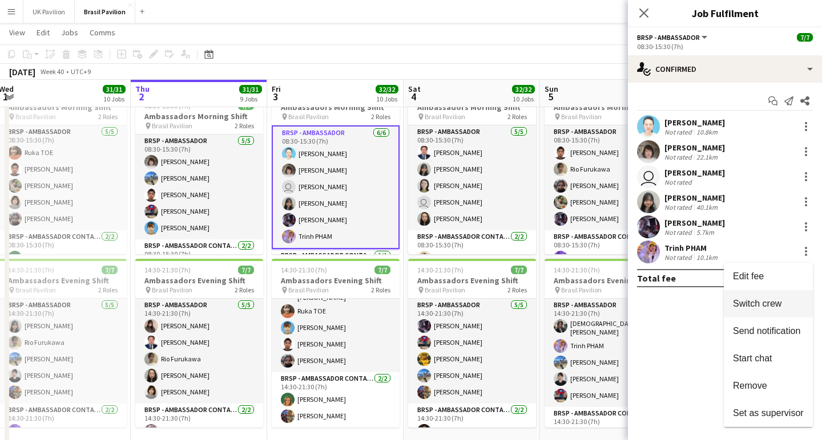
click at [747, 308] on span "Switch crew" at bounding box center [757, 304] width 48 height 10
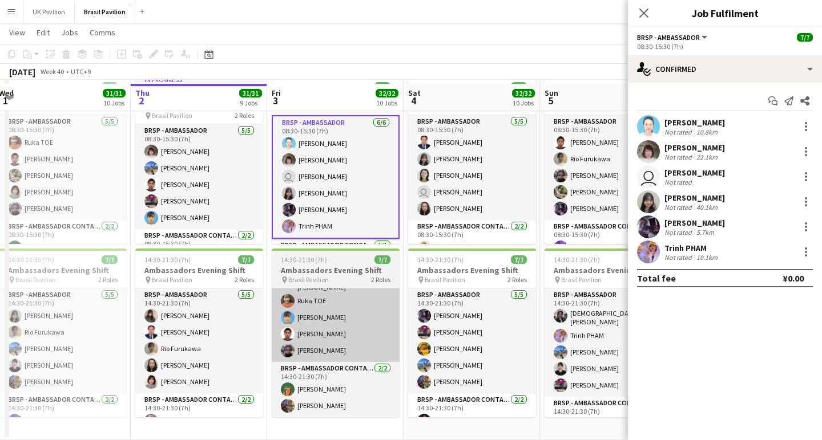
scroll to position [1436, 0]
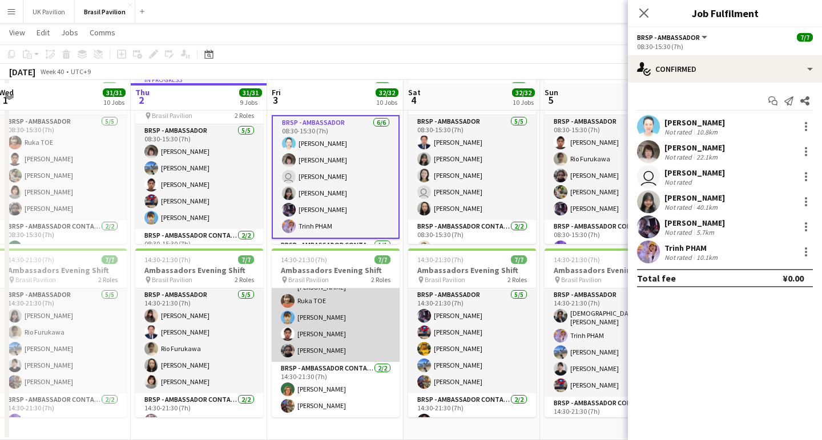
click at [346, 333] on app-card-role "BRSP - Ambassador 5/5 14:30-21:30 (7h) Naoya INADA Ruka TOE Takako MURAYAMA Kok…" at bounding box center [336, 308] width 128 height 108
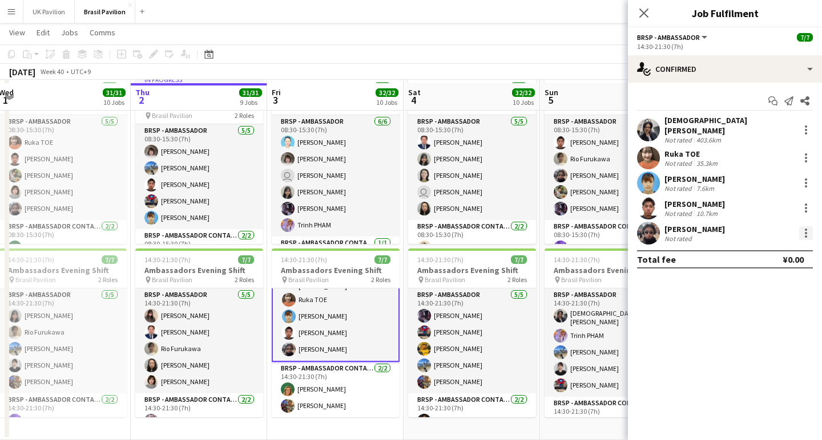
click at [806, 228] on div at bounding box center [806, 234] width 14 height 14
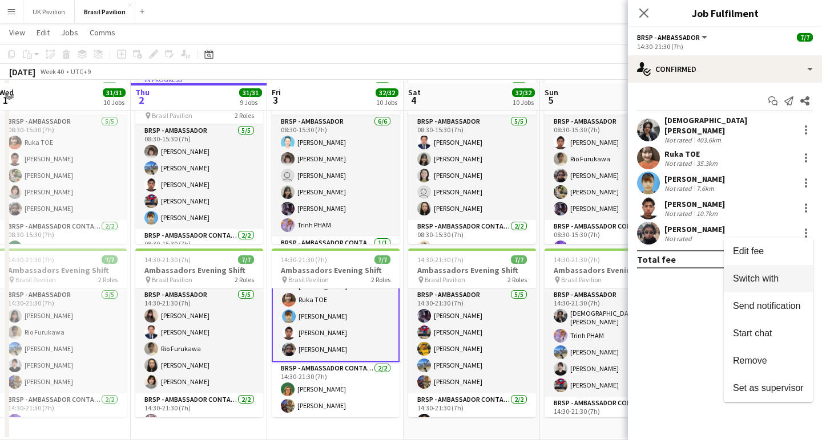
click at [735, 279] on span "Switch with" at bounding box center [756, 279] width 46 height 10
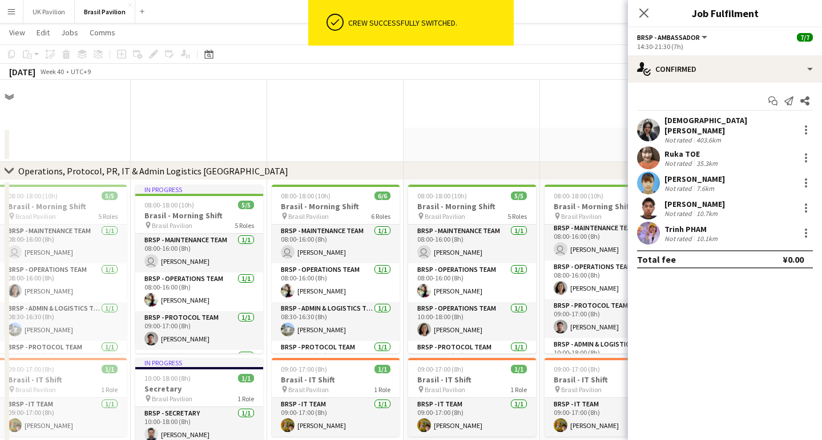
scroll to position [1410, 0]
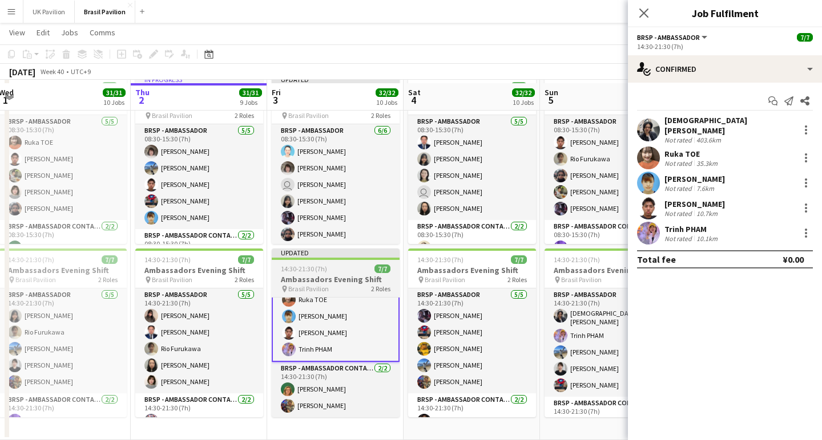
click at [331, 285] on h3 "Ambassadors Evening Shift" at bounding box center [336, 279] width 128 height 10
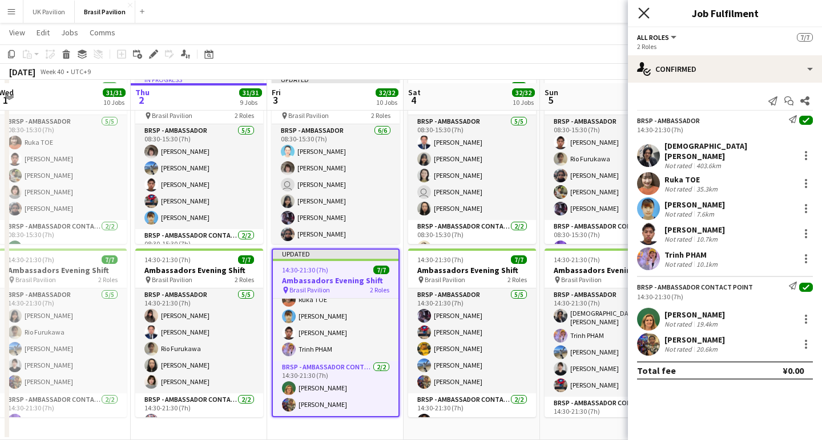
click at [644, 16] on icon "Close pop-in" at bounding box center [643, 12] width 11 height 11
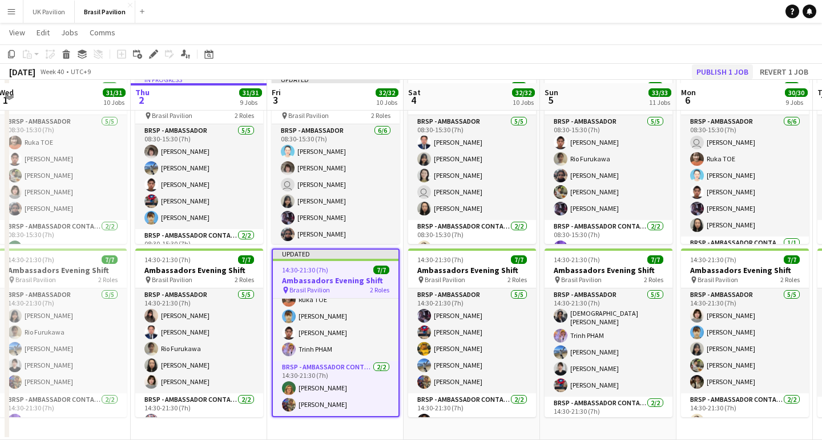
click at [694, 72] on button "Publish 1 job" at bounding box center [721, 71] width 61 height 15
click at [647, 72] on button "Fix 2 errors" at bounding box center [661, 71] width 55 height 15
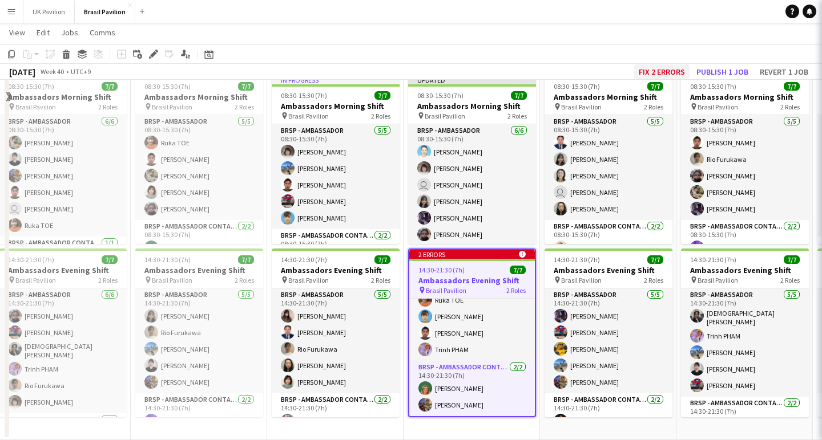
scroll to position [0, 392]
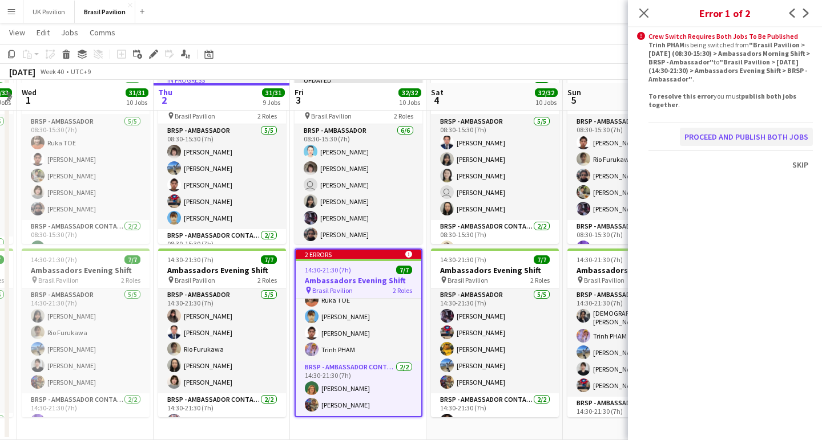
click at [725, 146] on button "Proceed and publish both jobs" at bounding box center [746, 137] width 133 height 18
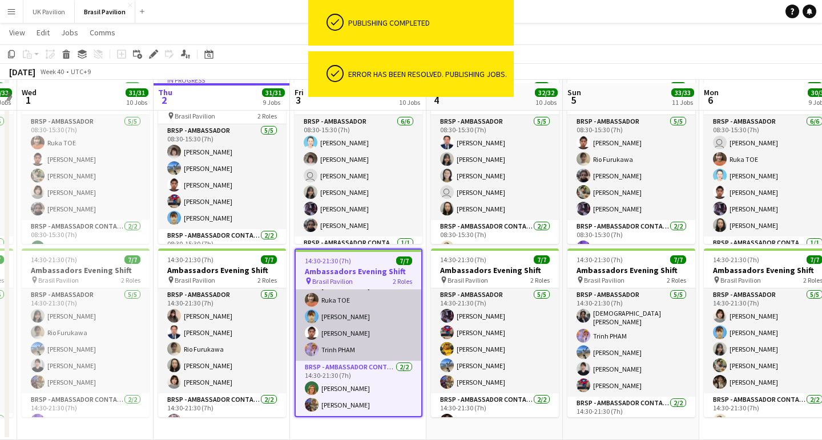
scroll to position [49, 0]
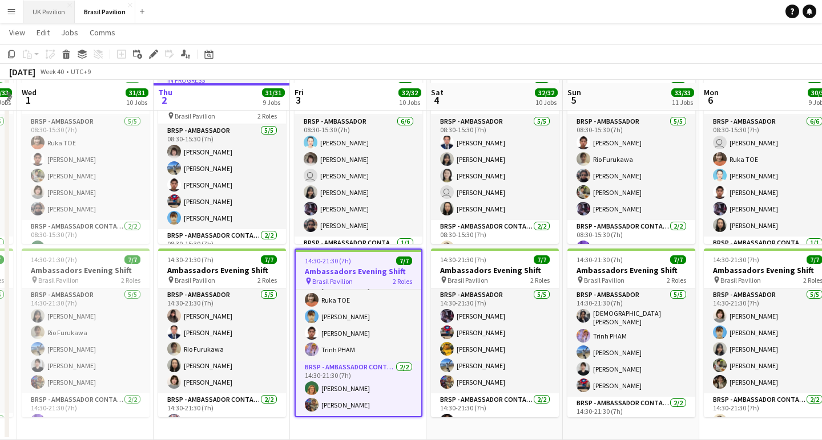
click at [52, 14] on button "UK Pavilion Close" at bounding box center [48, 12] width 51 height 22
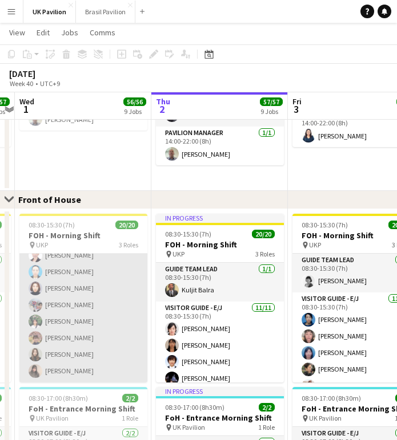
scroll to position [281, 0]
click at [64, 379] on app-card-role "Visitor Guide - J 8/8 08:30-15:30 (7h) Miwa KOMURA Takiko Ito Naho YAMAGUCHI Da…" at bounding box center [83, 305] width 128 height 155
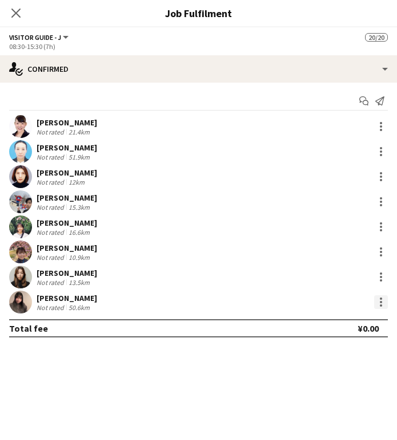
click at [378, 307] on div at bounding box center [381, 303] width 14 height 14
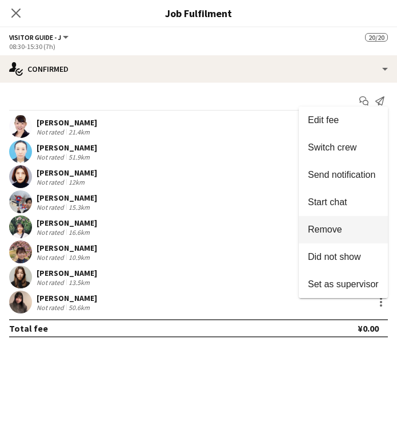
click at [313, 232] on span "Remove" at bounding box center [325, 230] width 34 height 10
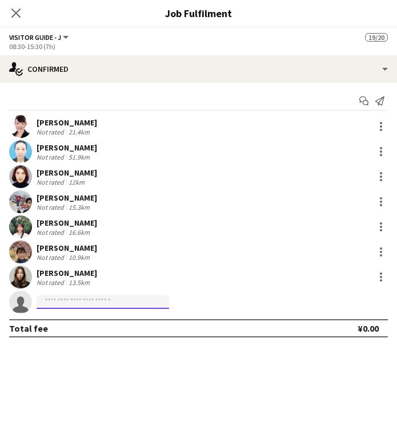
click at [54, 305] on input at bounding box center [103, 303] width 132 height 14
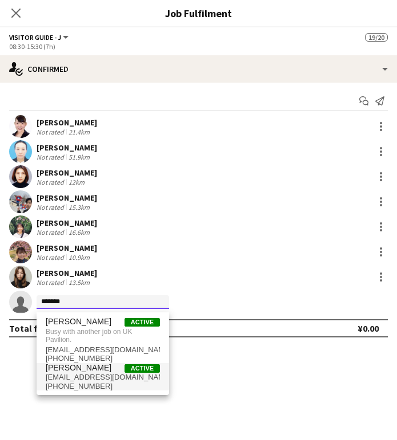
type input "******"
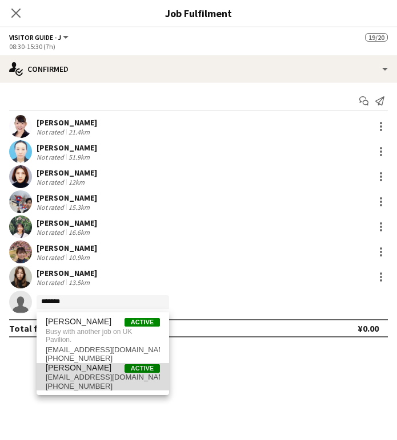
click at [72, 382] on span "am_615ma@icloud.com" at bounding box center [103, 377] width 114 height 9
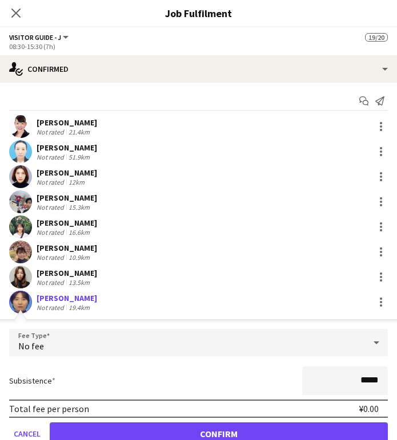
click at [190, 438] on button "Confirm" at bounding box center [219, 434] width 338 height 23
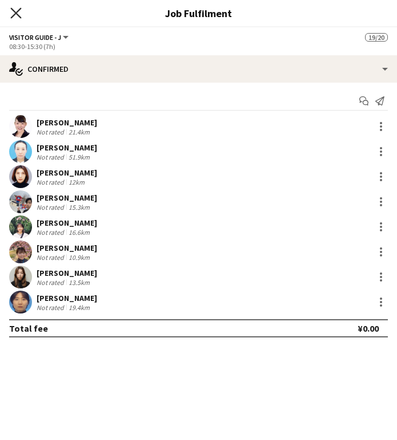
click at [15, 14] on icon at bounding box center [15, 12] width 11 height 11
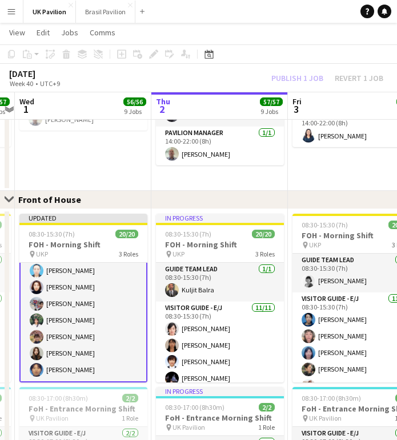
click at [84, 332] on app-card-role "Visitor Guide - J 8/8 08:30-15:30 (7h) Miwa KOMURA Takiko Ito Naho YAMAGUCHI Da…" at bounding box center [83, 304] width 128 height 157
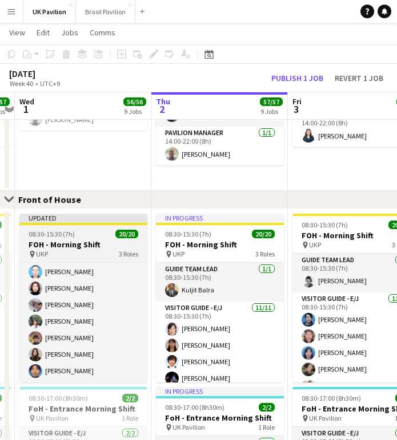
click at [80, 257] on div "pin UKP 3 Roles" at bounding box center [83, 254] width 128 height 9
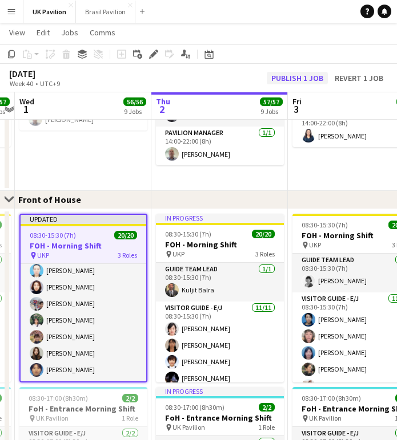
click at [279, 80] on button "Publish 1 job" at bounding box center [296, 78] width 61 height 13
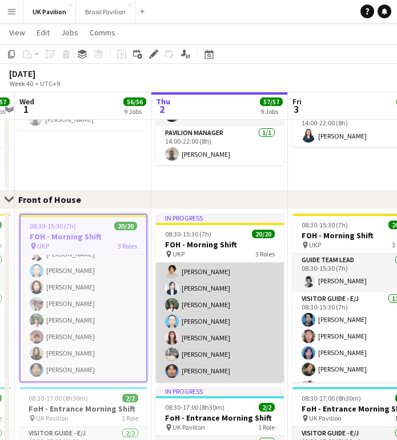
scroll to position [290, 0]
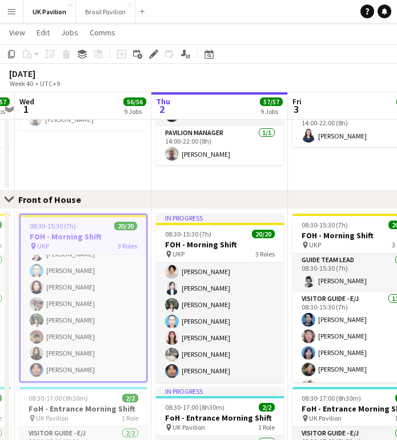
click at [13, 16] on button "Menu" at bounding box center [11, 11] width 23 height 23
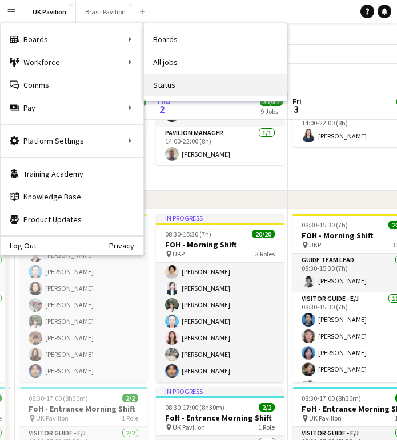
click at [172, 84] on link "Status" at bounding box center [215, 85] width 143 height 23
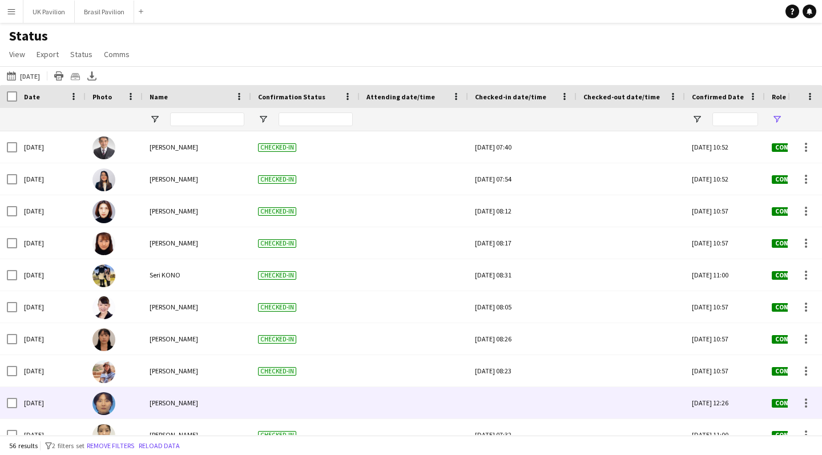
click at [521, 409] on div at bounding box center [522, 402] width 95 height 31
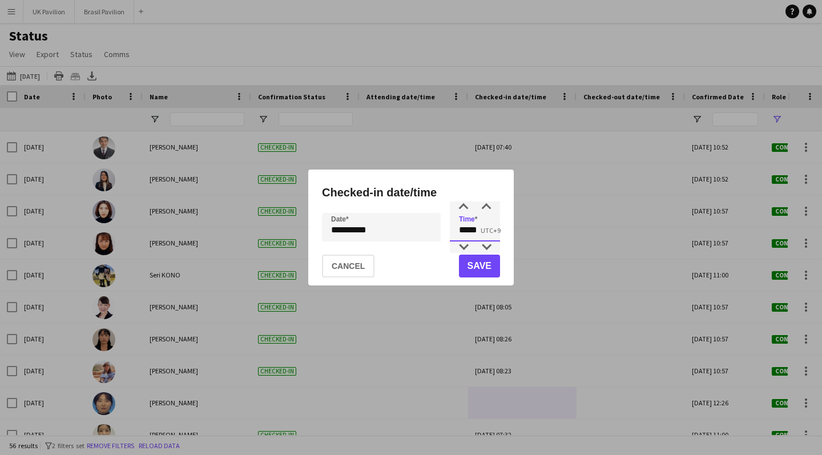
drag, startPoint x: 473, startPoint y: 231, endPoint x: 436, endPoint y: 228, distance: 37.2
click at [436, 228] on div "**********" at bounding box center [411, 227] width 178 height 29
type input "*****"
click at [388, 237] on div "**********" at bounding box center [411, 227] width 822 height 455
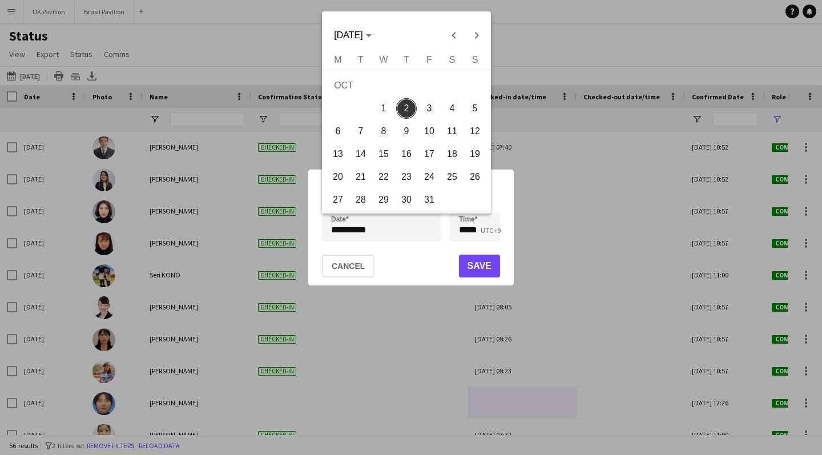
drag, startPoint x: 387, startPoint y: 104, endPoint x: 448, endPoint y: 224, distance: 133.7
click at [389, 106] on span "1" at bounding box center [383, 108] width 21 height 21
type input "**********"
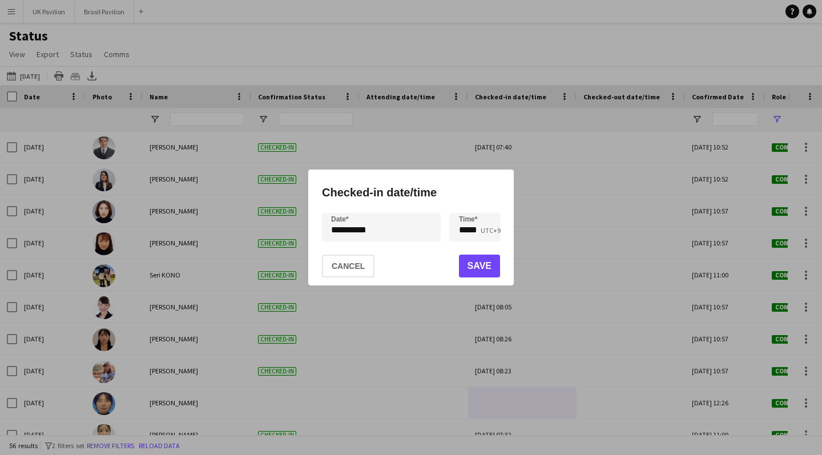
drag, startPoint x: 483, startPoint y: 268, endPoint x: 434, endPoint y: 279, distance: 49.8
click at [483, 268] on button "Save" at bounding box center [479, 265] width 41 height 23
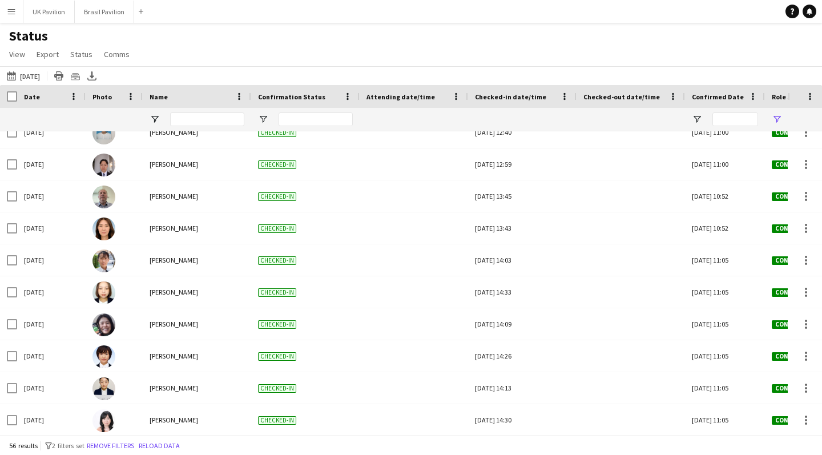
scroll to position [1202, 0]
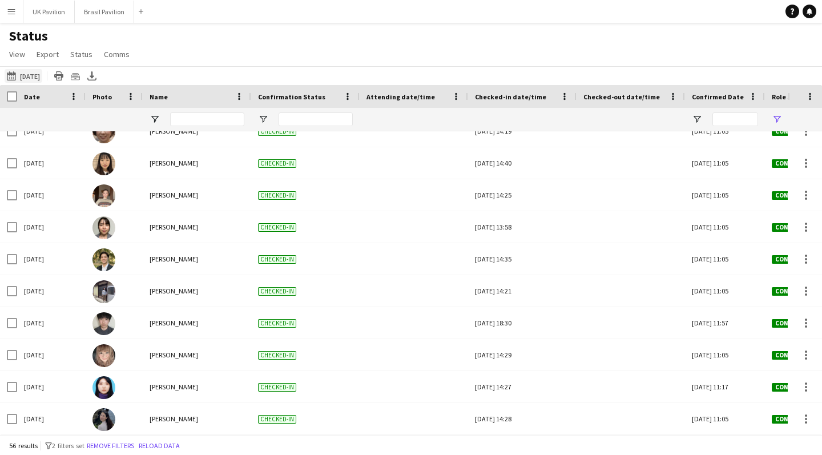
click at [42, 79] on button "Yesterday Yesterday" at bounding box center [24, 76] width 38 height 14
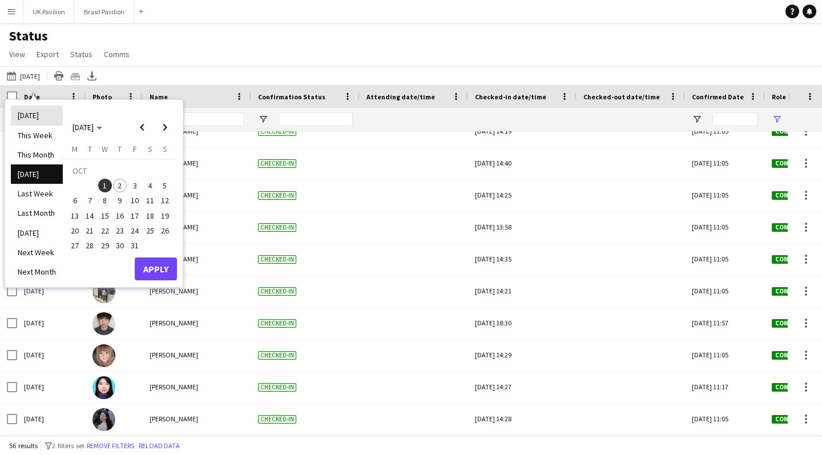
click at [58, 120] on li "[DATE]" at bounding box center [37, 115] width 52 height 19
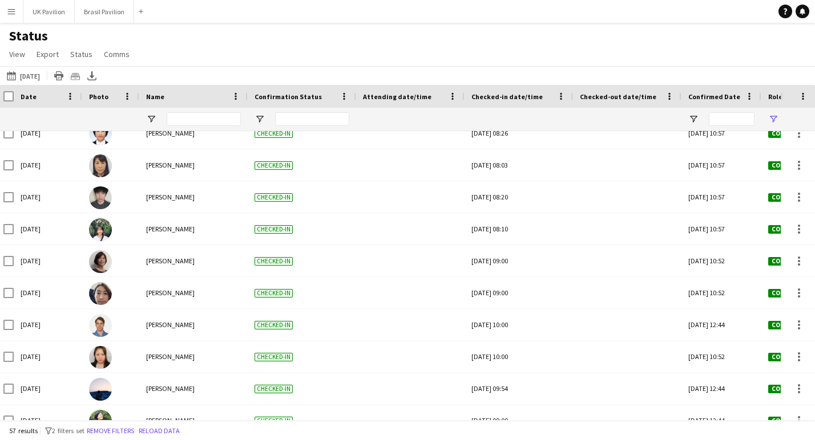
scroll to position [689, 0]
